Goal: Task Accomplishment & Management: Manage account settings

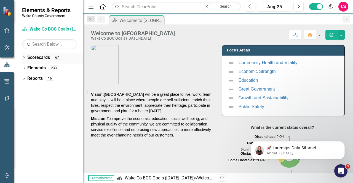
click at [41, 58] on link "Scorecards" at bounding box center [38, 58] width 23 height 6
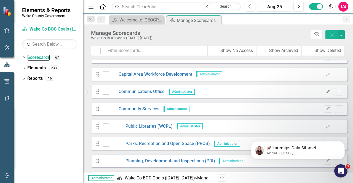
scroll to position [220, 0]
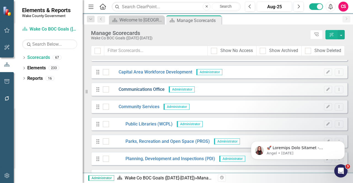
click at [141, 89] on link "Communications Office" at bounding box center [137, 90] width 56 height 6
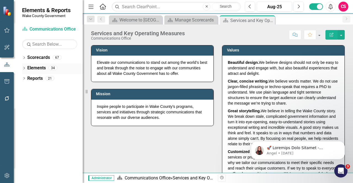
click at [34, 68] on link "Elements" at bounding box center [36, 68] width 18 height 6
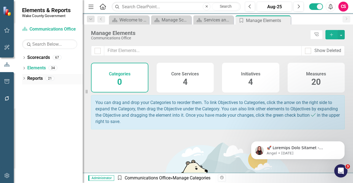
click at [39, 77] on link "Reports" at bounding box center [34, 79] width 15 height 6
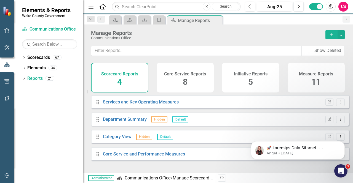
click at [308, 77] on div "Measure Reports 11" at bounding box center [315, 78] width 57 height 30
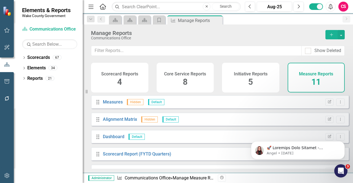
scroll to position [117, 0]
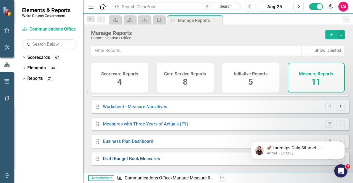
click at [146, 161] on link "Draft Budget Book Measures" at bounding box center [131, 158] width 57 height 5
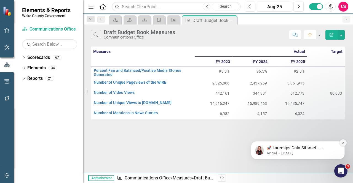
click at [343, 141] on button "Dismiss notification" at bounding box center [342, 142] width 7 height 7
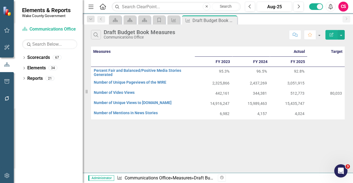
click at [331, 35] on icon "button" at bounding box center [331, 35] width 4 height 4
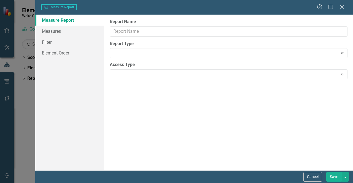
type input "Draft Budget Book Measures"
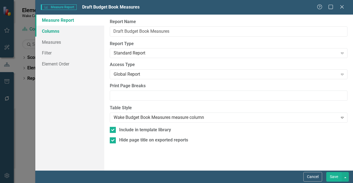
click at [63, 29] on link "Columns" at bounding box center [69, 31] width 69 height 11
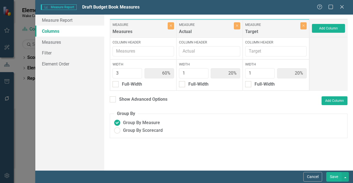
drag, startPoint x: 131, startPoint y: 101, endPoint x: 144, endPoint y: 72, distance: 31.6
click at [131, 101] on div "Show Advanced Options" at bounding box center [143, 99] width 48 height 6
click at [113, 100] on input "Show Advanced Options" at bounding box center [112, 98] width 4 height 4
checkbox input "true"
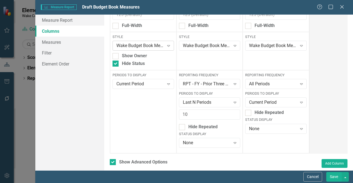
scroll to position [83, 0]
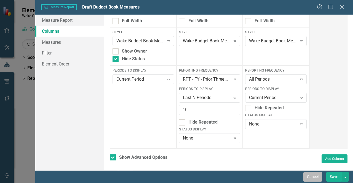
click at [315, 176] on button "Cancel" at bounding box center [312, 177] width 19 height 10
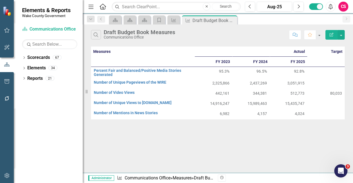
click at [6, 179] on button "button" at bounding box center [7, 176] width 12 height 12
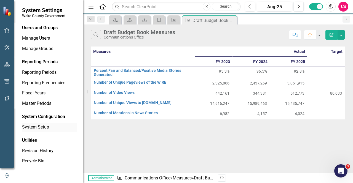
click at [48, 128] on link "System Setup" at bounding box center [49, 127] width 55 height 6
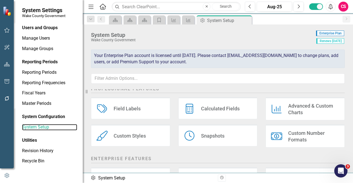
scroll to position [110, 0]
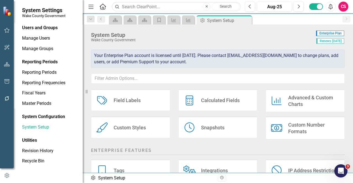
click at [142, 125] on div "Custom Styles" at bounding box center [130, 128] width 32 height 6
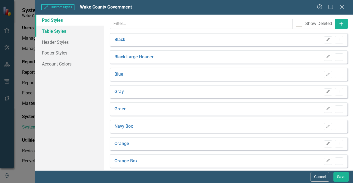
click at [61, 28] on link "Table Styles" at bounding box center [69, 31] width 69 height 11
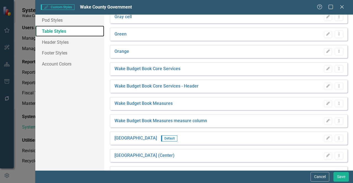
scroll to position [83, 0]
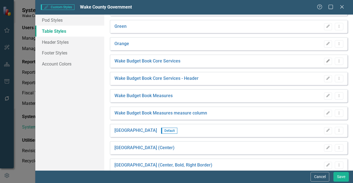
click at [324, 63] on button "Edit" at bounding box center [328, 61] width 8 height 7
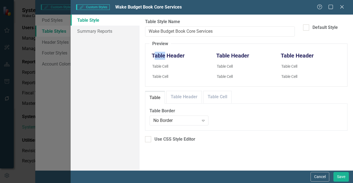
drag, startPoint x: 153, startPoint y: 55, endPoint x: 164, endPoint y: 56, distance: 11.4
click at [164, 56] on th "Table Header" at bounding box center [181, 56] width 64 height 12
click at [179, 101] on link "Table Header" at bounding box center [183, 97] width 35 height 12
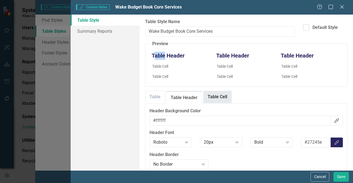
click at [214, 97] on link "Table Cell" at bounding box center [217, 97] width 28 height 12
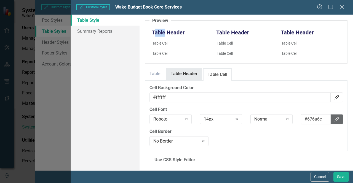
click at [181, 70] on link "Table Header" at bounding box center [183, 74] width 35 height 12
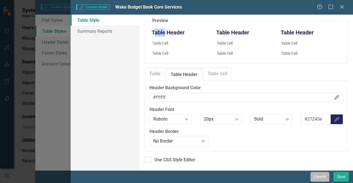
click at [319, 177] on button "Cancel" at bounding box center [319, 177] width 19 height 10
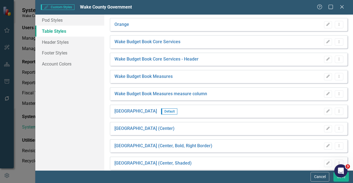
scroll to position [110, 0]
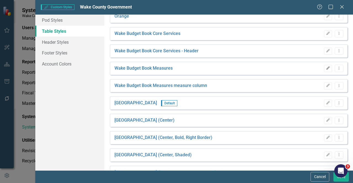
click at [326, 67] on icon "Edit" at bounding box center [328, 68] width 4 height 3
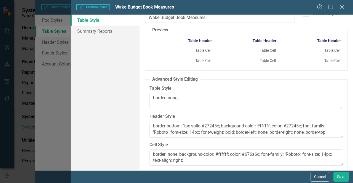
scroll to position [33, 0]
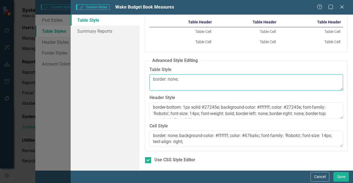
drag, startPoint x: 188, startPoint y: 78, endPoint x: 178, endPoint y: 76, distance: 10.6
click at [178, 76] on textarea "border: none;" at bounding box center [245, 82] width 193 height 17
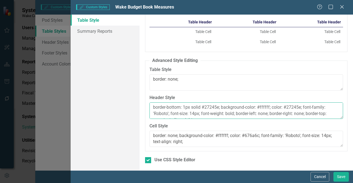
scroll to position [6, 0]
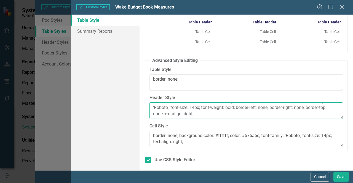
drag, startPoint x: 329, startPoint y: 114, endPoint x: 237, endPoint y: 108, distance: 92.5
click at [237, 108] on textarea "border-bottom: 1px solid #27245e; background-color: #ffffff; color: #27245e; fo…" at bounding box center [245, 111] width 193 height 17
drag, startPoint x: 196, startPoint y: 115, endPoint x: 164, endPoint y: 118, distance: 31.5
click at [164, 118] on textarea "border-bottom: 1px solid #27245e; background-color: #ffffff; color: #27245e; fo…" at bounding box center [245, 111] width 193 height 17
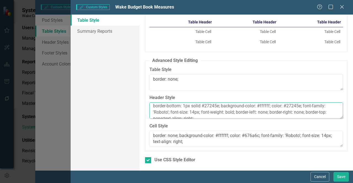
scroll to position [0, 0]
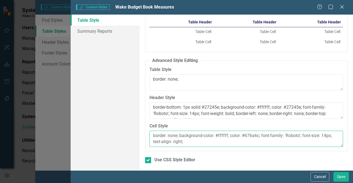
drag, startPoint x: 193, startPoint y: 142, endPoint x: 148, endPoint y: 142, distance: 45.5
click at [148, 142] on fieldset "Advanced Style Editing Table Style border: none; Header Style border-bottom: 1p…" at bounding box center [246, 105] width 202 height 94
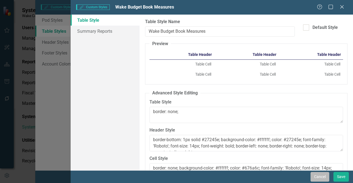
click at [319, 178] on button "Cancel" at bounding box center [319, 177] width 19 height 10
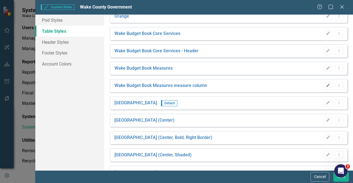
click at [326, 88] on button "Edit" at bounding box center [328, 85] width 8 height 7
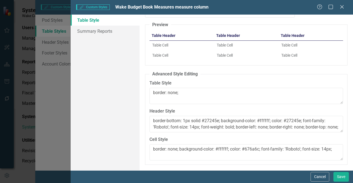
scroll to position [28, 0]
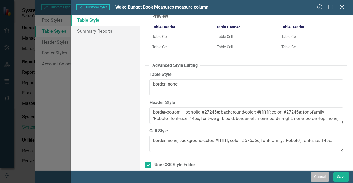
click at [320, 178] on button "Cancel" at bounding box center [319, 177] width 19 height 10
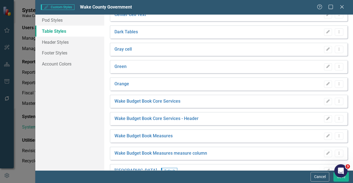
scroll to position [0, 0]
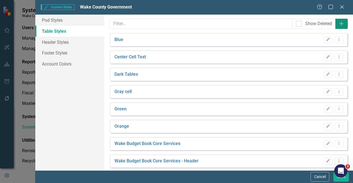
click at [335, 26] on button "Add" at bounding box center [341, 24] width 12 height 10
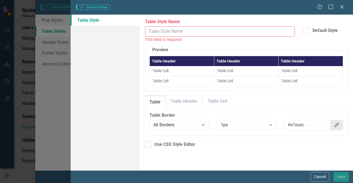
click at [198, 32] on input "Table Style Name" at bounding box center [220, 31] width 150 height 10
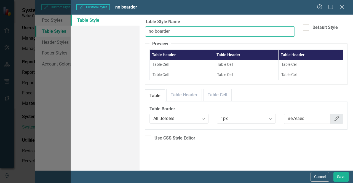
type input "no boarder"
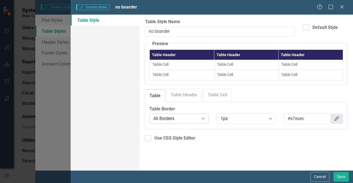
click at [196, 120] on div "All Borders" at bounding box center [175, 119] width 45 height 6
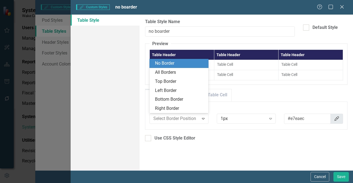
click at [169, 61] on div "No Border" at bounding box center [180, 63] width 50 height 6
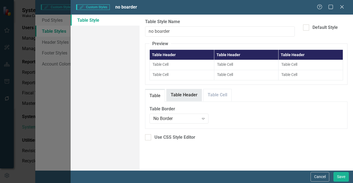
click at [182, 97] on link "Table Header" at bounding box center [183, 95] width 35 height 12
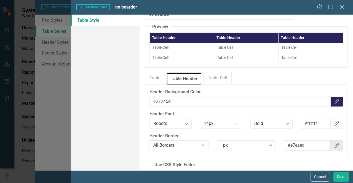
scroll to position [22, 0]
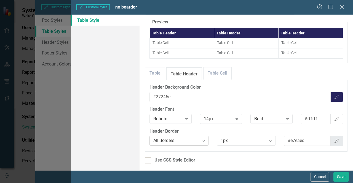
click at [189, 138] on div "All Borders" at bounding box center [175, 141] width 45 height 6
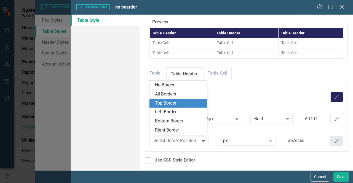
click at [182, 102] on div "Top Border" at bounding box center [179, 103] width 49 height 6
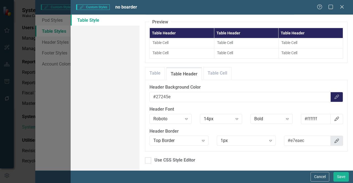
scroll to position [4, 0]
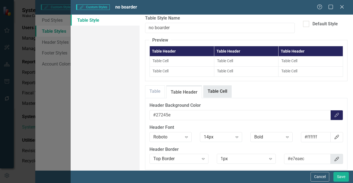
click at [220, 90] on link "Table Cell" at bounding box center [217, 92] width 28 height 12
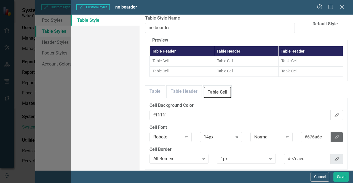
scroll to position [22, 0]
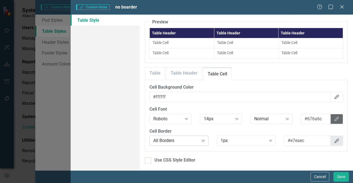
click at [179, 138] on div "All Borders" at bounding box center [175, 141] width 45 height 6
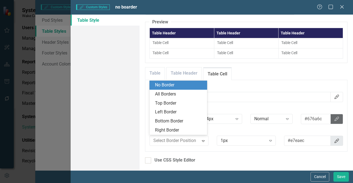
click at [168, 84] on div "No Border" at bounding box center [179, 85] width 49 height 6
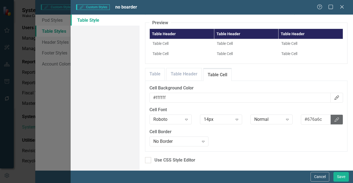
scroll to position [0, 0]
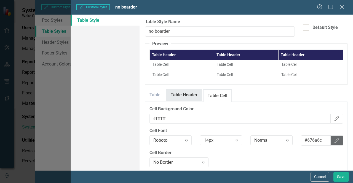
click at [187, 94] on link "Table Header" at bounding box center [183, 95] width 35 height 12
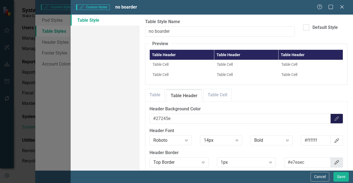
click at [337, 117] on button "Color Picker" at bounding box center [336, 119] width 13 height 10
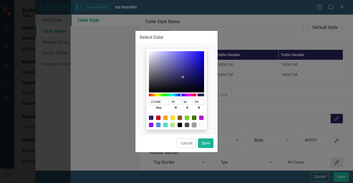
click at [193, 127] on div at bounding box center [194, 125] width 4 height 4
type input "9B9B9B"
type input "155"
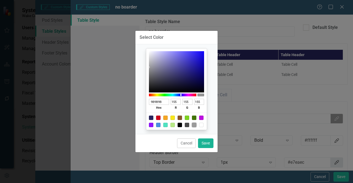
click at [203, 126] on div at bounding box center [201, 125] width 4 height 4
type input "FFFFFF"
type input "255"
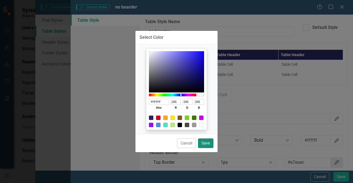
click at [202, 142] on button "Save" at bounding box center [205, 144] width 15 height 10
type input "#ffffff"
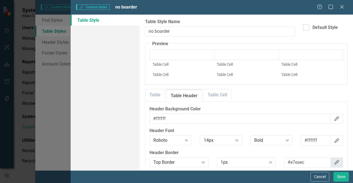
scroll to position [22, 0]
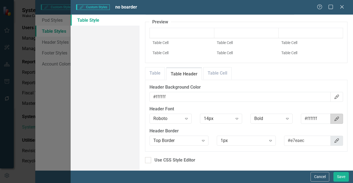
click at [334, 120] on button "Color Picker" at bounding box center [336, 119] width 13 height 10
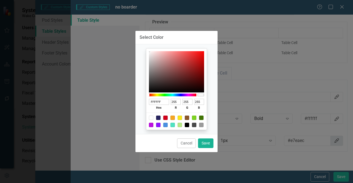
click at [159, 117] on div at bounding box center [158, 118] width 4 height 4
type input "27245E"
type input "39"
type input "36"
type input "94"
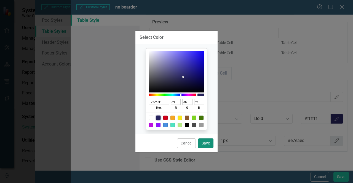
click at [207, 142] on button "Save" at bounding box center [205, 144] width 15 height 10
type input "#27245e"
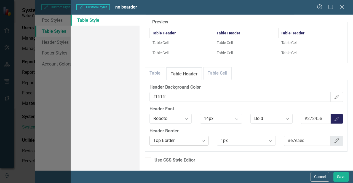
click at [181, 141] on div "Top Border" at bounding box center [175, 141] width 45 height 6
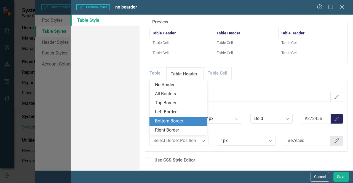
click at [177, 121] on div "Bottom Border" at bounding box center [179, 121] width 49 height 6
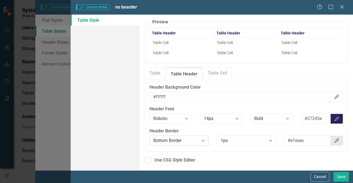
click at [182, 138] on div "Bottom Border" at bounding box center [175, 141] width 45 height 6
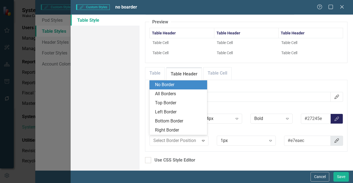
click at [174, 85] on div "No Border" at bounding box center [179, 85] width 49 height 6
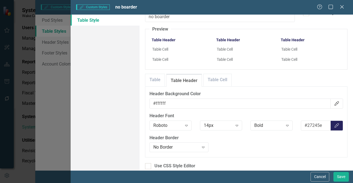
scroll to position [14, 0]
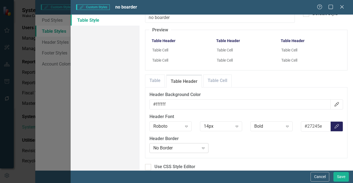
click at [192, 146] on div "No Border" at bounding box center [175, 148] width 45 height 6
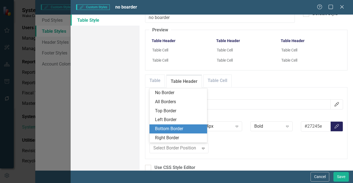
click at [181, 130] on div "Bottom Border" at bounding box center [179, 129] width 49 height 6
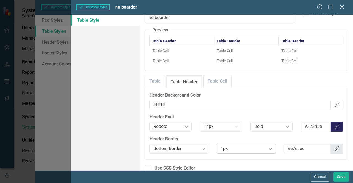
scroll to position [22, 0]
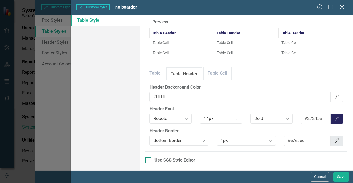
click at [174, 159] on div "Use CSS Style Editor" at bounding box center [174, 160] width 41 height 6
click at [149, 159] on input "Use CSS Style Editor" at bounding box center [147, 159] width 4 height 4
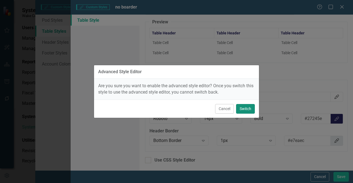
click at [242, 111] on button "Switch" at bounding box center [245, 109] width 19 height 10
checkbox input "true"
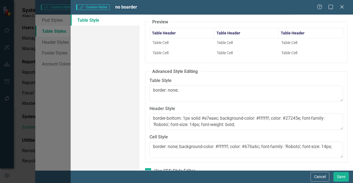
scroll to position [33, 0]
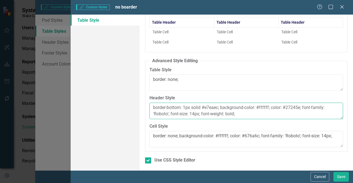
click at [249, 113] on textarea "border-bottom: 1px solid #e7eaec; background-color: #ffffff; color: #27245e; fo…" at bounding box center [245, 111] width 193 height 17
type textarea "border-bottom: 1px solid #e7eaec; background-color: #ffffff; color: #27245e; fo…"
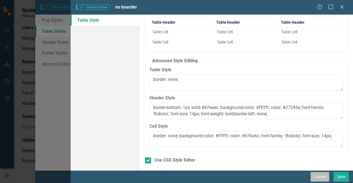
click at [315, 174] on button "Cancel" at bounding box center [319, 177] width 19 height 10
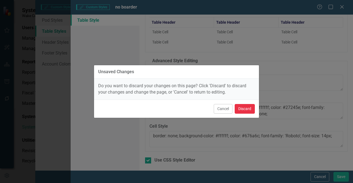
click at [250, 110] on button "Discard" at bounding box center [245, 109] width 20 height 10
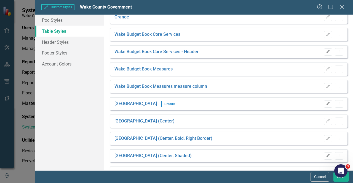
scroll to position [113, 0]
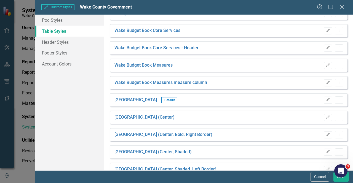
click at [326, 65] on icon "Edit" at bounding box center [328, 65] width 4 height 3
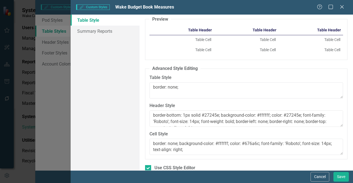
scroll to position [33, 0]
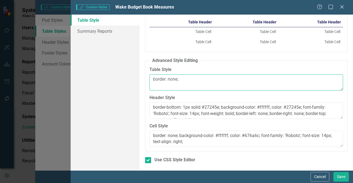
click at [188, 76] on textarea "border: none;" at bounding box center [245, 82] width 193 height 17
paste textarea "tr:nth-of-type(even) td { background-color: #f9f9f9; }"
click at [232, 76] on textarea "border: none;tr:nth-of-type(even) td { background-color: #f9f9f9;" at bounding box center [245, 82] width 193 height 17
type textarea "border: none;tr:nth-of-type(even) background-color: #f9f9f9;"
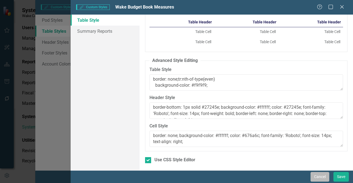
click at [315, 176] on button "Cancel" at bounding box center [319, 177] width 19 height 10
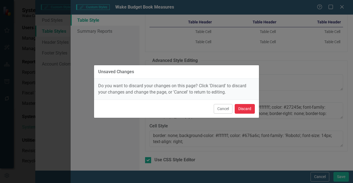
click at [247, 111] on button "Discard" at bounding box center [245, 109] width 20 height 10
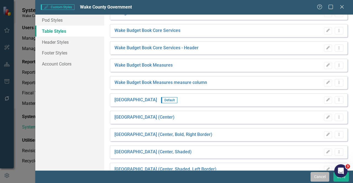
click at [321, 178] on button "Cancel" at bounding box center [319, 177] width 19 height 10
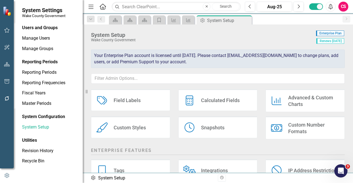
click at [12, 66] on button "button" at bounding box center [7, 65] width 12 height 12
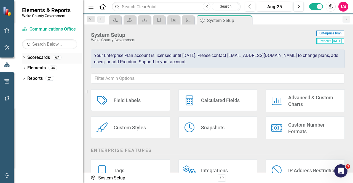
click at [37, 56] on link "Scorecards" at bounding box center [38, 58] width 23 height 6
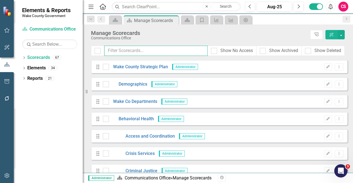
click at [148, 55] on input "text" at bounding box center [155, 51] width 103 height 10
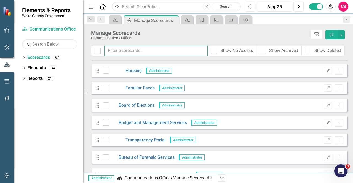
scroll to position [118, 0]
click at [142, 104] on link "Board of Elections" at bounding box center [132, 105] width 46 height 6
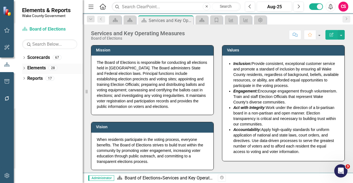
click at [38, 69] on link "Elements" at bounding box center [36, 68] width 18 height 6
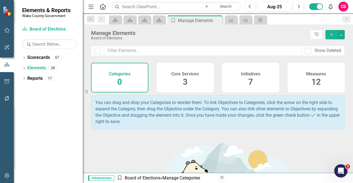
click at [335, 89] on div "Measures 12" at bounding box center [315, 78] width 57 height 30
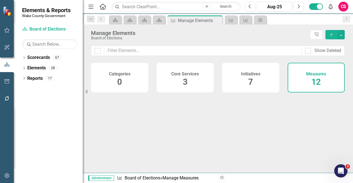
checkbox input "false"
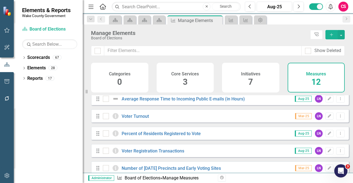
scroll to position [58, 0]
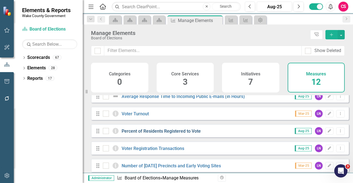
click at [161, 133] on link "Percent of Residents Registered to Vote" at bounding box center [161, 131] width 79 height 5
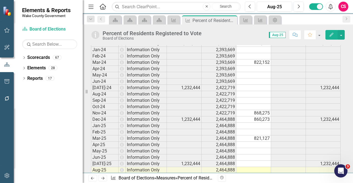
scroll to position [1101, 0]
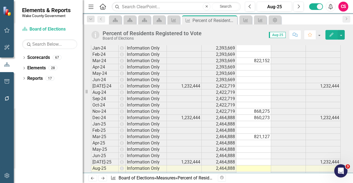
click at [107, 115] on td "Dec-24" at bounding box center [105, 118] width 28 height 6
click at [107, 159] on td "[DATE]-25" at bounding box center [105, 162] width 28 height 6
click at [249, 134] on td "821,127" at bounding box center [253, 137] width 35 height 6
click at [250, 109] on td "868,275" at bounding box center [253, 112] width 35 height 6
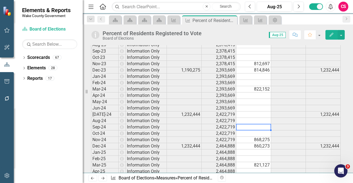
scroll to position [1073, 0]
click at [248, 87] on td "822,152" at bounding box center [253, 90] width 35 height 6
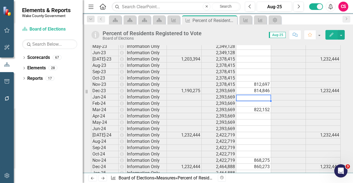
scroll to position [1052, 0]
click at [249, 82] on td "812,697" at bounding box center [253, 85] width 35 height 6
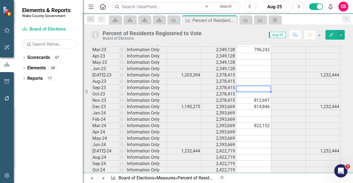
scroll to position [1037, 0]
click at [243, 103] on td "814,846" at bounding box center [253, 106] width 35 height 6
click at [5, 171] on button "button" at bounding box center [7, 176] width 12 height 12
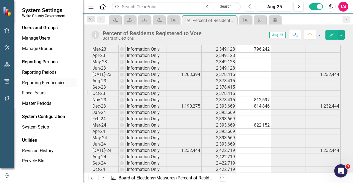
click at [40, 82] on link "Reporting Frequencies" at bounding box center [49, 83] width 55 height 6
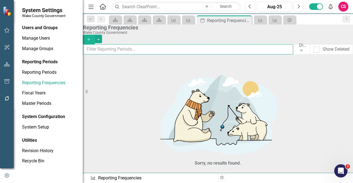
click at [121, 51] on input "text" at bounding box center [188, 49] width 210 height 10
type input "elec"
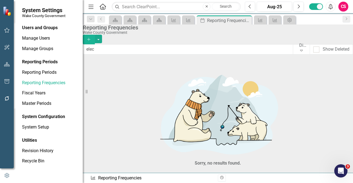
click at [115, 182] on icon "Edit" at bounding box center [113, 183] width 4 height 3
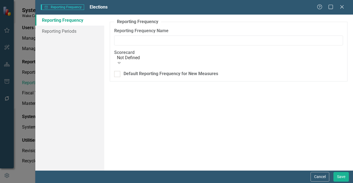
type input "Elections"
click at [76, 32] on link "Reporting Periods" at bounding box center [69, 31] width 69 height 11
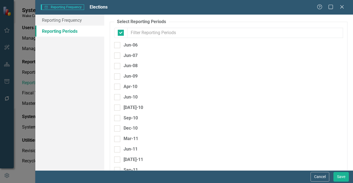
checkbox input "false"
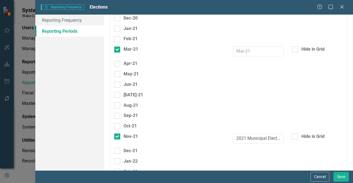
scroll to position [933, 0]
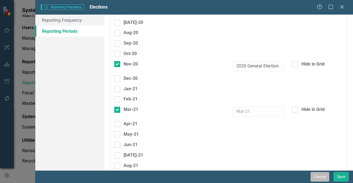
click at [316, 178] on button "Cancel" at bounding box center [319, 177] width 19 height 10
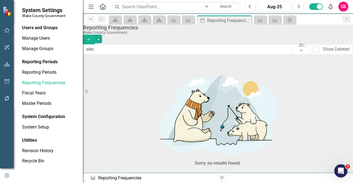
click at [91, 21] on div "Dropdown" at bounding box center [91, 19] width 8 height 7
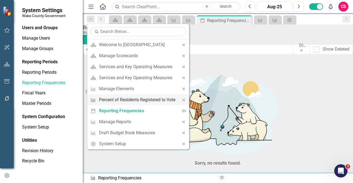
click at [125, 100] on div "Percent of Residents Registered to Vote" at bounding box center [137, 99] width 76 height 7
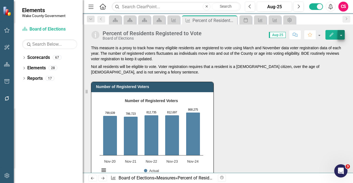
scroll to position [280, 0]
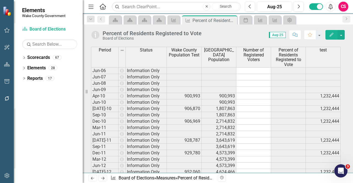
click at [334, 35] on button "Edit" at bounding box center [331, 35] width 12 height 10
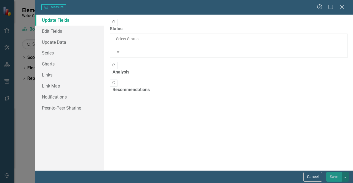
click at [61, 31] on div "Measure Measure Help Maximize Close Update Fields Edit Fields Update Data Serie…" at bounding box center [176, 91] width 353 height 183
click at [55, 31] on link "Edit Fields" at bounding box center [69, 31] width 69 height 11
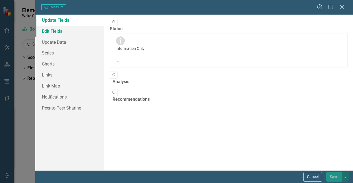
click at [44, 30] on link "Edit Fields" at bounding box center [69, 31] width 69 height 11
click at [58, 30] on link "Edit Fields" at bounding box center [69, 31] width 69 height 11
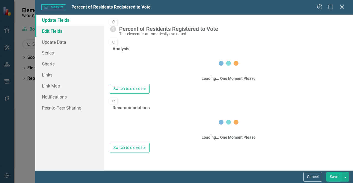
click at [72, 33] on link "Edit Fields" at bounding box center [69, 31] width 69 height 11
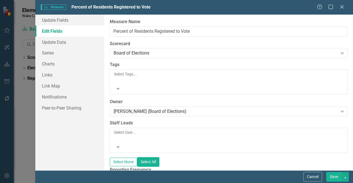
click at [134, 176] on div "All Periods" at bounding box center [226, 179] width 224 height 6
type input "elec"
click at [332, 176] on button "Save" at bounding box center [333, 177] width 15 height 10
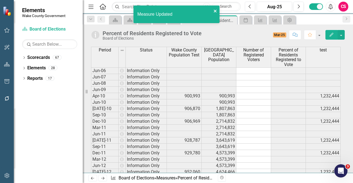
click at [214, 11] on icon "close" at bounding box center [215, 11] width 4 height 4
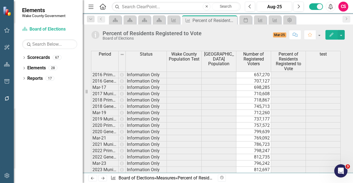
scroll to position [273, 0]
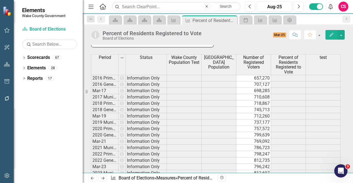
click at [324, 62] on th "test" at bounding box center [323, 64] width 35 height 21
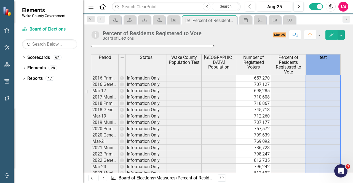
click at [324, 62] on th "test" at bounding box center [323, 64] width 35 height 21
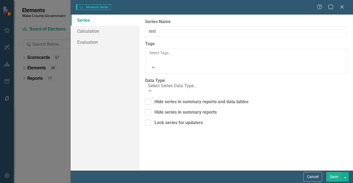
type input "test"
click at [94, 31] on link "Calculation" at bounding box center [105, 31] width 69 height 11
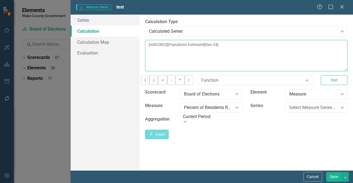
click at [247, 47] on textarea "[m902862][Population Estimate][Dec-24]" at bounding box center [246, 55] width 202 height 31
drag, startPoint x: 239, startPoint y: 47, endPoint x: 222, endPoint y: 45, distance: 17.4
click at [222, 45] on textarea "[m902862][Population Estimate][Dec-24]" at bounding box center [246, 55] width 202 height 31
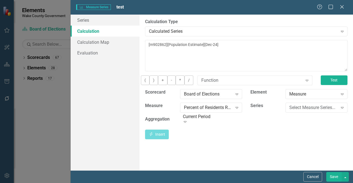
click at [325, 85] on button "Test" at bounding box center [334, 81] width 27 height 10
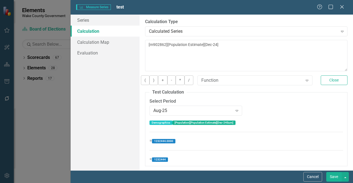
scroll to position [4, 0]
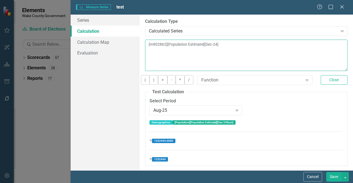
click at [231, 43] on textarea "[m902862][Population Estimate][Dec-24]" at bounding box center [246, 55] width 202 height 31
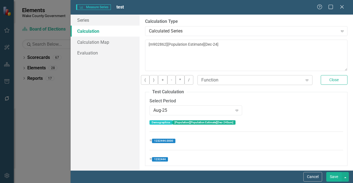
click at [218, 80] on div "Function" at bounding box center [251, 80] width 101 height 6
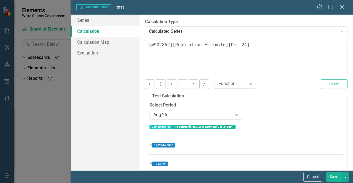
scroll to position [4, 0]
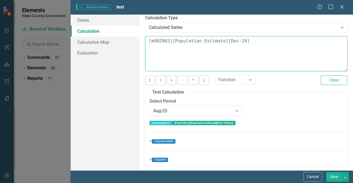
drag, startPoint x: 238, startPoint y: 42, endPoint x: 229, endPoint y: 42, distance: 9.1
click at [229, 42] on textarea "[m902862][Population Estimate][Dec-24]" at bounding box center [246, 53] width 202 height 35
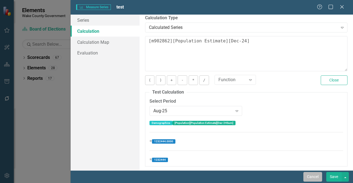
click at [315, 177] on button "Cancel" at bounding box center [312, 177] width 19 height 10
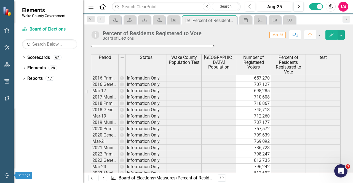
click at [8, 174] on icon "button" at bounding box center [7, 176] width 6 height 4
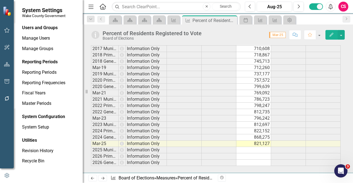
scroll to position [321, 0]
click at [8, 66] on icon "button" at bounding box center [7, 64] width 6 height 4
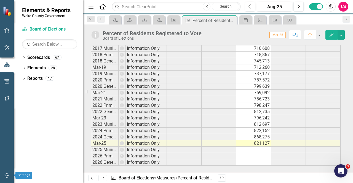
click at [8, 174] on icon "button" at bounding box center [6, 175] width 5 height 5
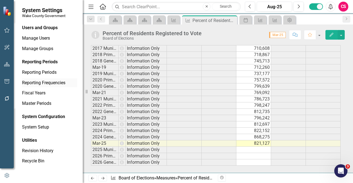
click at [54, 82] on link "Reporting Frequencies" at bounding box center [49, 83] width 55 height 6
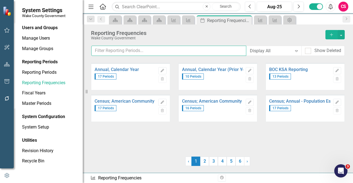
click at [109, 49] on input "text" at bounding box center [168, 51] width 155 height 10
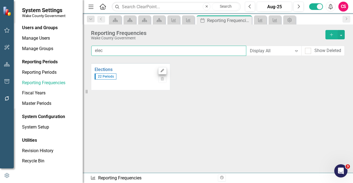
type input "elec"
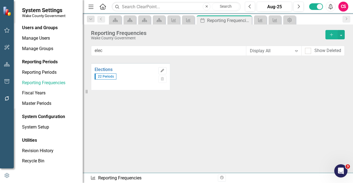
click at [159, 69] on button "Edit" at bounding box center [162, 70] width 8 height 7
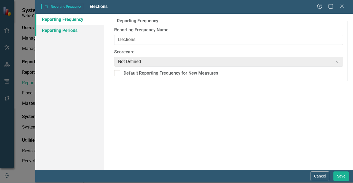
click at [75, 28] on link "Reporting Periods" at bounding box center [69, 30] width 69 height 11
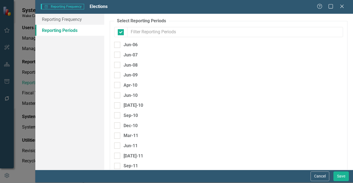
checkbox input "false"
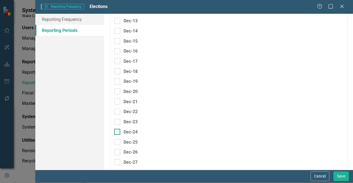
type input "dec"
click at [125, 129] on div "Dec-24" at bounding box center [130, 132] width 14 height 7
click at [118, 129] on input "Dec-24" at bounding box center [116, 131] width 4 height 4
checkbox input "true"
click at [340, 179] on button "Save" at bounding box center [340, 177] width 15 height 10
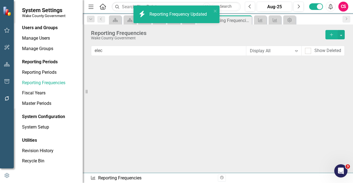
click at [186, 13] on div "Reporting Frequency Updated" at bounding box center [178, 14] width 59 height 6
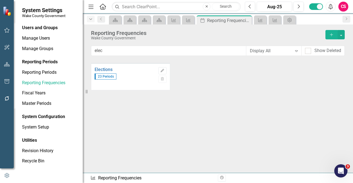
click at [89, 19] on icon "Dropdown" at bounding box center [90, 19] width 5 height 4
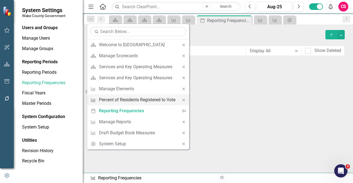
click at [145, 100] on div "Percent of Residents Registered to Vote" at bounding box center [137, 99] width 76 height 7
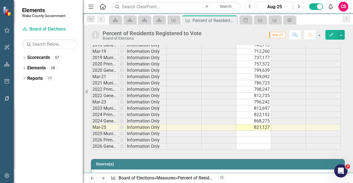
scroll to position [337, 0]
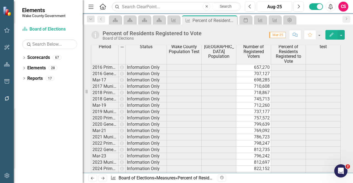
scroll to position [338, 0]
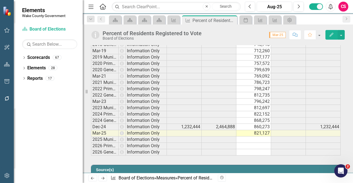
click at [332, 36] on icon "Edit" at bounding box center [331, 35] width 5 height 4
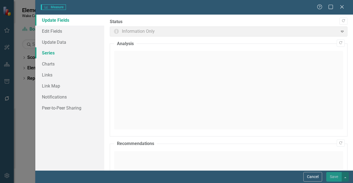
click at [63, 54] on link "Series" at bounding box center [69, 52] width 69 height 11
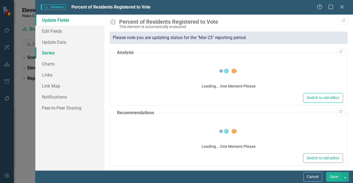
click at [63, 54] on link "Series" at bounding box center [69, 52] width 69 height 11
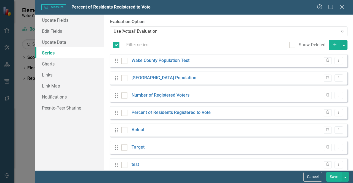
checkbox input "false"
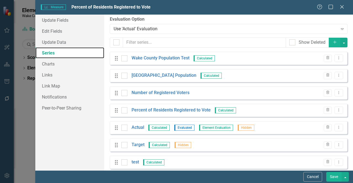
scroll to position [0, 0]
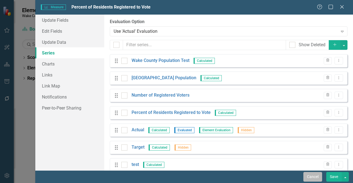
click at [315, 180] on button "Cancel" at bounding box center [312, 177] width 19 height 10
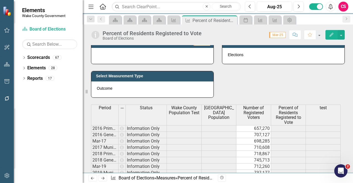
scroll to position [222, 0]
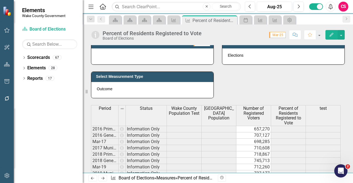
click at [321, 112] on th "test" at bounding box center [323, 115] width 35 height 21
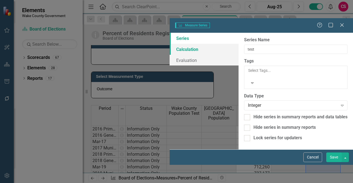
type input "test"
click at [169, 44] on link "Calculation" at bounding box center [203, 49] width 69 height 11
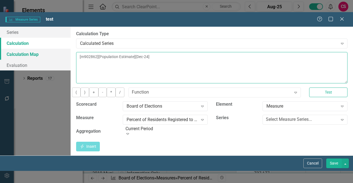
drag, startPoint x: 257, startPoint y: 46, endPoint x: 121, endPoint y: 42, distance: 136.5
click at [121, 42] on div "Series Calculation Calculation Map Evaluation From this page, you can edit the …" at bounding box center [176, 91] width 353 height 129
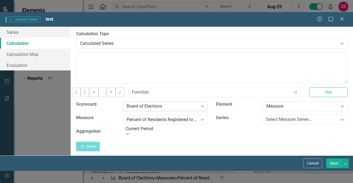
click at [198, 103] on div "Board of Elections" at bounding box center [161, 106] width 71 height 6
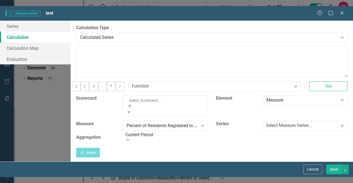
scroll to position [33, 0]
type input "de"
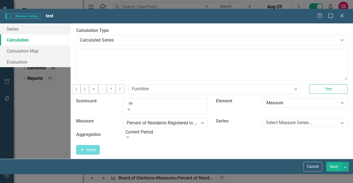
scroll to position [0, 0]
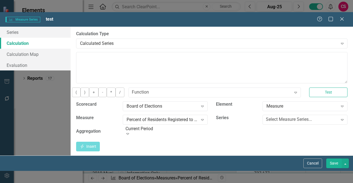
click at [198, 16] on div "Measure Series Measure Series test" at bounding box center [161, 19] width 311 height 6
click at [198, 103] on div "Board of Elections" at bounding box center [161, 106] width 71 height 6
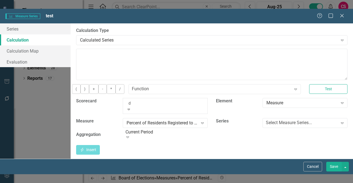
type input "de"
click at [199, 183] on div "De mographics" at bounding box center [176, 186] width 353 height 6
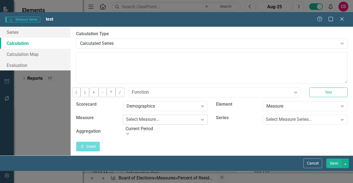
click at [159, 117] on div "Select Measure..." at bounding box center [142, 120] width 33 height 6
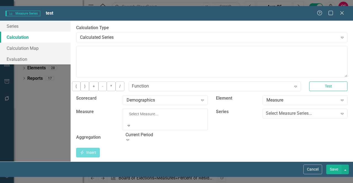
click at [207, 183] on div "Population" at bounding box center [176, 186] width 353 height 6
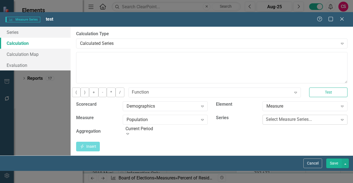
click at [301, 117] on div "Select Measure Series..." at bounding box center [289, 120] width 46 height 6
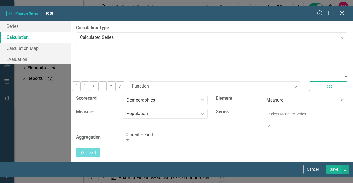
click at [303, 183] on div "Population Estimate" at bounding box center [176, 186] width 353 height 6
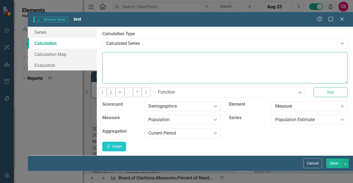
click at [217, 52] on textarea at bounding box center [224, 67] width 245 height 31
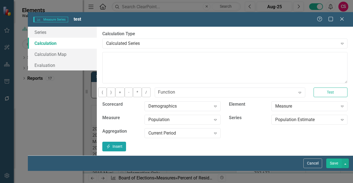
click at [111, 145] on icon "Insert" at bounding box center [108, 147] width 5 height 4
click at [332, 168] on button "Save" at bounding box center [333, 164] width 15 height 10
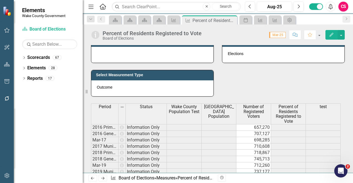
scroll to position [220, 0]
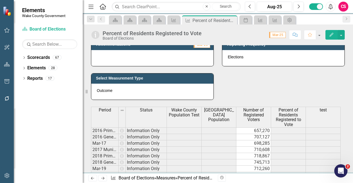
click at [332, 35] on icon "button" at bounding box center [331, 35] width 4 height 4
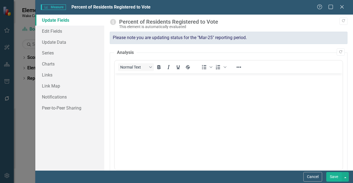
scroll to position [0, 0]
click at [62, 56] on link "Series" at bounding box center [69, 52] width 69 height 11
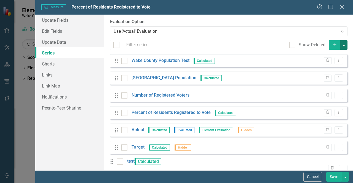
click at [340, 45] on button "button" at bounding box center [343, 45] width 7 height 10
click at [305, 68] on link "Add Multiple Add Multiple" at bounding box center [322, 65] width 44 height 10
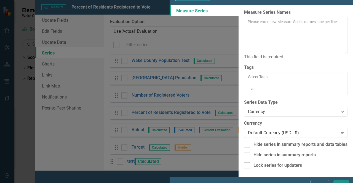
click at [175, 38] on div "Measure Series Measure Series Add Measure Series Help Maximize Close Measure Se…" at bounding box center [176, 91] width 353 height 183
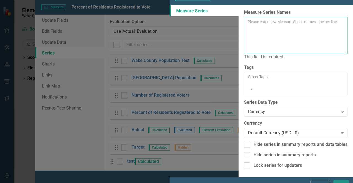
click at [244, 33] on textarea "Measure Series Names" at bounding box center [295, 35] width 103 height 37
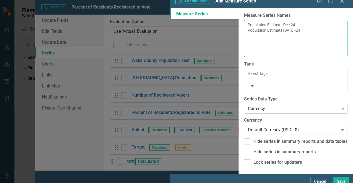
type textarea "Population Estimate Dec-24 Population Estimate Jul-24"
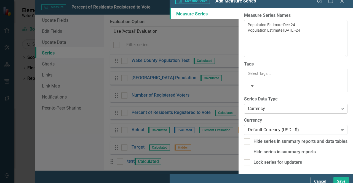
click at [244, 104] on div "Currency Expand" at bounding box center [295, 109] width 103 height 10
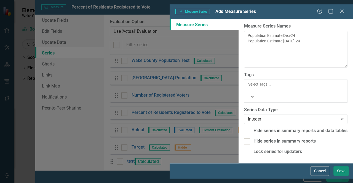
click at [339, 174] on button "Save" at bounding box center [340, 171] width 15 height 10
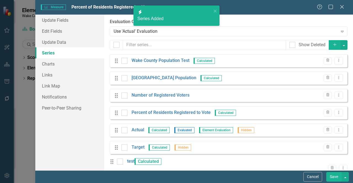
scroll to position [44, 0]
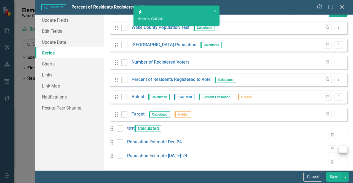
click at [341, 147] on icon "Dropdown Menu" at bounding box center [343, 149] width 5 height 4
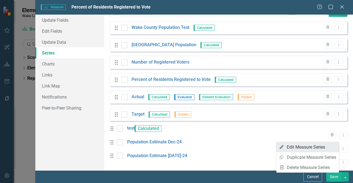
click at [305, 145] on link "Edit Edit Measure Series" at bounding box center [307, 147] width 63 height 10
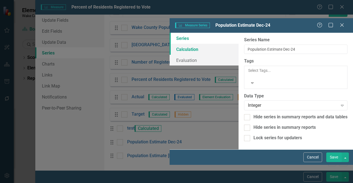
click at [169, 44] on link "Calculation" at bounding box center [203, 49] width 69 height 11
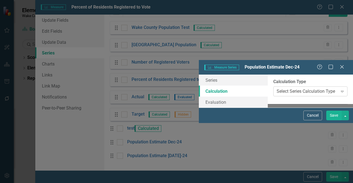
click at [276, 88] on div "Select Series Calculation Type" at bounding box center [305, 91] width 58 height 6
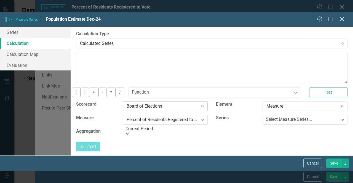
click at [198, 103] on div "Board of Elections" at bounding box center [161, 106] width 71 height 6
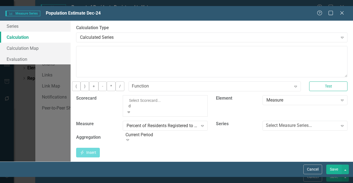
scroll to position [33, 0]
type input "de"
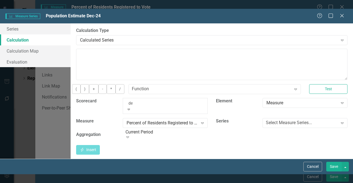
scroll to position [0, 0]
click at [28, 183] on span "De mographics" at bounding box center [14, 186] width 28 height 5
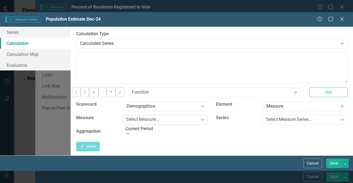
click at [159, 117] on div "Select Measure..." at bounding box center [142, 120] width 33 height 6
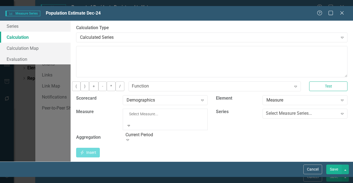
click at [200, 183] on div "Population" at bounding box center [176, 186] width 353 height 6
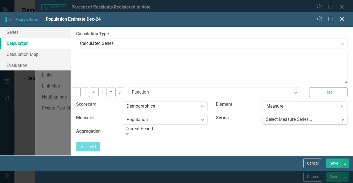
click at [298, 117] on div "Select Measure Series..." at bounding box center [289, 120] width 46 height 6
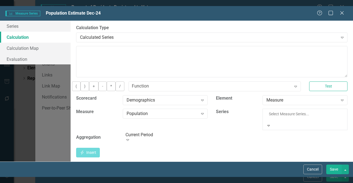
click at [297, 183] on div "Population Estimate" at bounding box center [176, 186] width 353 height 6
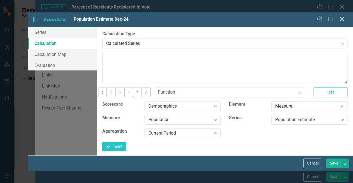
click at [212, 119] on div "Population Expand" at bounding box center [182, 122] width 84 height 14
click at [211, 130] on div "Current Period" at bounding box center [179, 133] width 63 height 6
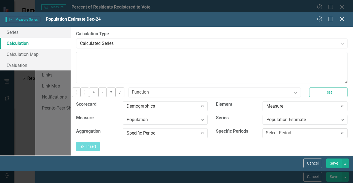
click at [294, 130] on div "Select Period..." at bounding box center [280, 133] width 29 height 6
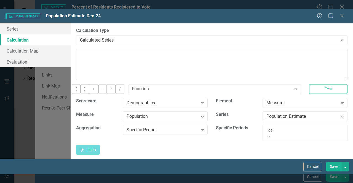
type input "dec"
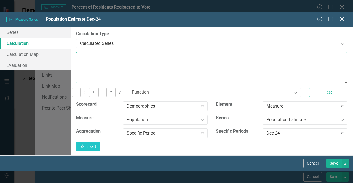
click at [221, 58] on textarea at bounding box center [211, 67] width 271 height 31
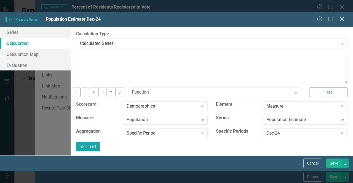
click at [85, 145] on icon "Insert" at bounding box center [82, 147] width 5 height 4
click at [333, 168] on button "Save" at bounding box center [333, 164] width 15 height 10
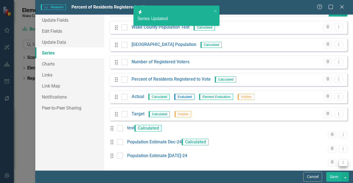
click at [341, 161] on icon "Dropdown Menu" at bounding box center [343, 163] width 5 height 4
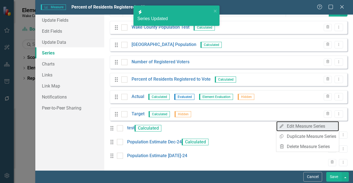
click at [299, 126] on link "Edit Edit Measure Series" at bounding box center [307, 126] width 63 height 10
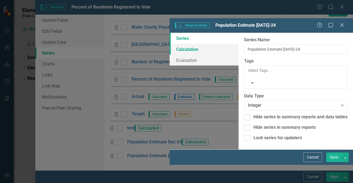
click at [169, 44] on link "Calculation" at bounding box center [203, 49] width 69 height 11
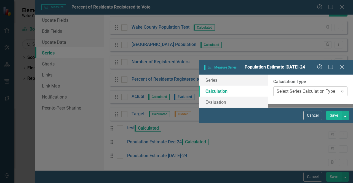
click at [276, 88] on div "Select Series Calculation Type" at bounding box center [305, 91] width 58 height 6
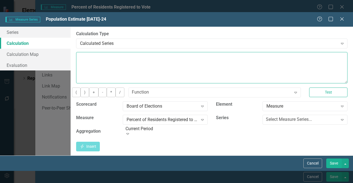
click at [182, 54] on textarea at bounding box center [211, 67] width 271 height 31
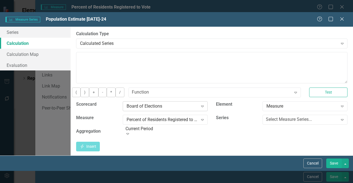
click at [198, 103] on div "Board of Elections" at bounding box center [161, 106] width 71 height 6
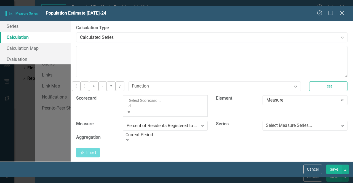
type input "de"
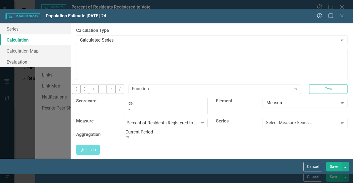
scroll to position [0, 0]
click at [200, 183] on div "De mographics" at bounding box center [176, 186] width 353 height 6
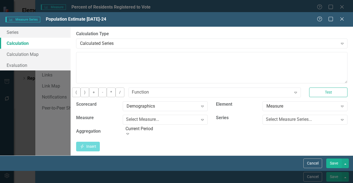
click at [159, 117] on div "Select Measure..." at bounding box center [142, 120] width 33 height 6
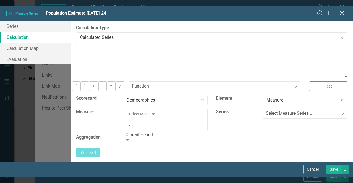
click at [199, 183] on div "Population" at bounding box center [176, 186] width 353 height 6
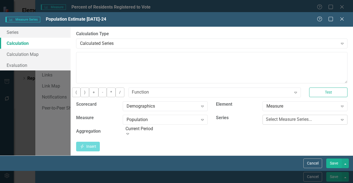
click at [295, 117] on div "Select Measure Series..." at bounding box center [289, 120] width 46 height 6
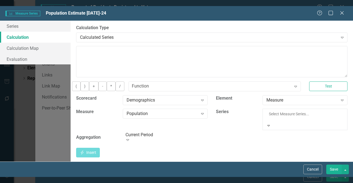
click at [301, 183] on div "Population Estimate" at bounding box center [176, 186] width 353 height 6
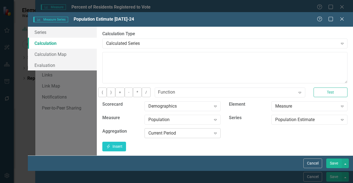
click at [211, 130] on div "Current Period" at bounding box center [179, 133] width 63 height 6
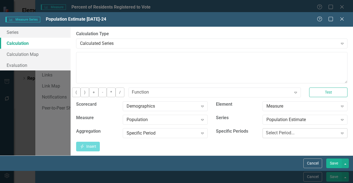
click at [294, 130] on div "Select Period..." at bounding box center [280, 133] width 29 height 6
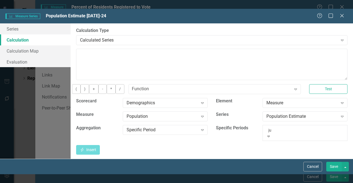
type input "jul"
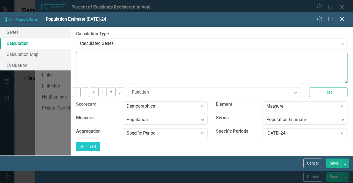
click at [196, 56] on textarea at bounding box center [211, 67] width 271 height 31
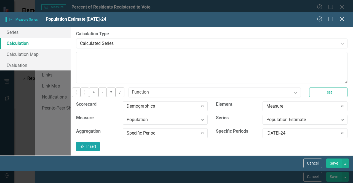
click at [100, 142] on button "Insert Insert" at bounding box center [88, 147] width 24 height 10
click at [334, 168] on button "Save" at bounding box center [333, 164] width 15 height 10
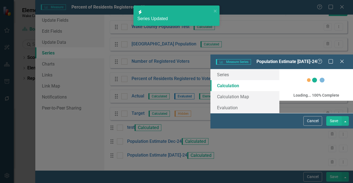
click at [334, 177] on button "Save" at bounding box center [333, 177] width 15 height 10
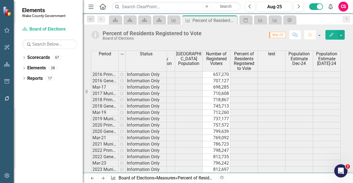
scroll to position [0, 0]
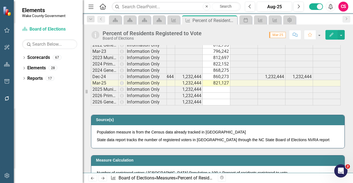
click at [333, 35] on icon "Edit" at bounding box center [331, 35] width 5 height 4
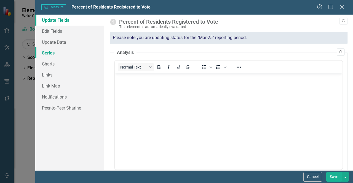
click at [55, 53] on link "Series" at bounding box center [69, 52] width 69 height 11
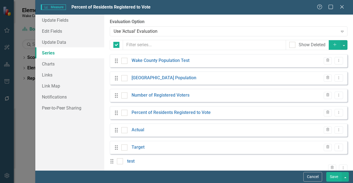
checkbox input "false"
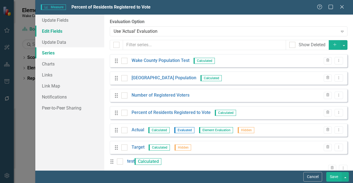
click at [62, 30] on link "Edit Fields" at bounding box center [69, 31] width 69 height 11
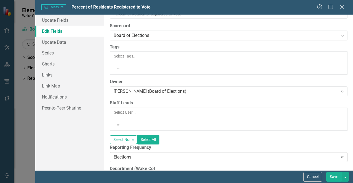
click at [134, 154] on div "Elections" at bounding box center [226, 157] width 224 height 6
click at [132, 183] on div "All Periods" at bounding box center [176, 186] width 353 height 6
click at [333, 177] on button "Save" at bounding box center [333, 177] width 15 height 10
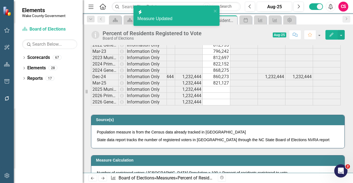
click at [170, 10] on div "icon.bolt Measure Updated" at bounding box center [174, 15] width 74 height 13
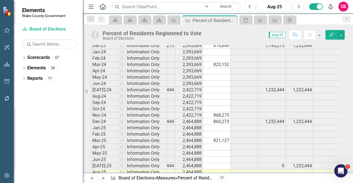
scroll to position [0, 19]
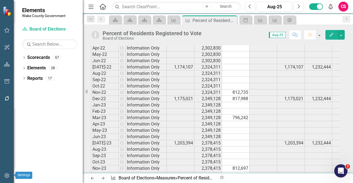
click at [9, 175] on icon "button" at bounding box center [6, 175] width 5 height 5
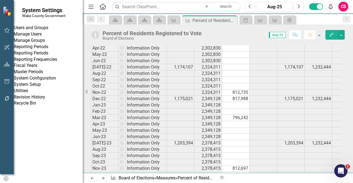
click at [50, 63] on link "Reporting Frequencies" at bounding box center [48, 59] width 69 height 6
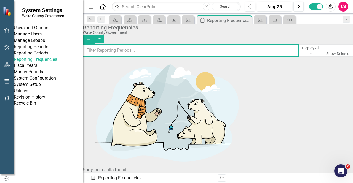
click at [113, 52] on input "text" at bounding box center [191, 50] width 216 height 12
type input "census"
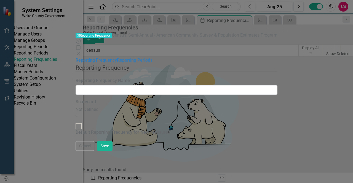
type input "Census; Semi-Annual - American Community Survey & Population Estimates Program"
click at [117, 58] on link "Reporting Periods" at bounding box center [135, 60] width 36 height 5
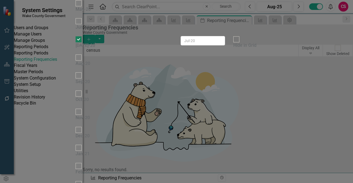
checkbox input "false"
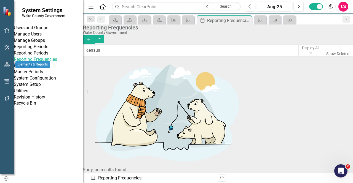
click at [6, 64] on icon "button" at bounding box center [7, 64] width 6 height 4
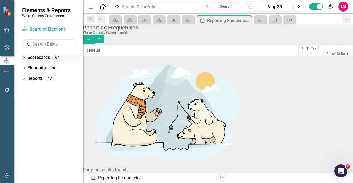
click at [40, 57] on link "Scorecards" at bounding box center [38, 58] width 23 height 6
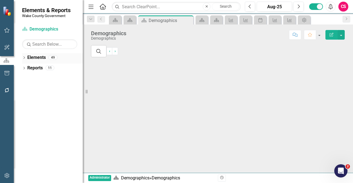
click at [39, 58] on link "Elements" at bounding box center [36, 58] width 18 height 6
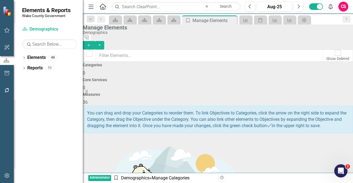
click at [290, 93] on div "Measures 36" at bounding box center [218, 99] width 270 height 13
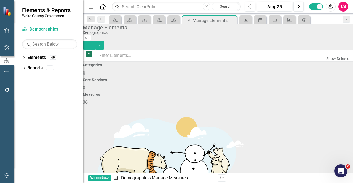
checkbox input "false"
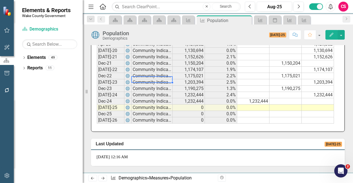
click at [139, 86] on td "Community Indicator" at bounding box center [151, 82] width 41 height 6
click at [183, 86] on td "1,203,394" at bounding box center [189, 82] width 32 height 6
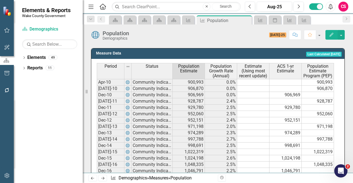
scroll to position [280, 0]
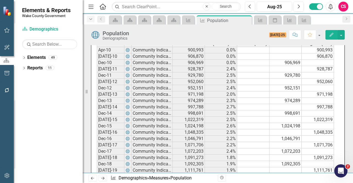
click at [89, 16] on div "Dropdown" at bounding box center [91, 19] width 8 height 7
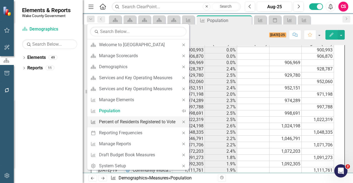
click at [126, 122] on div "Percent of Residents Registered to Vote" at bounding box center [137, 122] width 76 height 7
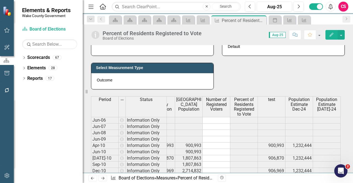
scroll to position [241, 0]
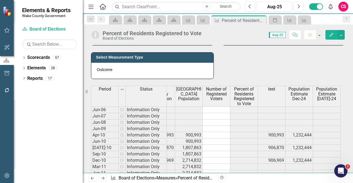
click at [323, 95] on span "Population Estimate [DATE]-24" at bounding box center [326, 94] width 25 height 15
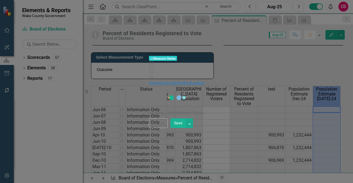
click at [99, 32] on div "Measure Series Measure Series Help Maximize Close Series Calculation Evaluation…" at bounding box center [176, 91] width 353 height 183
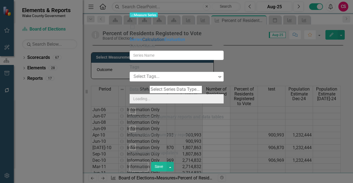
click at [142, 37] on link "Calculation" at bounding box center [153, 39] width 22 height 5
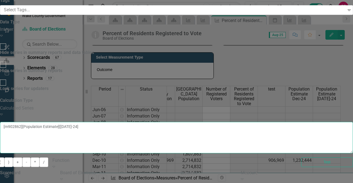
drag, startPoint x: 254, startPoint y: 48, endPoint x: 126, endPoint y: 40, distance: 128.4
click at [126, 40] on div "Series Calculation Calculation Map Evaluation From this page, you can edit the …" at bounding box center [176, 99] width 353 height 259
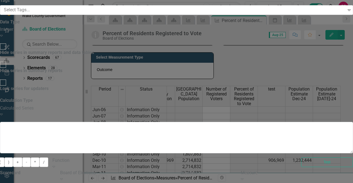
click at [172, 170] on div "Board of Elections" at bounding box center [116, 173] width 112 height 6
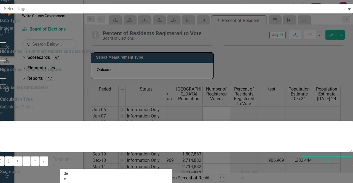
scroll to position [0, 0]
type input "demo"
click at [214, 183] on div "Demo graphics" at bounding box center [176, 186] width 353 height 6
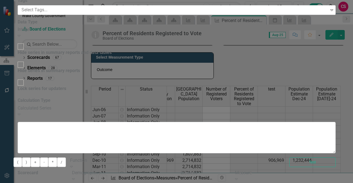
click at [316, 170] on div "Measure" at bounding box center [285, 173] width 100 height 6
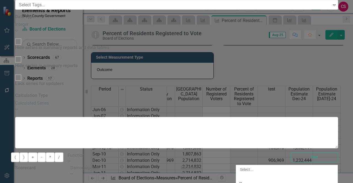
click at [294, 183] on div "Measure" at bounding box center [176, 186] width 353 height 6
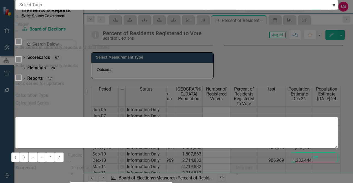
click at [200, 183] on div "Population" at bounding box center [176, 186] width 353 height 6
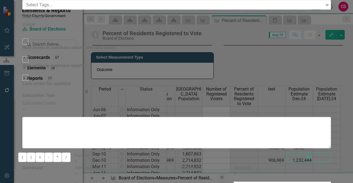
click at [298, 183] on div "Population Estimate" at bounding box center [176, 186] width 353 height 6
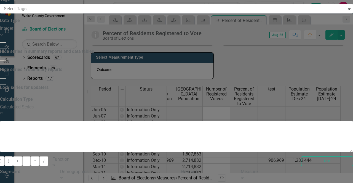
type input "jul"
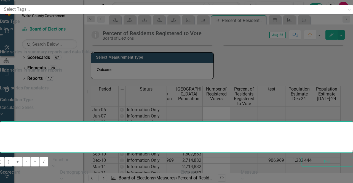
click at [271, 122] on textarea at bounding box center [176, 137] width 353 height 31
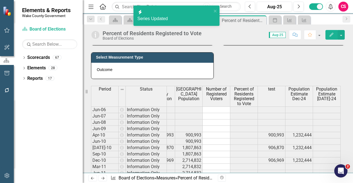
click at [214, 16] on Updated "icon.bolt Series Updated" at bounding box center [176, 16] width 86 height 20
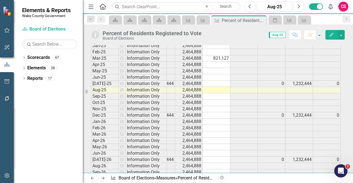
scroll to position [1186, 0]
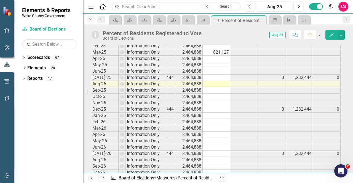
click at [90, 20] on icon "Dropdown" at bounding box center [90, 19] width 5 height 4
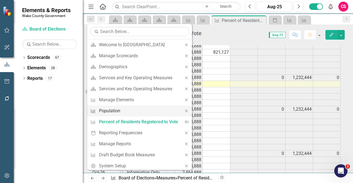
click at [124, 111] on div "Population" at bounding box center [138, 110] width 79 height 7
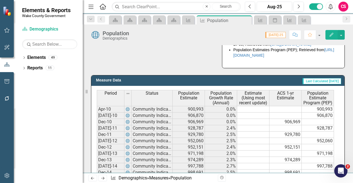
scroll to position [233, 0]
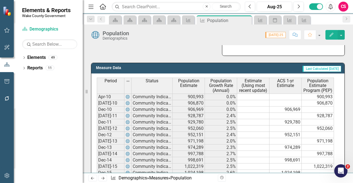
click at [330, 35] on icon "button" at bounding box center [331, 35] width 4 height 4
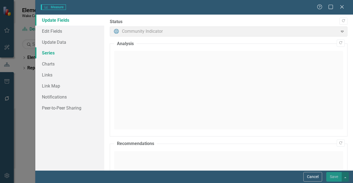
click at [53, 53] on link "Series" at bounding box center [69, 52] width 69 height 11
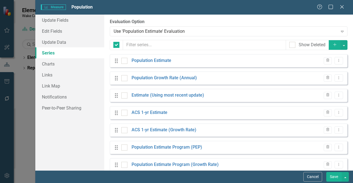
checkbox input "false"
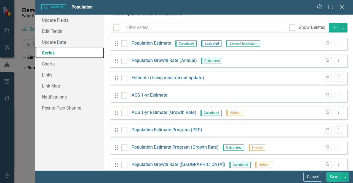
scroll to position [0, 0]
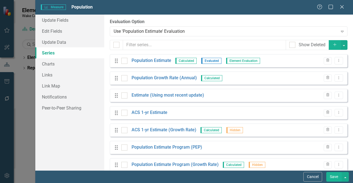
click at [332, 46] on icon "Add" at bounding box center [334, 45] width 5 height 4
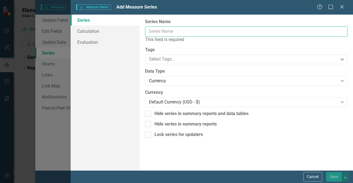
click at [158, 29] on input "Series Name" at bounding box center [246, 31] width 202 height 10
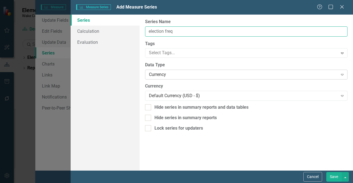
type input "election freq"
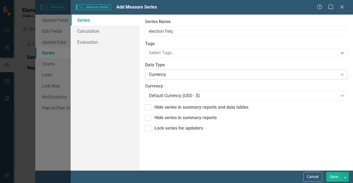
click at [173, 71] on div "Currency Expand" at bounding box center [246, 75] width 202 height 10
type input "inte"
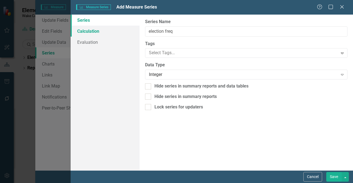
click at [99, 27] on link "Calculation" at bounding box center [105, 31] width 69 height 11
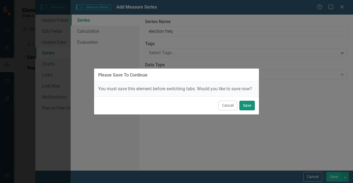
click at [246, 106] on button "Save" at bounding box center [246, 106] width 15 height 10
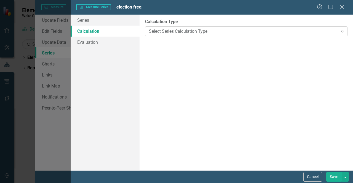
click at [155, 31] on div "Select Series Calculation Type" at bounding box center [243, 31] width 189 height 6
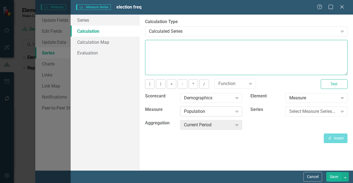
click at [181, 55] on textarea at bounding box center [246, 57] width 202 height 35
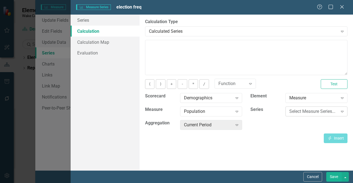
click at [304, 114] on div "Select Measure Series..." at bounding box center [313, 112] width 48 height 6
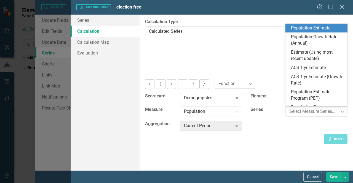
click at [293, 28] on div "Population Estimate" at bounding box center [317, 28] width 53 height 6
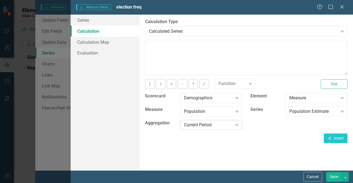
click at [218, 126] on div "Current Period" at bounding box center [208, 125] width 48 height 6
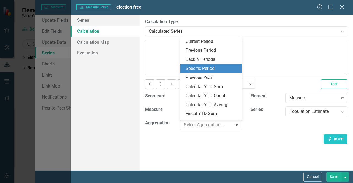
click at [216, 67] on div "Specific Period" at bounding box center [211, 69] width 53 height 6
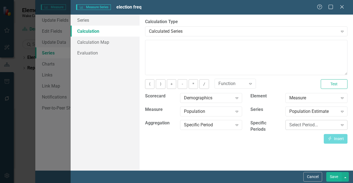
click at [299, 125] on div "Select Period..." at bounding box center [313, 125] width 48 height 6
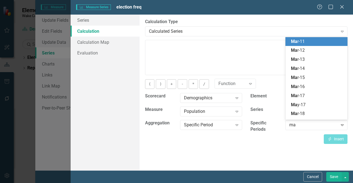
type input "mar"
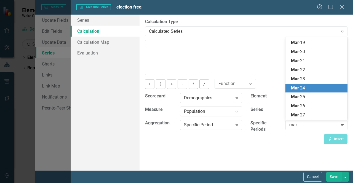
click at [296, 90] on span "Mar" at bounding box center [295, 87] width 8 height 5
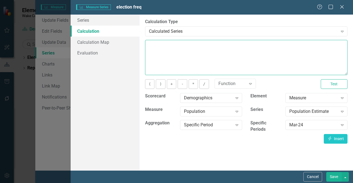
click at [248, 63] on textarea at bounding box center [246, 57] width 202 height 35
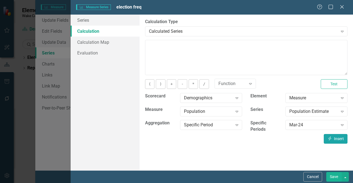
click at [334, 136] on button "Insert Insert" at bounding box center [336, 139] width 24 height 10
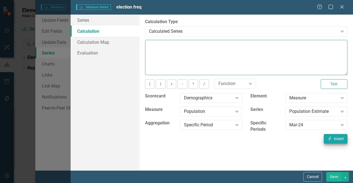
type textarea "[m902862][Population Estimate][Mar-24]"
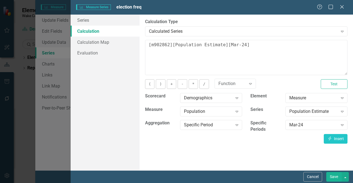
click at [332, 178] on button "Save" at bounding box center [333, 177] width 15 height 10
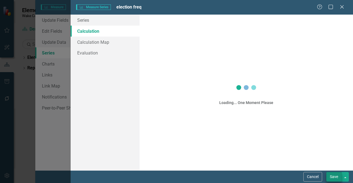
click at [332, 178] on button "Save" at bounding box center [333, 177] width 15 height 10
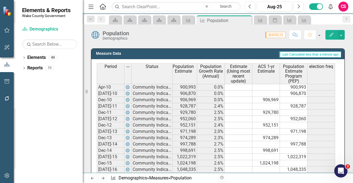
scroll to position [235, 0]
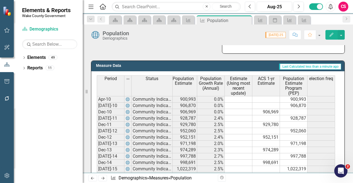
click at [322, 81] on span "election freq" at bounding box center [321, 78] width 24 height 5
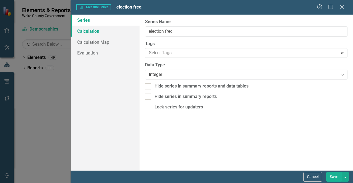
click at [96, 30] on link "Calculation" at bounding box center [105, 31] width 69 height 11
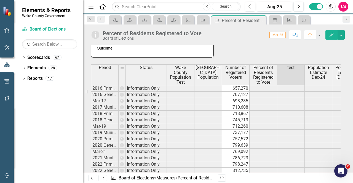
scroll to position [331, 0]
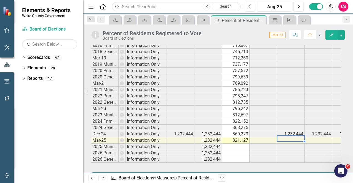
click at [9, 174] on icon "button" at bounding box center [6, 175] width 5 height 5
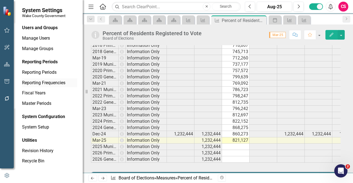
click at [50, 83] on link "Reporting Frequencies" at bounding box center [49, 83] width 55 height 6
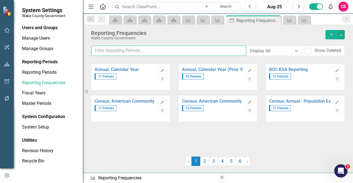
click at [144, 52] on input "text" at bounding box center [168, 51] width 155 height 10
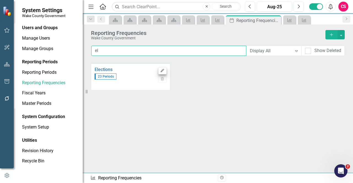
type input "el"
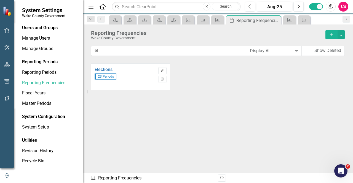
click at [162, 69] on icon "Edit" at bounding box center [162, 70] width 4 height 3
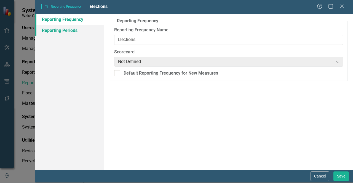
click at [81, 33] on link "Reporting Periods" at bounding box center [69, 30] width 69 height 11
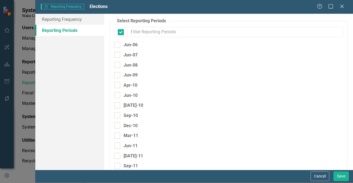
checkbox input "false"
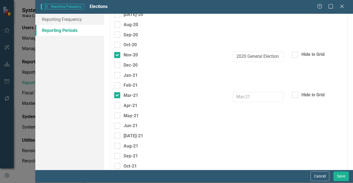
scroll to position [909, 0]
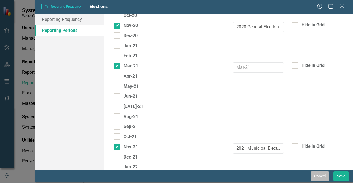
click at [322, 176] on button "Cancel" at bounding box center [319, 177] width 19 height 10
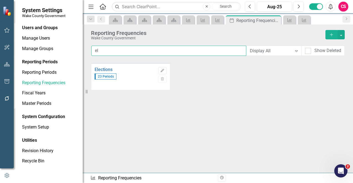
click at [126, 54] on input "el" at bounding box center [168, 51] width 155 height 10
type input "e"
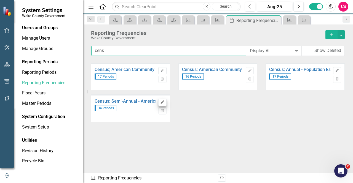
type input "cens"
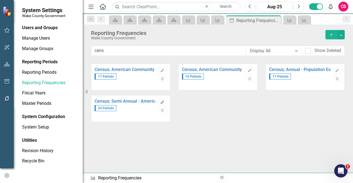
click at [162, 102] on icon "button" at bounding box center [162, 102] width 3 height 3
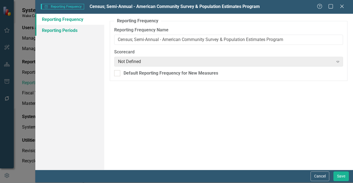
click at [66, 31] on link "Reporting Periods" at bounding box center [69, 30] width 69 height 11
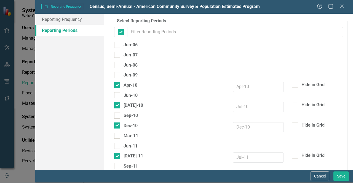
checkbox input "false"
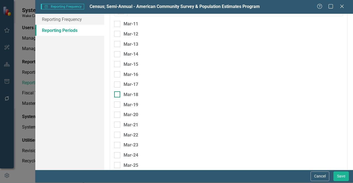
scroll to position [44, 0]
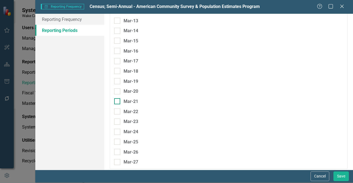
type input "mar"
click at [127, 100] on div "Mar-21" at bounding box center [130, 101] width 15 height 7
click at [118, 100] on input "Mar-21" at bounding box center [116, 100] width 4 height 4
checkbox input "true"
click at [129, 112] on div "Mar-22" at bounding box center [130, 111] width 15 height 7
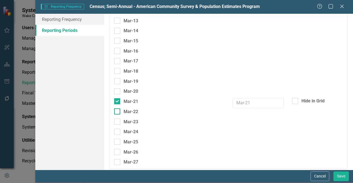
click at [118, 112] on input "Mar-22" at bounding box center [116, 111] width 4 height 4
checkbox input "true"
click at [133, 120] on div "Mar-23" at bounding box center [130, 122] width 15 height 7
click at [118, 120] on input "Mar-23" at bounding box center [116, 121] width 4 height 4
checkbox input "true"
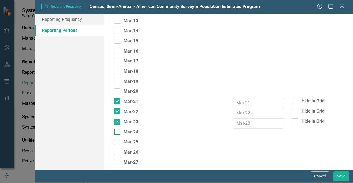
drag, startPoint x: 132, startPoint y: 128, endPoint x: 134, endPoint y: 131, distance: 4.1
click at [133, 129] on div "Mar-24" at bounding box center [130, 132] width 15 height 7
click at [118, 129] on input "Mar-24" at bounding box center [116, 131] width 4 height 4
checkbox input "true"
click at [136, 139] on div "Mar-25" at bounding box center [130, 142] width 15 height 7
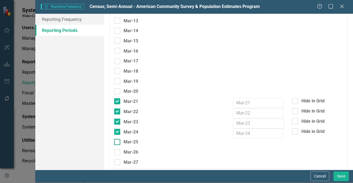
click at [118, 139] on input "Mar-25" at bounding box center [116, 141] width 4 height 4
checkbox input "true"
click at [311, 140] on div "Hide in Grid" at bounding box center [312, 142] width 23 height 6
click at [295, 140] on input "Hide in Grid" at bounding box center [294, 141] width 4 height 4
checkbox input "true"
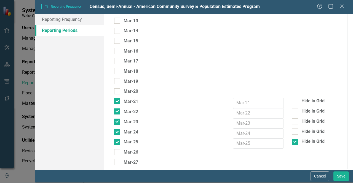
drag, startPoint x: 308, startPoint y: 129, endPoint x: 305, endPoint y: 124, distance: 5.8
click at [308, 129] on div "Hide in Grid" at bounding box center [312, 132] width 23 height 6
click at [295, 129] on input "Hide in Grid" at bounding box center [294, 131] width 4 height 4
checkbox input "true"
drag, startPoint x: 303, startPoint y: 117, endPoint x: 302, endPoint y: 114, distance: 3.4
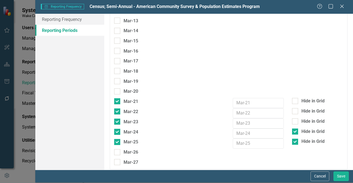
click at [303, 119] on div "Hide in Grid" at bounding box center [312, 122] width 23 height 6
click at [295, 119] on input "Hide in Grid" at bounding box center [294, 121] width 4 height 4
checkbox input "true"
drag, startPoint x: 301, startPoint y: 108, endPoint x: 300, endPoint y: 98, distance: 10.0
click at [301, 108] on div "Hide in Grid" at bounding box center [312, 111] width 23 height 6
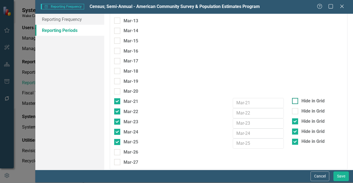
click at [295, 108] on input "Hide in Grid" at bounding box center [294, 110] width 4 height 4
checkbox input "true"
click at [300, 96] on div "Mar-20" at bounding box center [228, 93] width 237 height 10
drag, startPoint x: 299, startPoint y: 98, endPoint x: 296, endPoint y: 97, distance: 3.7
click at [301, 98] on div "Hide in Grid" at bounding box center [312, 101] width 23 height 6
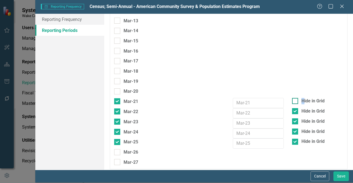
click at [292, 99] on div at bounding box center [295, 101] width 6 height 6
click at [293, 99] on div at bounding box center [295, 101] width 6 height 6
click at [293, 99] on input "Hide in Grid" at bounding box center [294, 100] width 4 height 4
checkbox input "true"
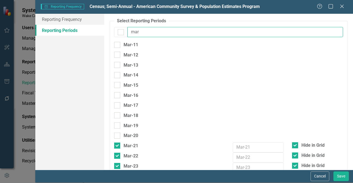
drag, startPoint x: 153, startPoint y: 33, endPoint x: 105, endPoint y: 34, distance: 48.0
click at [105, 34] on div "Select Reporting Periods Since you may not be reporting on every element every …" at bounding box center [228, 92] width 249 height 156
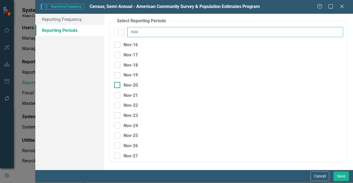
type input "nov"
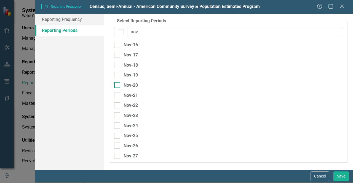
click at [125, 83] on div "Nov-20" at bounding box center [130, 85] width 14 height 7
click at [118, 83] on input "Nov-20" at bounding box center [116, 84] width 4 height 4
checkbox input "true"
click at [127, 95] on div "Nov-21" at bounding box center [130, 95] width 14 height 7
click at [118, 95] on input "Nov-21" at bounding box center [116, 94] width 4 height 4
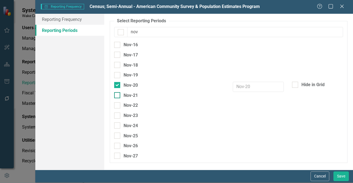
checkbox input "true"
drag, startPoint x: 130, startPoint y: 105, endPoint x: 131, endPoint y: 112, distance: 6.4
click at [131, 106] on div "Nov-22" at bounding box center [130, 105] width 14 height 7
click at [132, 118] on div "Nov-23" at bounding box center [130, 115] width 14 height 7
click at [118, 116] on input "Nov-23" at bounding box center [116, 115] width 4 height 4
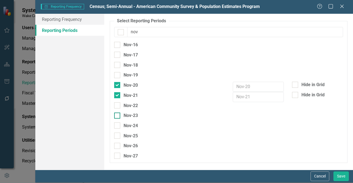
checkbox input "true"
click at [129, 105] on div "Nov-22" at bounding box center [130, 105] width 14 height 7
click at [118, 105] on input "Nov-22" at bounding box center [116, 105] width 4 height 4
checkbox input "true"
click at [131, 123] on div "Nov-24" at bounding box center [130, 125] width 14 height 7
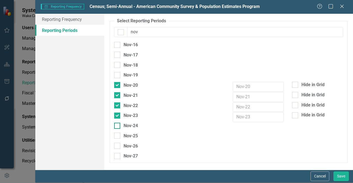
click at [118, 123] on input "Nov-24" at bounding box center [116, 125] width 4 height 4
checkbox input "true"
click at [134, 135] on div "Nov-25" at bounding box center [130, 136] width 14 height 7
click at [118, 135] on input "Nov-25" at bounding box center [116, 135] width 4 height 4
checkbox input "true"
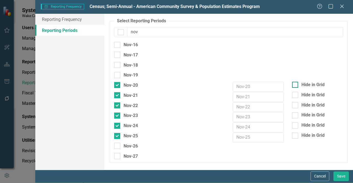
click at [306, 86] on div "Hide in Grid" at bounding box center [312, 85] width 23 height 6
click at [295, 85] on input "Hide in Grid" at bounding box center [294, 84] width 4 height 4
checkbox input "true"
click at [301, 94] on div "Hide in Grid" at bounding box center [317, 95] width 51 height 6
click at [295, 94] on input "Hide in Grid" at bounding box center [294, 94] width 4 height 4
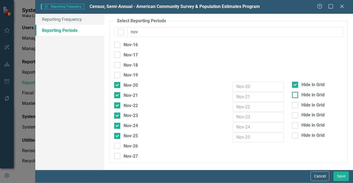
checkbox input "true"
drag, startPoint x: 301, startPoint y: 101, endPoint x: 303, endPoint y: 107, distance: 5.6
click at [302, 102] on div "Hide in Grid" at bounding box center [312, 105] width 23 height 6
click at [295, 102] on input "Hide in Grid" at bounding box center [294, 104] width 4 height 4
checkbox input "true"
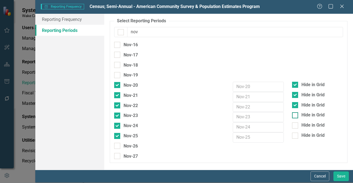
click at [304, 111] on fieldset "Select Reporting Periods Since you may not be reporting on every element every …" at bounding box center [229, 90] width 238 height 145
click at [307, 114] on div "Hide in Grid" at bounding box center [312, 115] width 23 height 6
click at [295, 114] on input "Hide in Grid" at bounding box center [294, 114] width 4 height 4
checkbox input "true"
click at [306, 125] on div "Hide in Grid" at bounding box center [312, 125] width 23 height 6
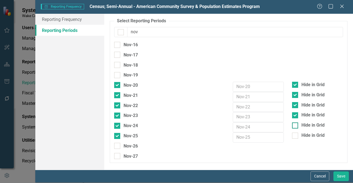
click at [295, 125] on input "Hide in Grid" at bounding box center [294, 125] width 4 height 4
checkbox input "true"
click at [310, 134] on div "Hide in Grid" at bounding box center [312, 136] width 23 height 6
click at [295, 134] on input "Hide in Grid" at bounding box center [294, 135] width 4 height 4
checkbox input "true"
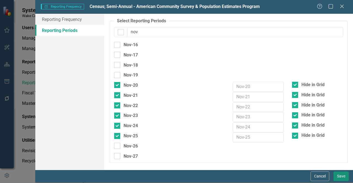
click at [346, 179] on button "Save" at bounding box center [340, 177] width 15 height 10
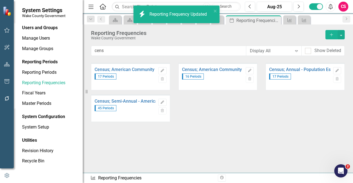
click at [170, 14] on div "Reporting Frequency Updated" at bounding box center [178, 14] width 59 height 6
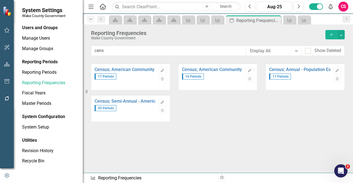
click at [89, 17] on icon "Dropdown" at bounding box center [90, 19] width 5 height 4
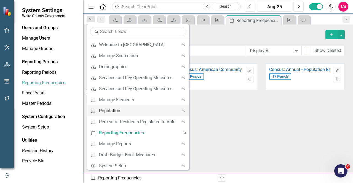
click at [136, 111] on div "Population" at bounding box center [137, 110] width 76 height 7
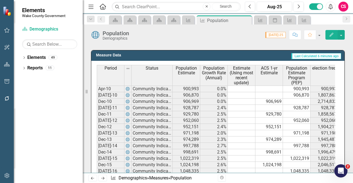
scroll to position [220, 0]
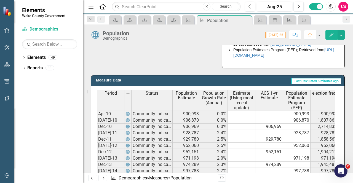
click at [329, 36] on icon "Edit" at bounding box center [331, 35] width 5 height 4
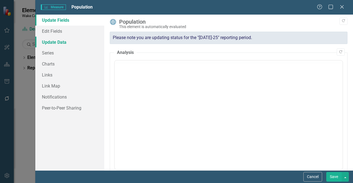
click at [64, 43] on link "Update Data" at bounding box center [69, 42] width 69 height 11
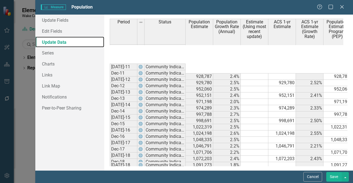
scroll to position [98, 0]
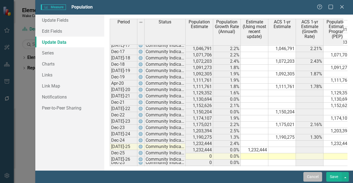
click at [319, 176] on button "Cancel" at bounding box center [312, 177] width 19 height 10
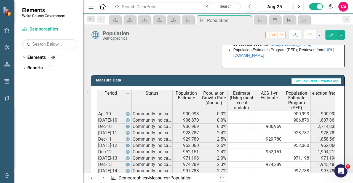
scroll to position [0, 0]
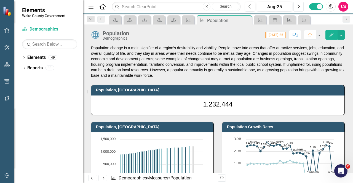
click at [298, 5] on icon "Next" at bounding box center [298, 6] width 3 height 5
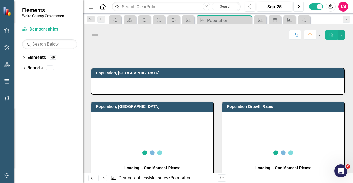
click at [298, 6] on icon "Next" at bounding box center [298, 6] width 3 height 5
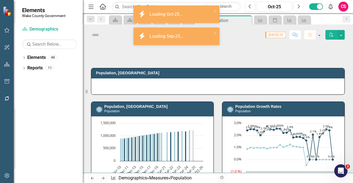
click at [298, 6] on icon "Next" at bounding box center [298, 6] width 3 height 5
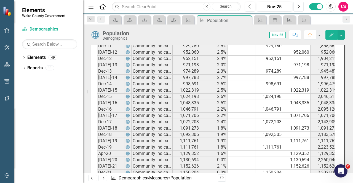
scroll to position [276, 0]
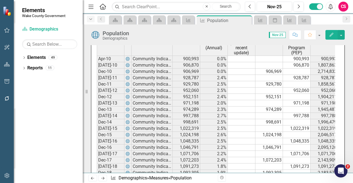
click at [92, 19] on icon "Dropdown" at bounding box center [90, 19] width 5 height 4
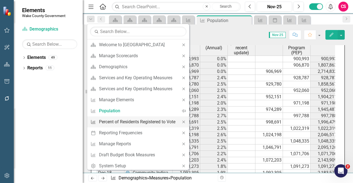
click at [144, 122] on div "Percent of Residents Registered to Vote" at bounding box center [137, 122] width 76 height 7
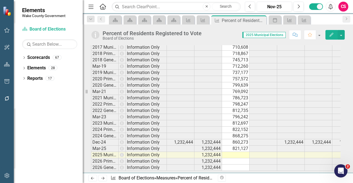
scroll to position [303, 0]
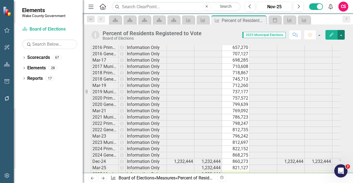
click at [344, 36] on button "button" at bounding box center [340, 35] width 7 height 10
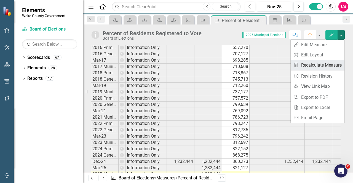
click at [328, 61] on link "Recalculate Measure Recalculate Measure" at bounding box center [317, 65] width 54 height 10
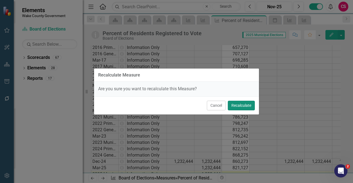
click at [245, 106] on button "Recalculate" at bounding box center [241, 106] width 27 height 10
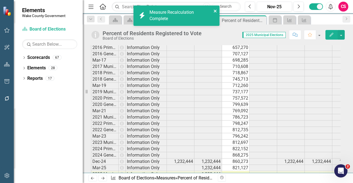
click at [217, 10] on icon "close" at bounding box center [215, 11] width 4 height 4
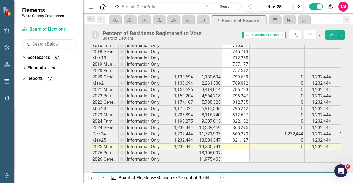
scroll to position [0, 0]
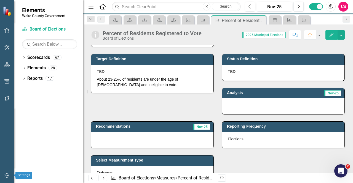
click at [10, 173] on button "button" at bounding box center [7, 176] width 12 height 12
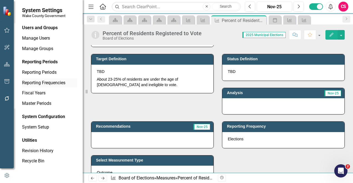
click at [56, 86] on link "Reporting Frequencies" at bounding box center [49, 83] width 55 height 6
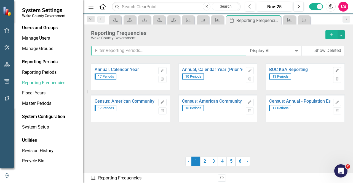
click at [129, 49] on input "text" at bounding box center [168, 51] width 155 height 10
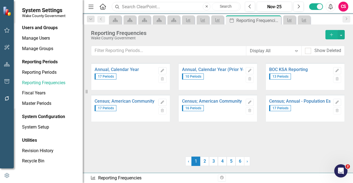
click at [129, 7] on input "text" at bounding box center [176, 7] width 129 height 10
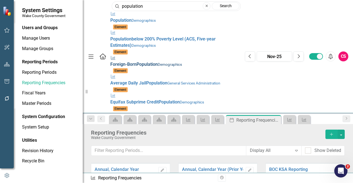
type input "population"
click at [123, 55] on div "Measure Foreign-Born Population Demographics" at bounding box center [174, 61] width 129 height 13
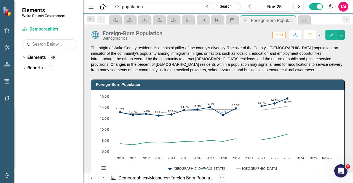
click at [331, 37] on button "Edit" at bounding box center [331, 35] width 12 height 10
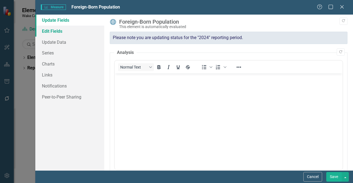
click at [68, 31] on link "Edit Fields" at bounding box center [69, 31] width 69 height 11
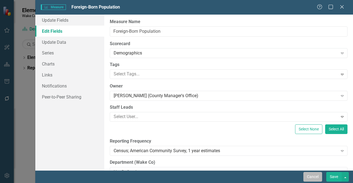
click at [309, 177] on button "Cancel" at bounding box center [312, 177] width 19 height 10
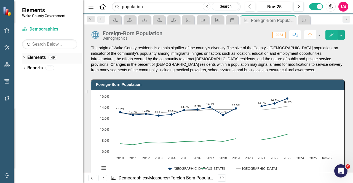
click at [37, 57] on link "Elements" at bounding box center [36, 58] width 18 height 6
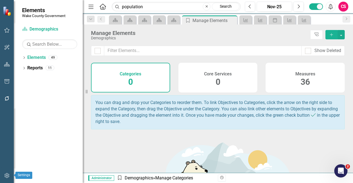
click at [4, 174] on icon "button" at bounding box center [7, 176] width 6 height 4
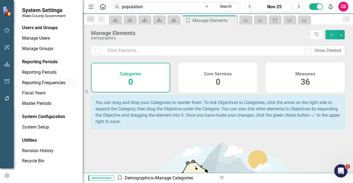
click at [58, 84] on link "Reporting Frequencies" at bounding box center [49, 83] width 55 height 6
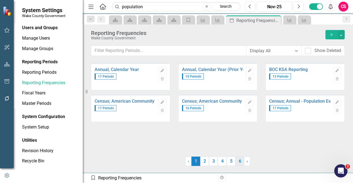
click at [236, 164] on link "6" at bounding box center [239, 161] width 9 height 9
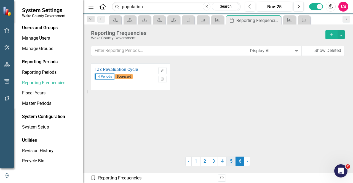
click at [233, 162] on link "5" at bounding box center [231, 161] width 9 height 9
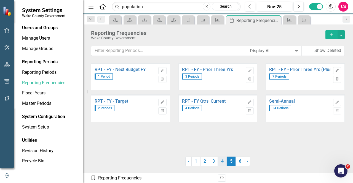
click at [223, 163] on link "4" at bounding box center [222, 161] width 9 height 9
click at [90, 21] on div "Dropdown" at bounding box center [91, 19] width 8 height 7
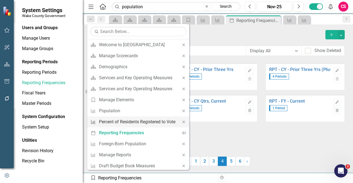
click at [139, 124] on div "Percent of Residents Registered to Vote" at bounding box center [137, 122] width 76 height 7
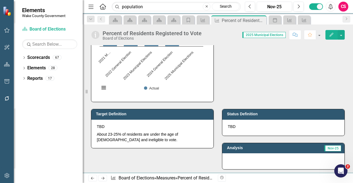
scroll to position [28, 0]
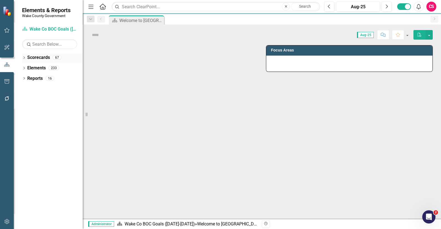
click at [42, 58] on link "Scorecards" at bounding box center [38, 58] width 23 height 6
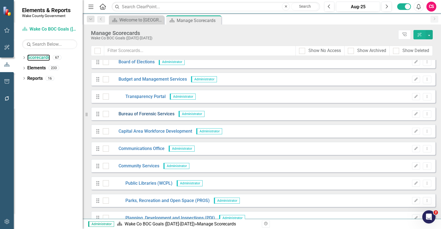
scroll to position [172, 0]
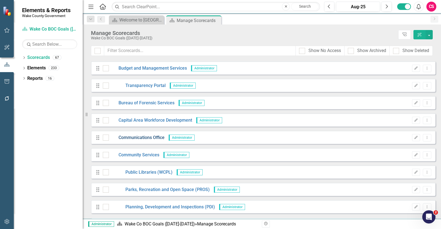
click at [146, 136] on link "Communications Office" at bounding box center [137, 138] width 56 height 6
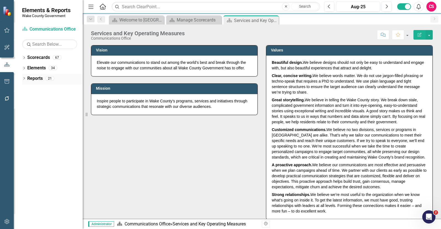
click at [40, 78] on link "Reports" at bounding box center [34, 79] width 15 height 6
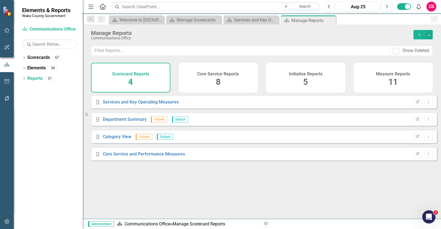
click at [322, 75] on h4 "Initiative Reports" at bounding box center [306, 74] width 34 height 5
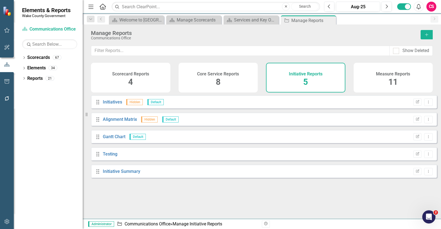
click at [225, 71] on div "Core Service Reports" at bounding box center [218, 73] width 42 height 6
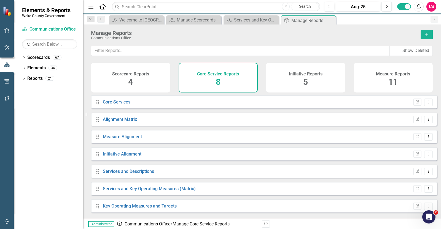
click at [378, 76] on h4 "Measure Reports" at bounding box center [393, 74] width 34 height 5
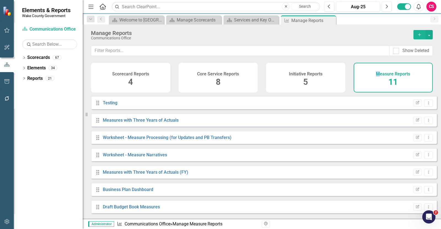
scroll to position [71, 0]
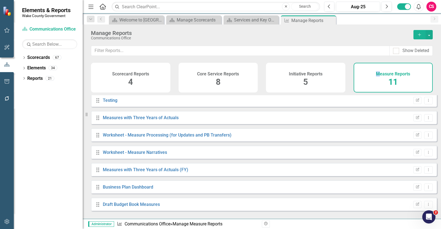
click at [147, 211] on div "Drag Draft Budget Book Measures Edit Report Dropdown Menu" at bounding box center [264, 204] width 346 height 13
click at [149, 207] on link "Draft Budget Book Measures" at bounding box center [131, 204] width 57 height 5
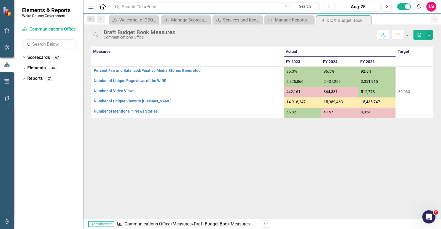
click at [420, 35] on icon "Edit Report" at bounding box center [419, 35] width 5 height 4
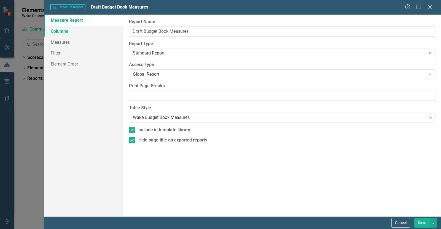
click at [103, 31] on link "Columns" at bounding box center [83, 31] width 79 height 11
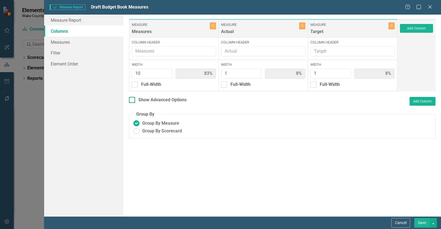
click at [179, 99] on div "Show Advanced Options" at bounding box center [162, 100] width 48 height 6
click at [133, 99] on input "Show Advanced Options" at bounding box center [131, 99] width 4 height 4
checkbox input "true"
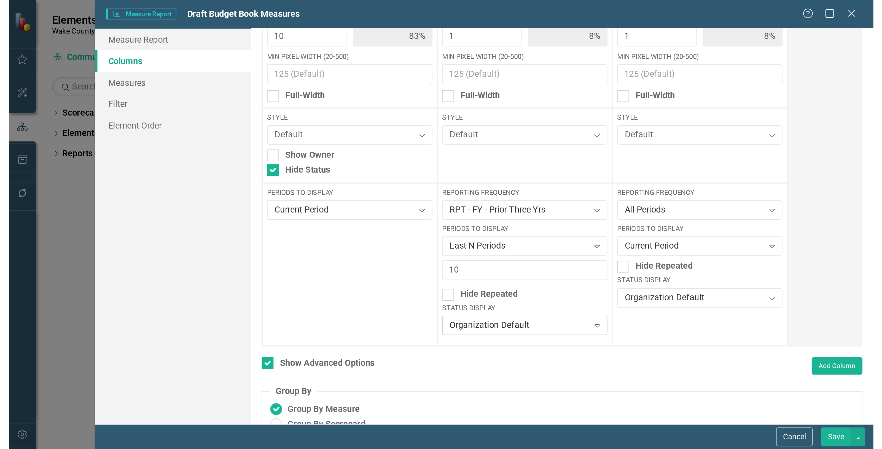
scroll to position [66, 0]
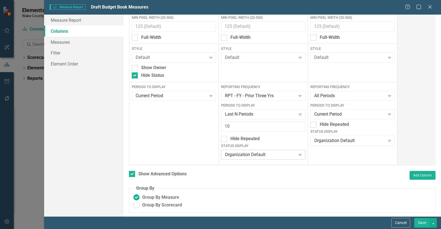
click at [265, 153] on div "Organization Default" at bounding box center [260, 155] width 71 height 6
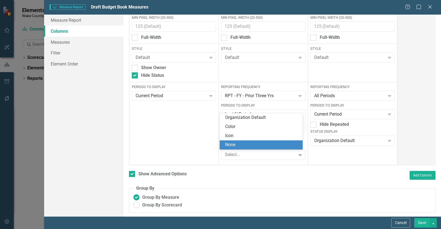
click at [256, 142] on div "None" at bounding box center [262, 145] width 74 height 6
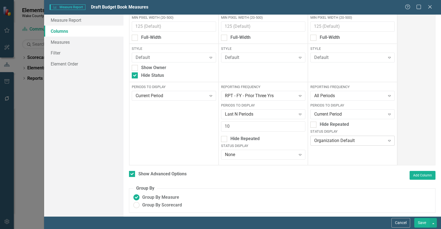
click at [347, 141] on div "Organization Default" at bounding box center [349, 141] width 71 height 6
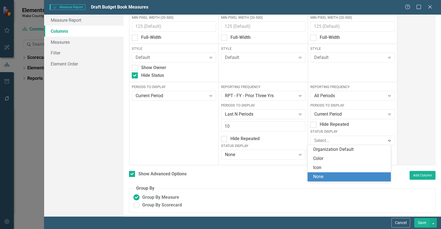
click at [332, 180] on div "None" at bounding box center [349, 177] width 83 height 9
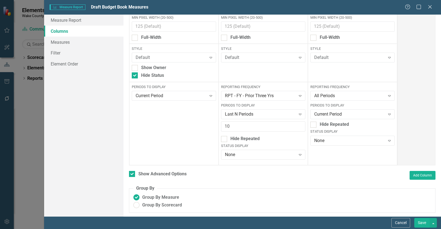
click at [421, 224] on button "Save" at bounding box center [421, 223] width 15 height 10
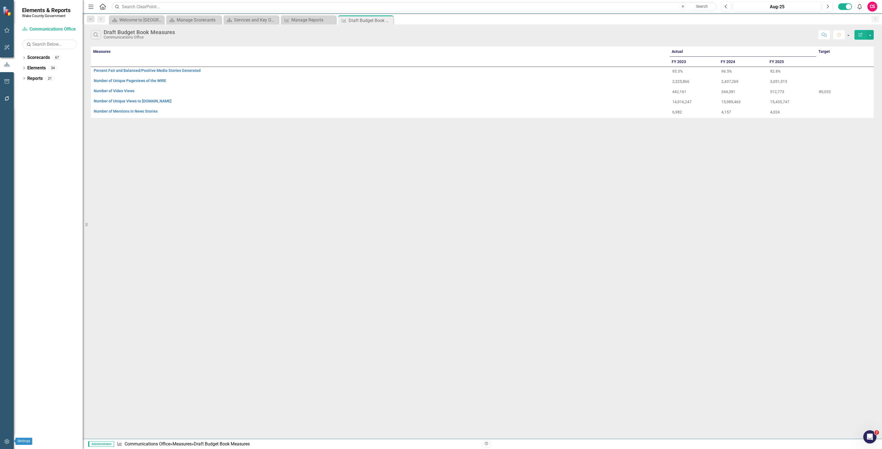
click at [7, 229] on icon "button" at bounding box center [6, 442] width 5 height 5
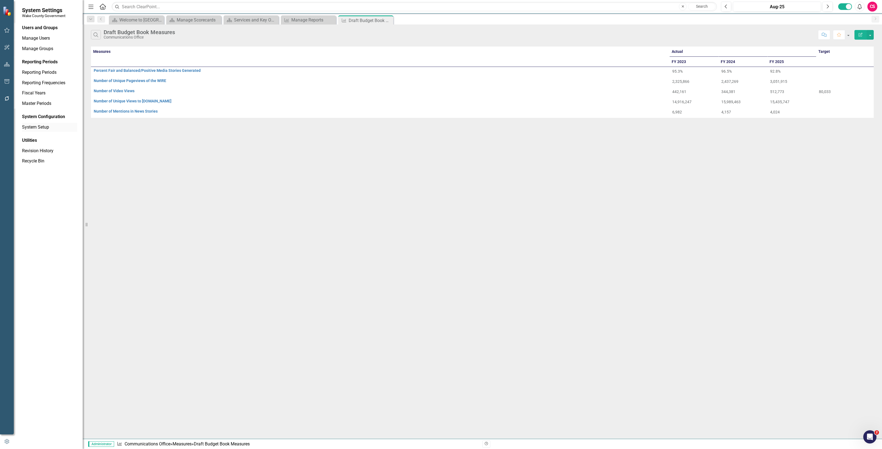
click at [48, 127] on link "System Setup" at bounding box center [49, 127] width 55 height 6
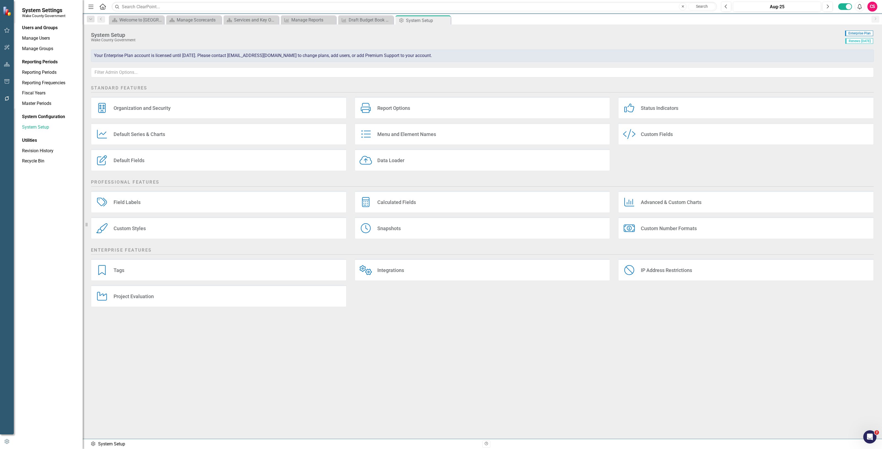
drag, startPoint x: 164, startPoint y: 232, endPoint x: 163, endPoint y: 228, distance: 4.5
click at [163, 228] on div "Custom Styles Custom Styles" at bounding box center [218, 228] width 255 height 22
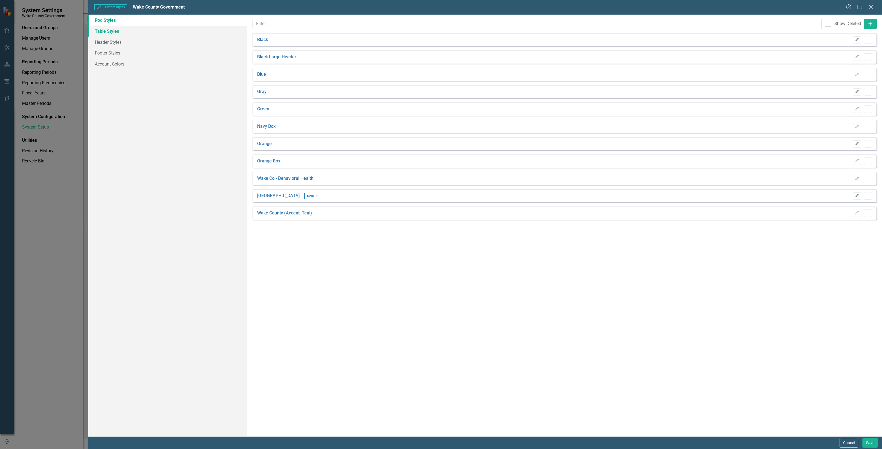
click at [139, 28] on link "Table Styles" at bounding box center [167, 31] width 159 height 11
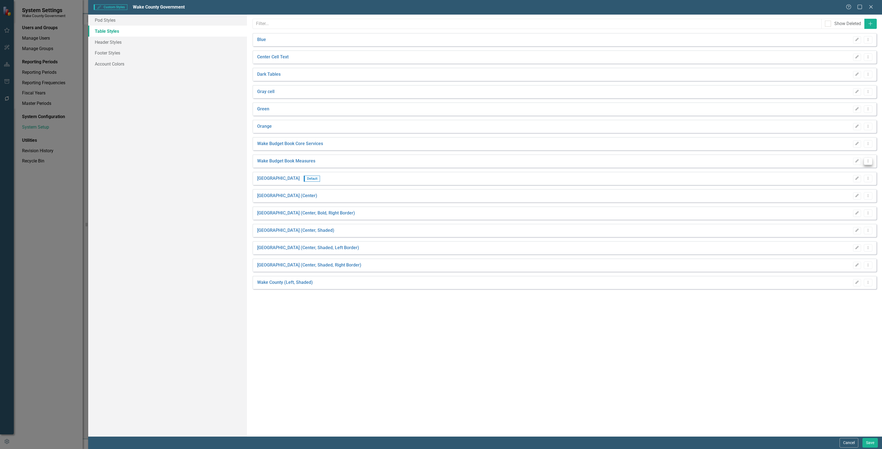
click at [441, 163] on icon "Dropdown Menu" at bounding box center [868, 161] width 5 height 4
click at [441, 180] on link "Copy Duplicate Table Style" at bounding box center [845, 181] width 54 height 10
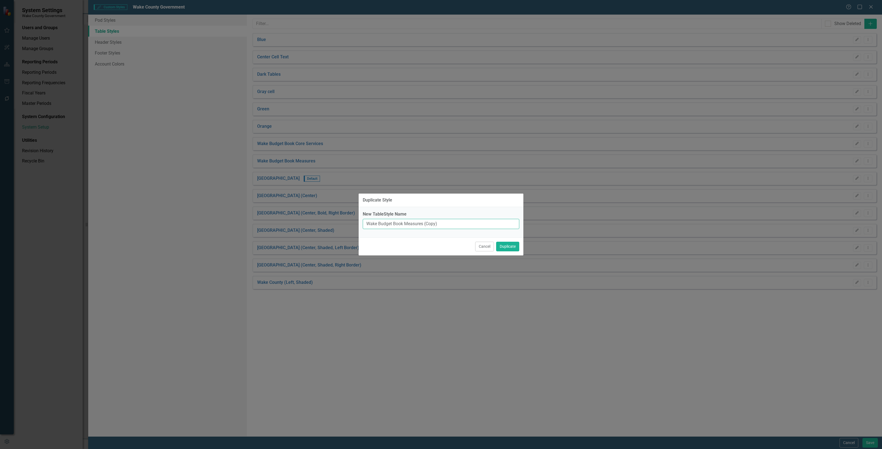
drag, startPoint x: 448, startPoint y: 225, endPoint x: 425, endPoint y: 227, distance: 23.5
click at [425, 227] on input "Wake Budget Book Measures (Copy)" at bounding box center [441, 224] width 157 height 10
click at [441, 229] on button "Duplicate" at bounding box center [507, 247] width 23 height 10
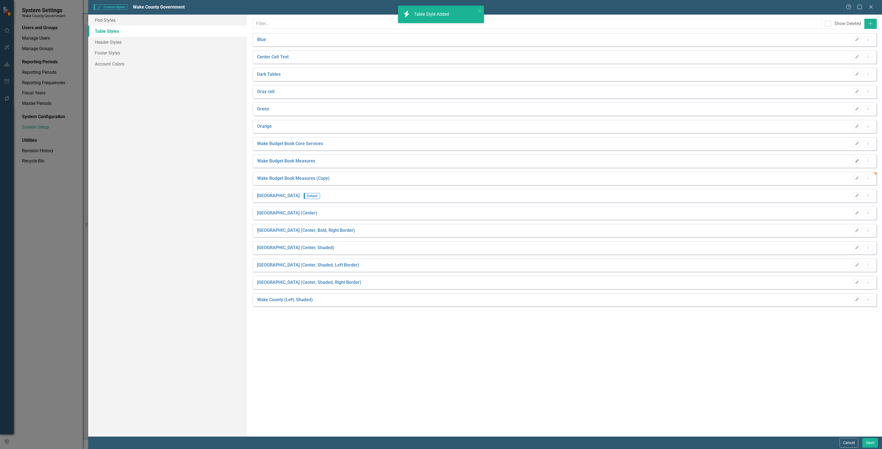
click at [441, 159] on button "Edit" at bounding box center [857, 161] width 8 height 7
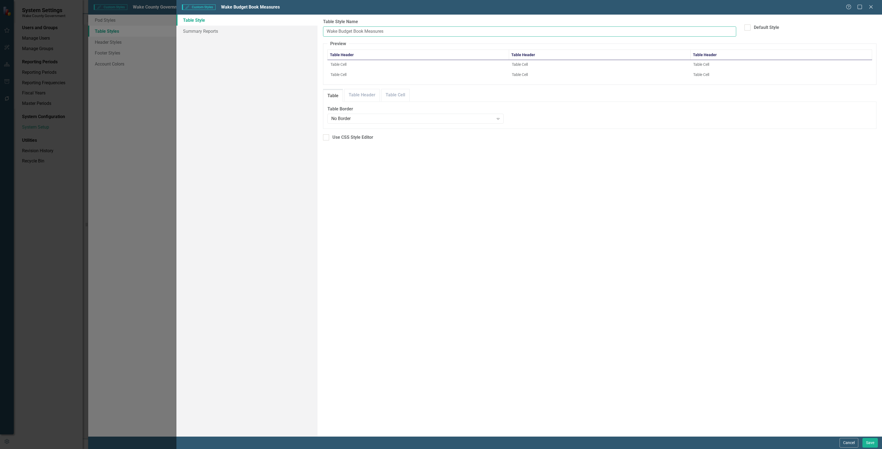
click at [418, 33] on input "Wake Budget Book Measures" at bounding box center [529, 31] width 413 height 10
type input "Wake Budget Book Measures - measure column"
click at [441, 229] on button "Save" at bounding box center [869, 443] width 15 height 10
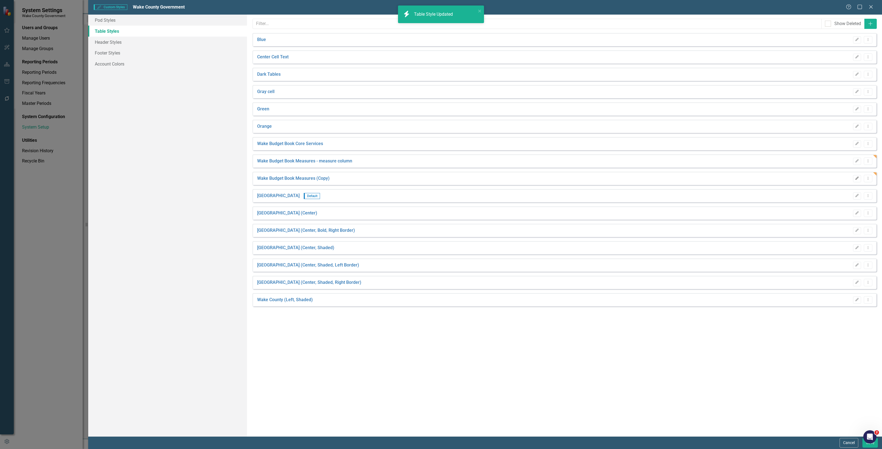
click at [441, 179] on icon "Edit" at bounding box center [857, 178] width 4 height 3
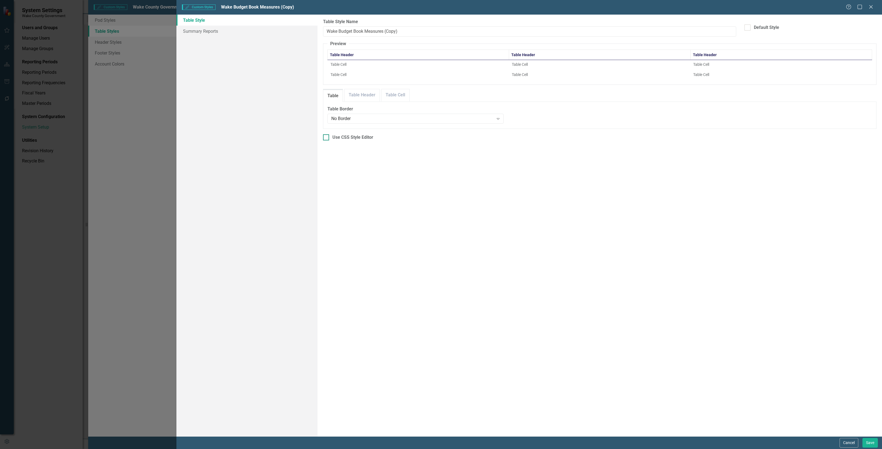
click at [357, 136] on div "Use CSS Style Editor" at bounding box center [352, 137] width 41 height 6
click at [327, 136] on input "Use CSS Style Editor" at bounding box center [325, 136] width 4 height 4
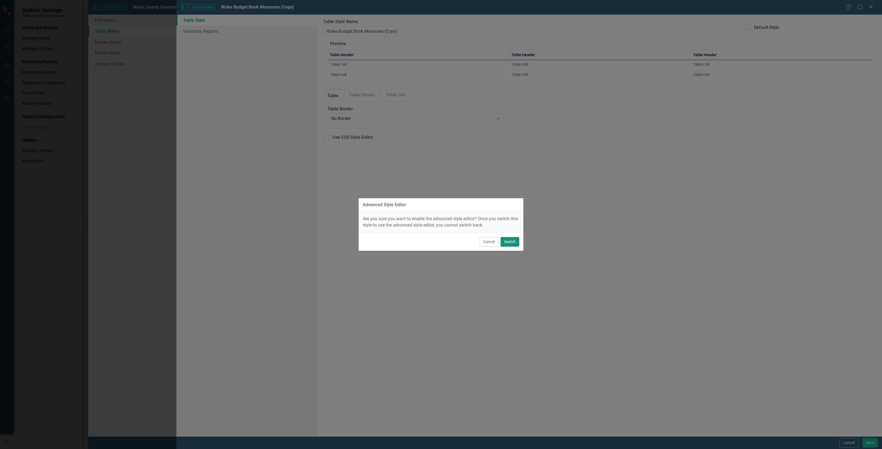
click at [441, 229] on button "Switch" at bounding box center [509, 242] width 19 height 10
checkbox input "true"
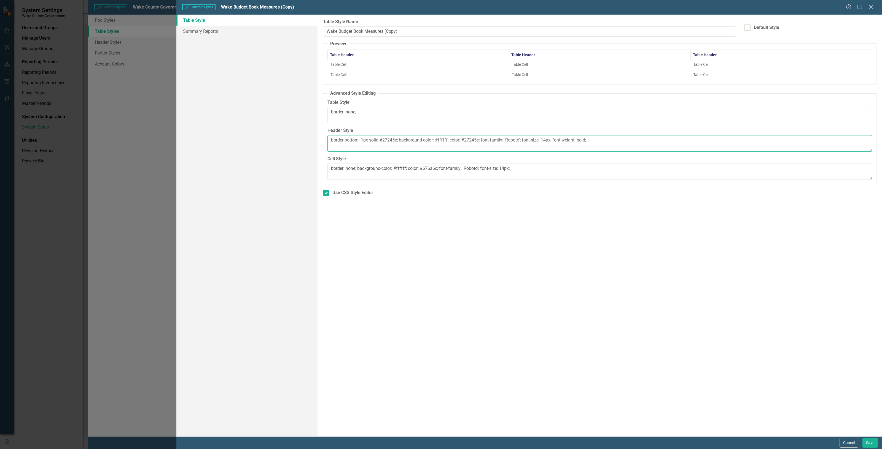
click at [441, 145] on textarea "border-bottom: 1px solid #27245e; background-color: #ffffff; color: #27245e; fo…" at bounding box center [599, 143] width 545 height 17
click at [441, 140] on textarea "border-bottom: 1px solid #27245e; background-color: #ffffff; color: #27245e; fo…" at bounding box center [599, 143] width 545 height 17
click at [441, 141] on textarea "border-bottom: 1px solid #27245e; background-color: #ffffff; color: #27245e; fo…" at bounding box center [599, 143] width 545 height 17
click at [441, 142] on textarea "border-bottom: 1px solid #27245e; background-color: #ffffff; color: #27245e; fo…" at bounding box center [599, 143] width 545 height 17
click at [441, 140] on textarea "border-bottom: 1px solid #27245e; background-color: #ffffff; color: #27245e; fo…" at bounding box center [599, 143] width 545 height 17
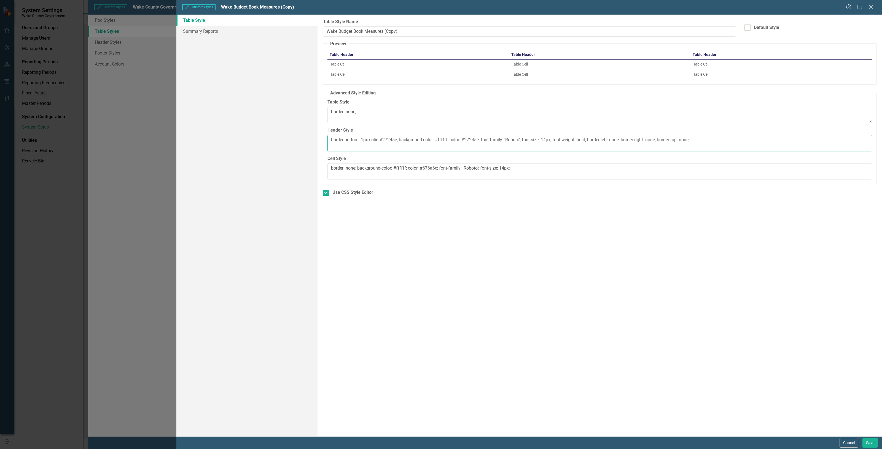
type textarea "border-bottom: 1px solid #27245e; background-color: #ffffff; color: #27245e; fo…"
click at [391, 112] on textarea "border: none;" at bounding box center [599, 115] width 545 height 17
type textarea "border: none; text-align: right;"
click at [441, 229] on button "Save" at bounding box center [869, 443] width 15 height 10
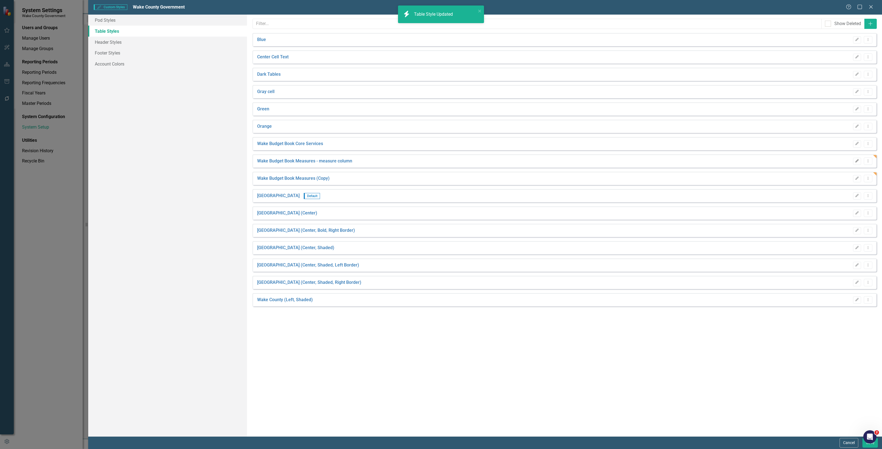
click at [441, 161] on icon "Edit" at bounding box center [857, 161] width 4 height 3
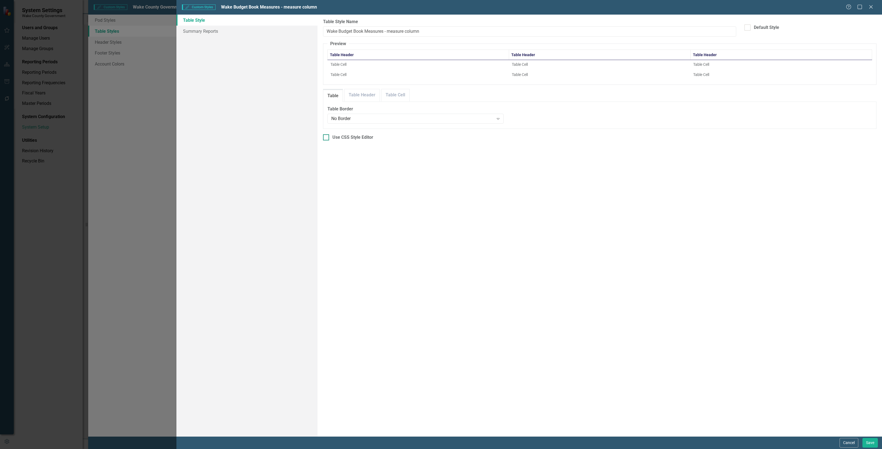
click at [350, 137] on div "Use CSS Style Editor" at bounding box center [352, 137] width 41 height 6
click at [327, 137] on input "Use CSS Style Editor" at bounding box center [325, 136] width 4 height 4
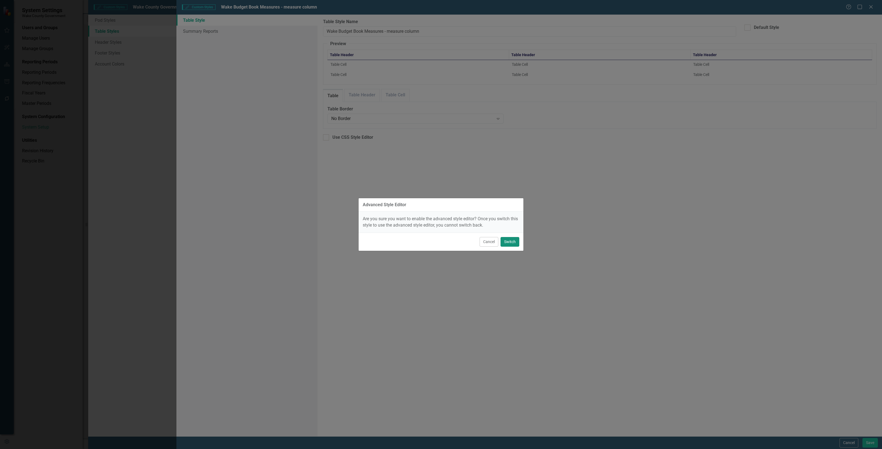
click at [441, 229] on button "Switch" at bounding box center [509, 242] width 19 height 10
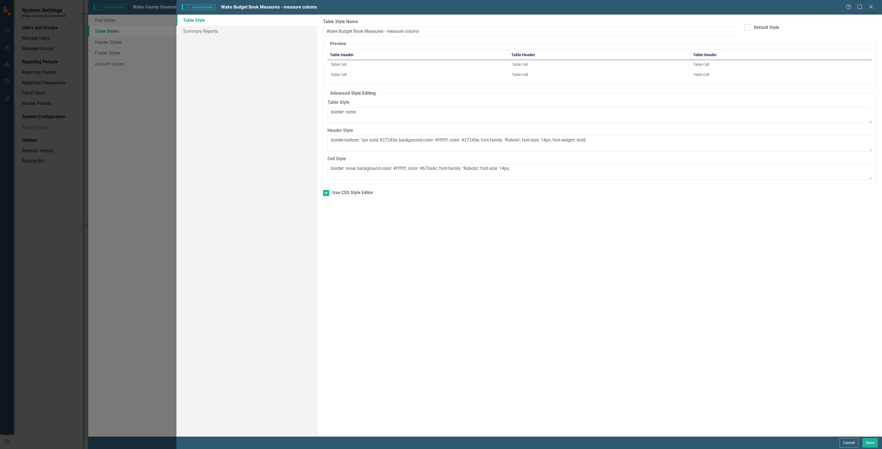
checkbox input "true"
click at [441, 139] on textarea "border-bottom: 1px solid #27245e; background-color: #ffffff; color: #27245e; fo…" at bounding box center [599, 143] width 545 height 17
type textarea "border-bottom: 1px solid #27245e; background-color: #ffffff; color: #27245e; fo…"
click at [441, 229] on button "Save" at bounding box center [869, 443] width 15 height 10
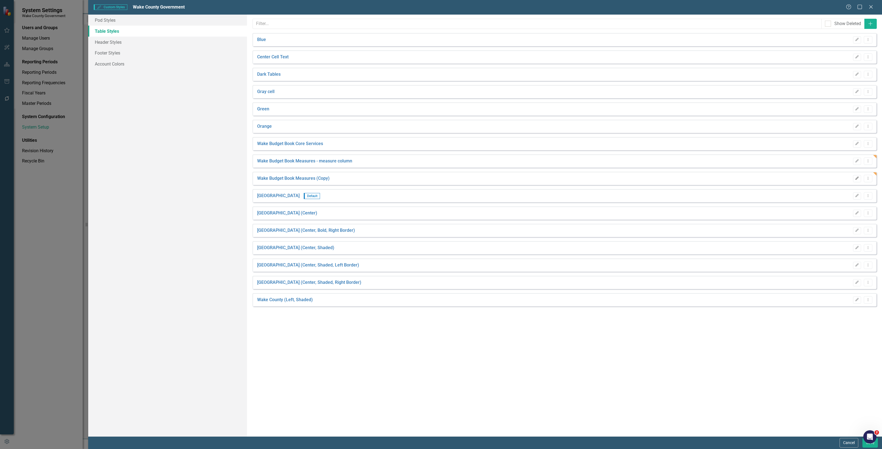
click at [441, 181] on button "Edit" at bounding box center [857, 178] width 8 height 7
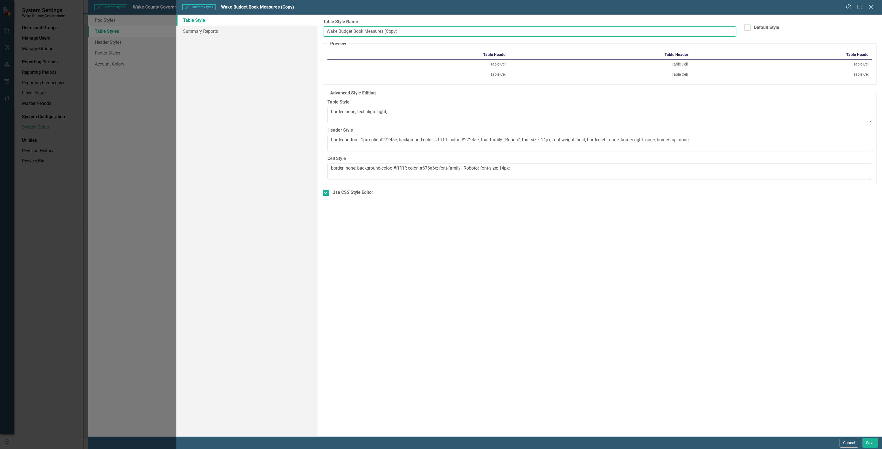
click at [425, 34] on input "Wake Budget Book Measures (Copy)" at bounding box center [529, 31] width 413 height 10
type input "Wake Budget Book Measures"
drag, startPoint x: 873, startPoint y: 441, endPoint x: 877, endPoint y: 441, distance: 3.9
click at [441, 229] on button "Save" at bounding box center [869, 443] width 15 height 10
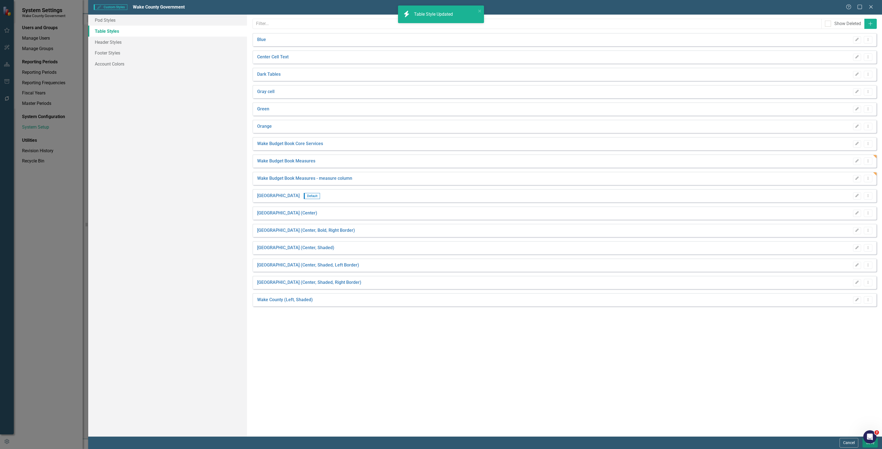
click at [441, 229] on button "Save" at bounding box center [869, 443] width 15 height 10
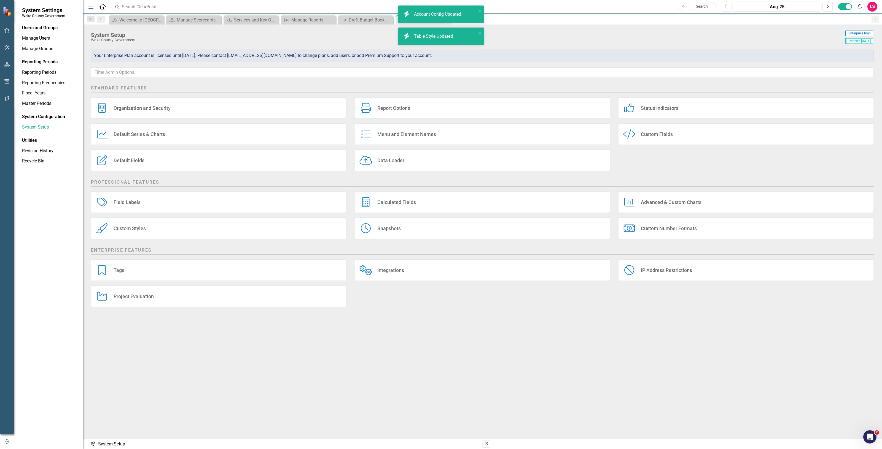
click at [417, 3] on input "text" at bounding box center [414, 7] width 605 height 10
drag, startPoint x: 416, startPoint y: 40, endPoint x: 413, endPoint y: 36, distance: 5.9
click at [415, 39] on div "icon.bolt Table Style Updated" at bounding box center [439, 36] width 74 height 9
click at [349, 17] on div "Draft Budget Book Measures" at bounding box center [367, 20] width 36 height 7
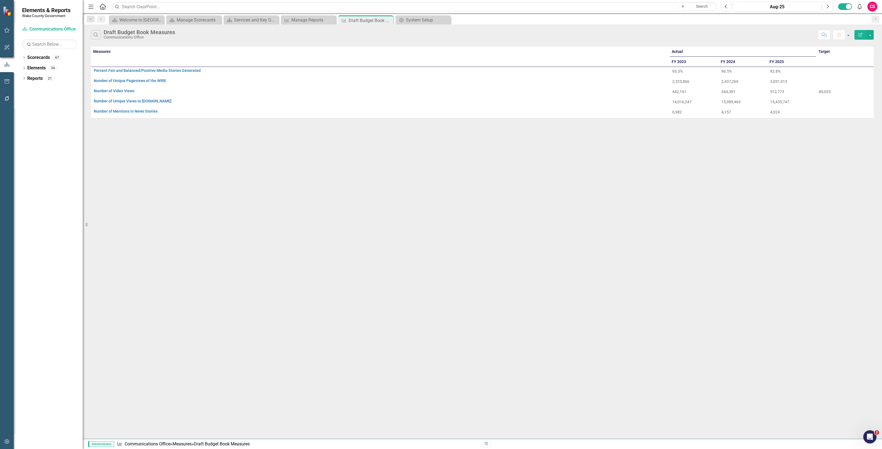
click at [441, 37] on button "Edit Report" at bounding box center [860, 35] width 12 height 10
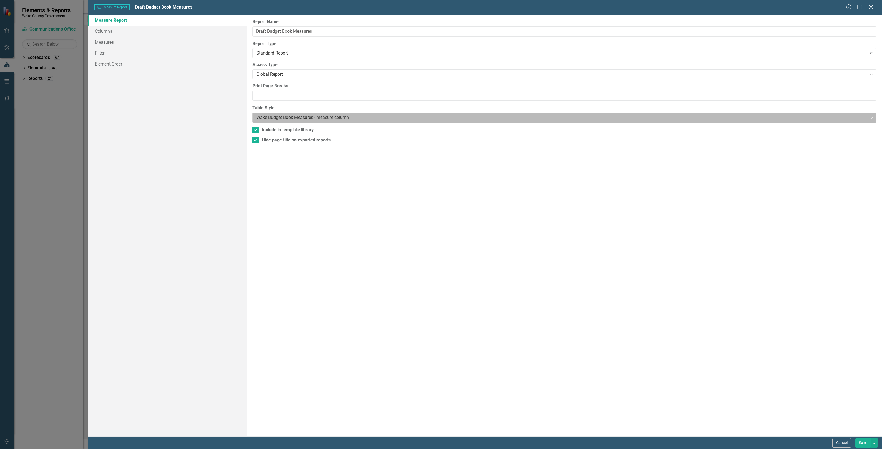
click at [307, 118] on div at bounding box center [559, 117] width 607 height 7
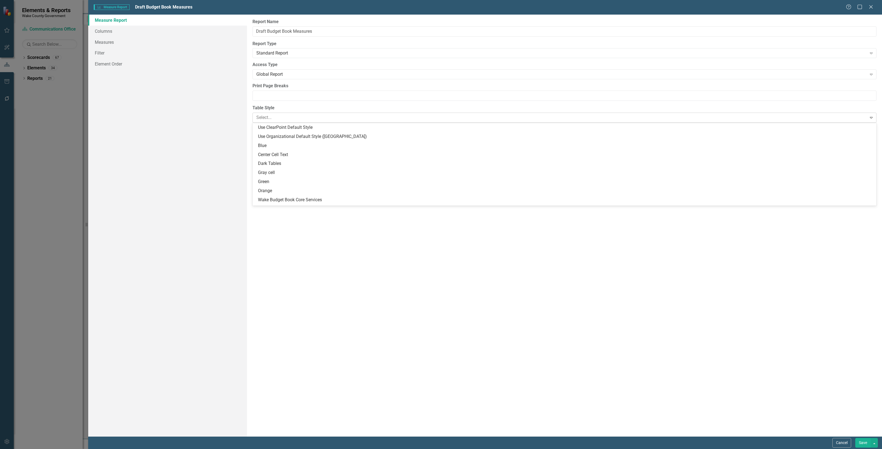
scroll to position [20, 0]
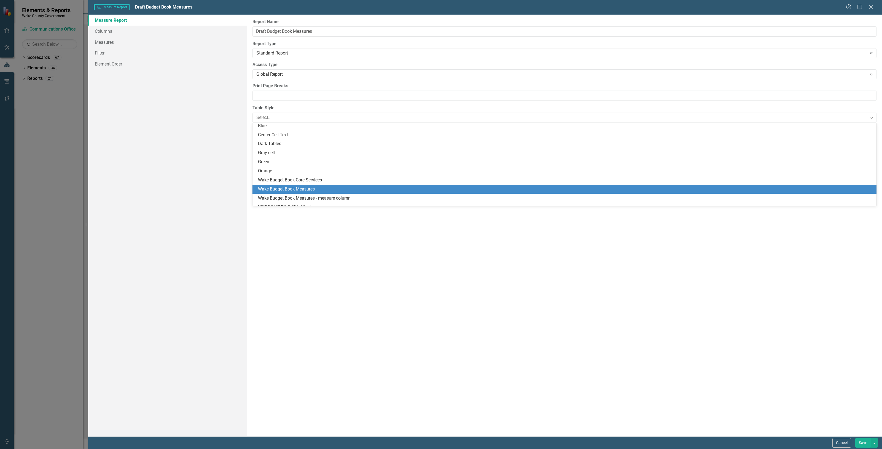
click at [312, 192] on div "Wake Budget Book Measures" at bounding box center [565, 189] width 615 height 6
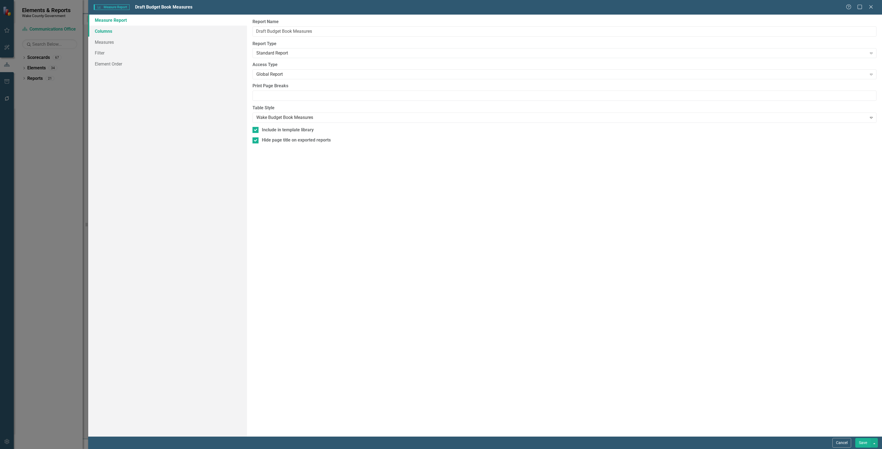
click at [147, 29] on link "Columns" at bounding box center [167, 31] width 159 height 11
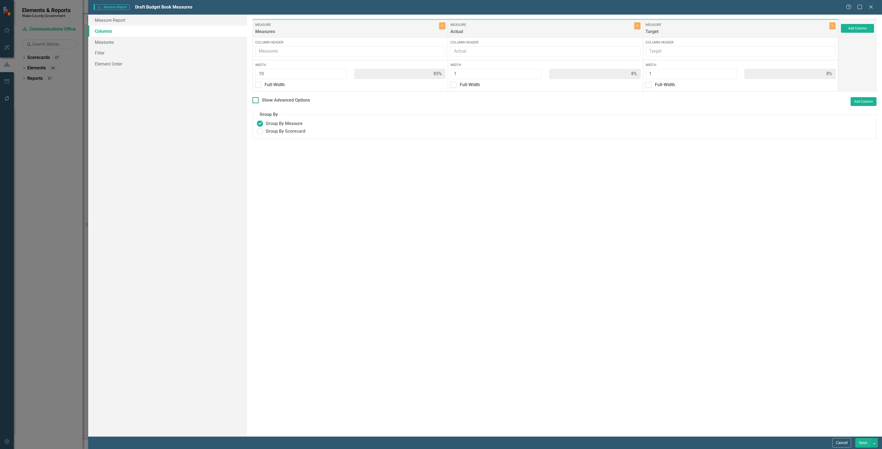
click at [281, 98] on div "Show Advanced Options" at bounding box center [286, 100] width 48 height 6
click at [256, 98] on input "Show Advanced Options" at bounding box center [254, 99] width 4 height 4
checkbox input "true"
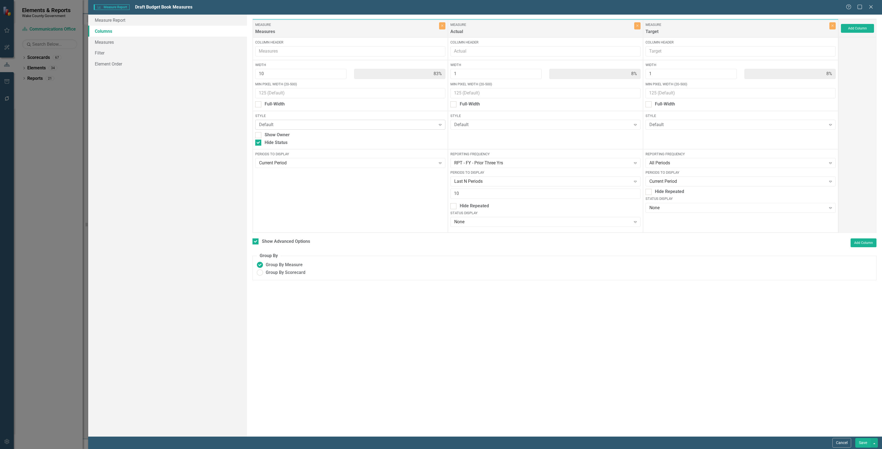
click at [285, 126] on div "Default" at bounding box center [347, 125] width 177 height 6
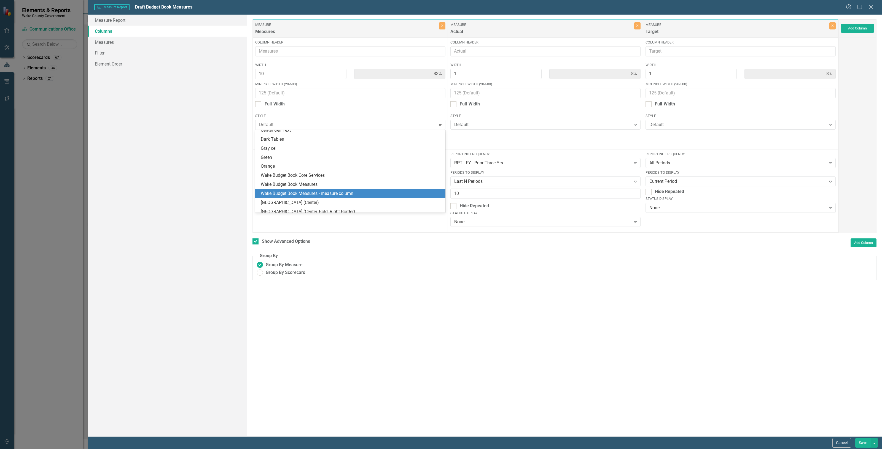
scroll to position [34, 0]
click at [313, 181] on div "Wake Budget Book Measures - measure column" at bounding box center [351, 182] width 181 height 6
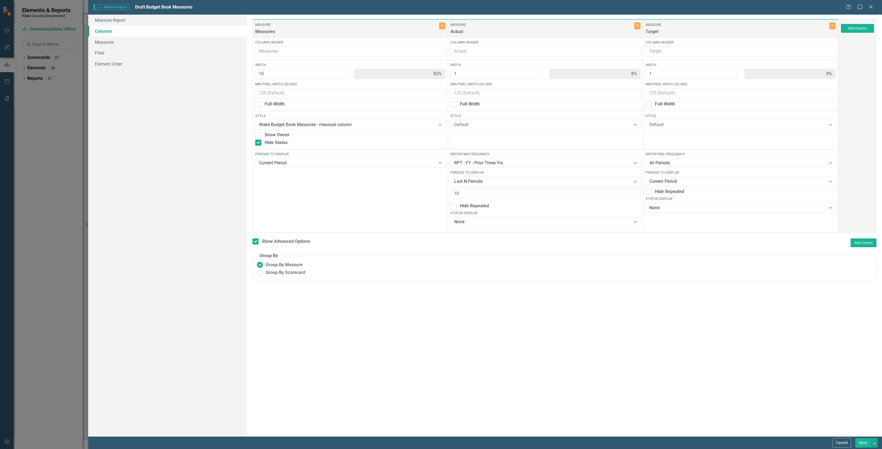
click at [441, 229] on button "Save" at bounding box center [862, 443] width 15 height 10
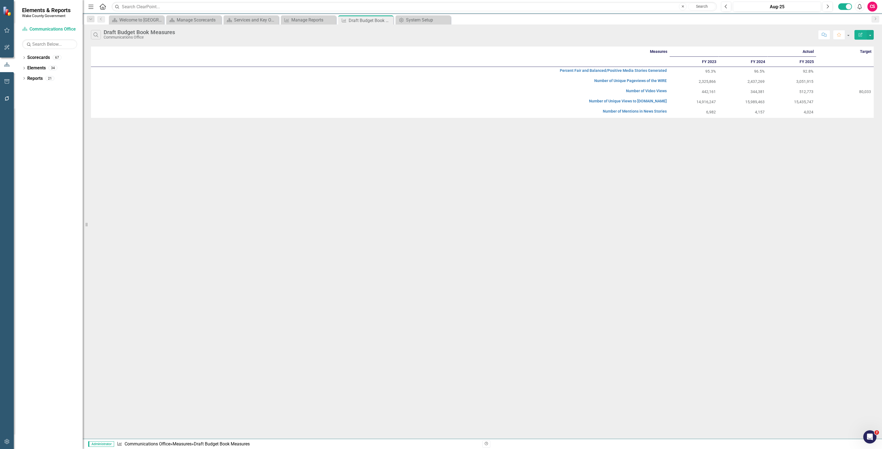
click at [441, 36] on icon "button" at bounding box center [860, 35] width 4 height 4
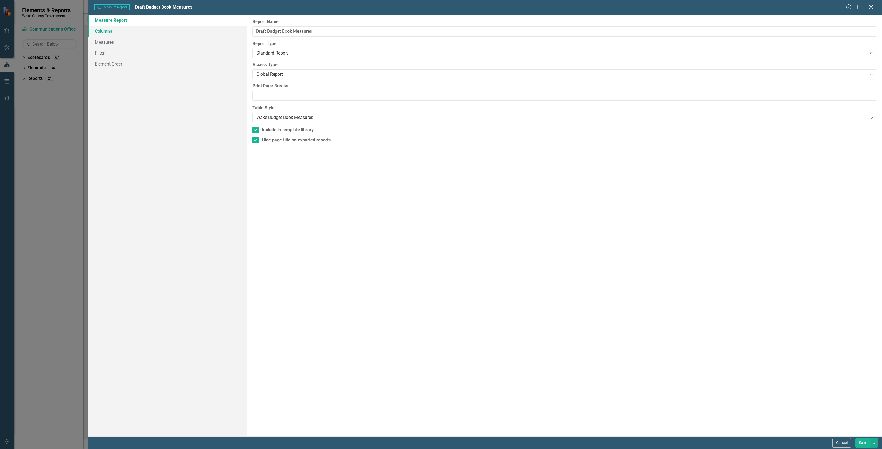
click at [148, 34] on link "Columns" at bounding box center [167, 31] width 159 height 11
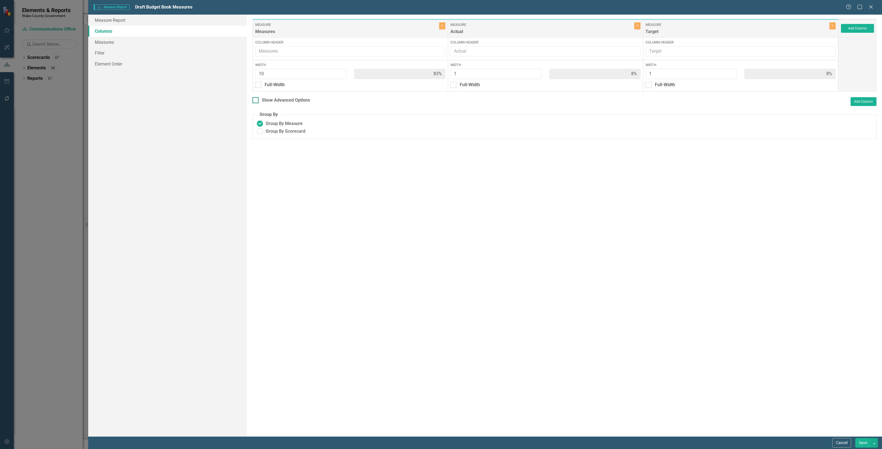
click at [285, 101] on div "Show Advanced Options" at bounding box center [286, 100] width 48 height 6
click at [256, 101] on input "Show Advanced Options" at bounding box center [254, 99] width 4 height 4
checkbox input "true"
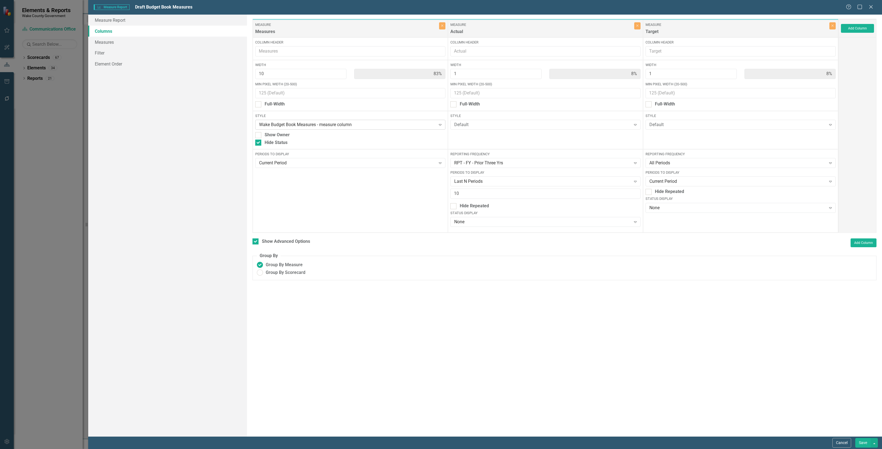
click at [328, 123] on div "Wake Budget Book Measures - measure column" at bounding box center [347, 125] width 177 height 6
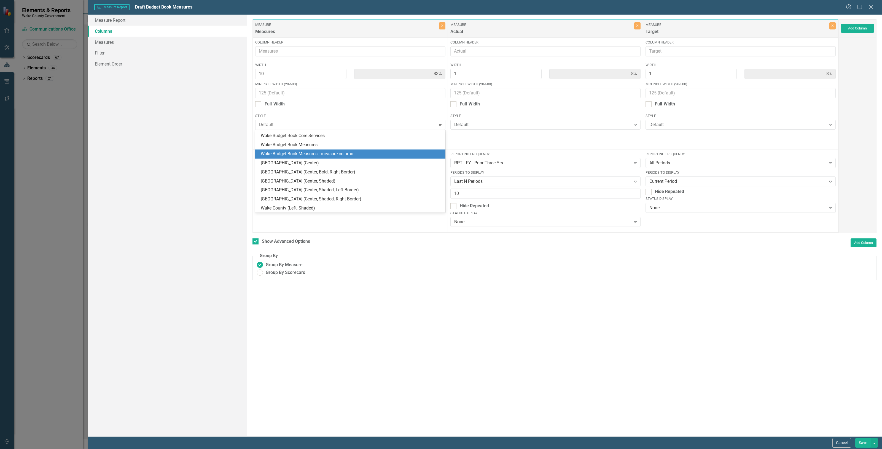
click at [320, 154] on div "Wake Budget Book Measures - measure column" at bounding box center [351, 154] width 181 height 6
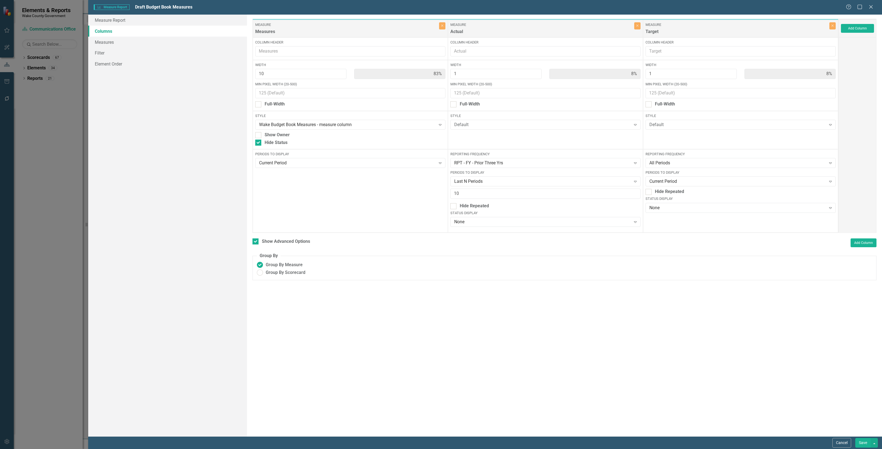
click at [441, 229] on button "Save" at bounding box center [862, 443] width 15 height 10
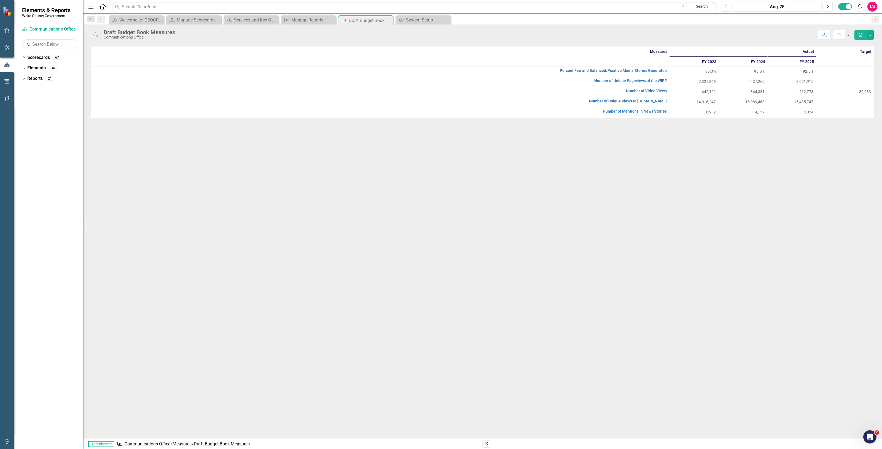
click at [857, 33] on button "Edit Report" at bounding box center [860, 35] width 12 height 10
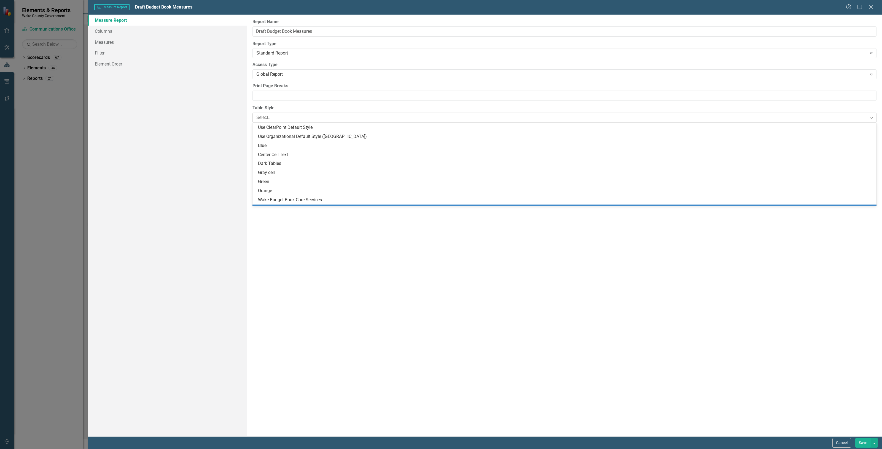
click at [287, 120] on div at bounding box center [559, 117] width 607 height 7
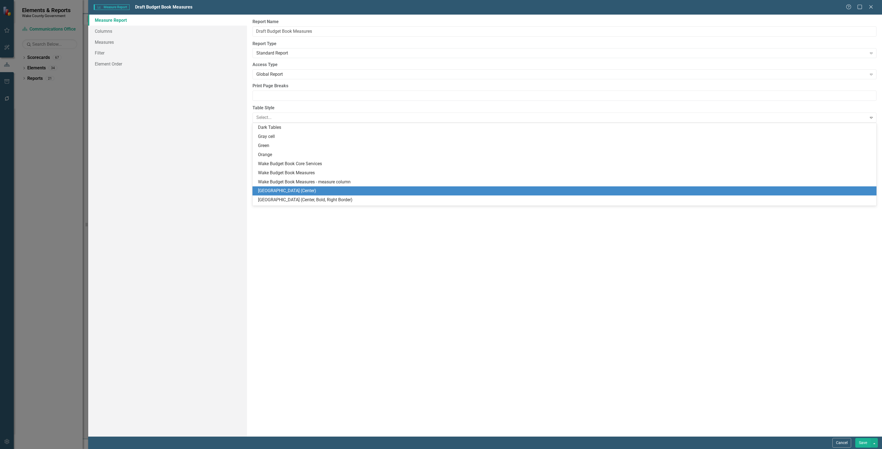
scroll to position [45, 0]
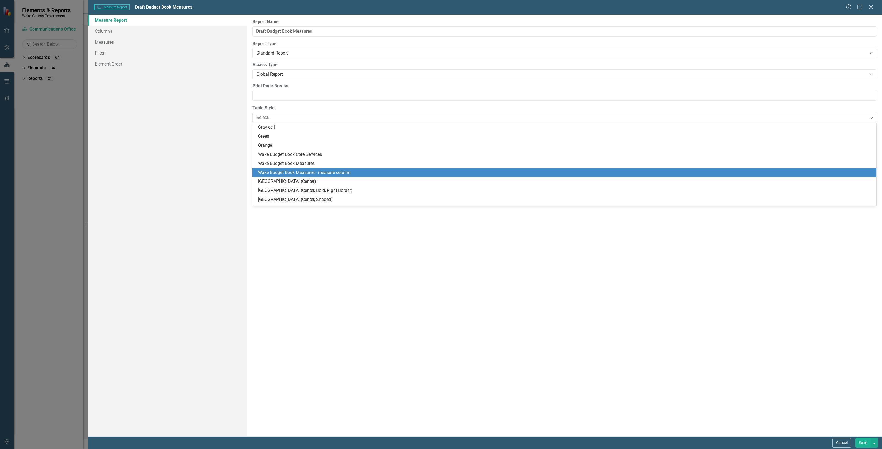
click at [300, 176] on div "Wake Budget Book Measures - measure column" at bounding box center [565, 173] width 615 height 6
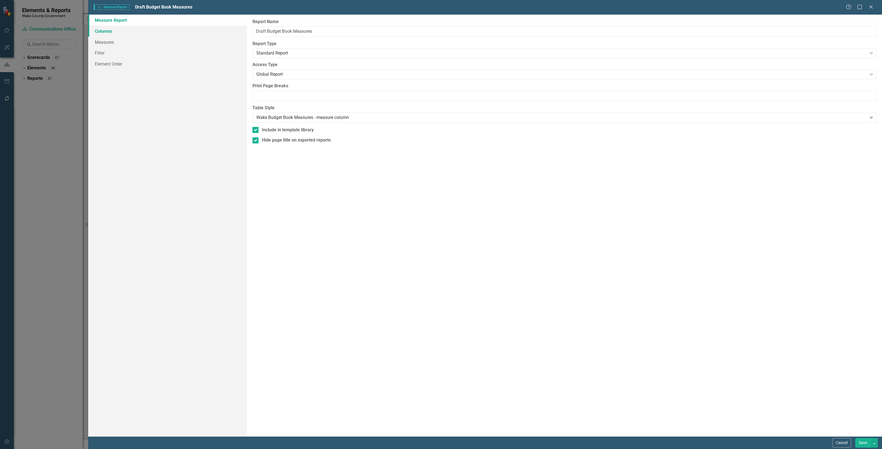
click at [147, 31] on link "Columns" at bounding box center [167, 31] width 159 height 11
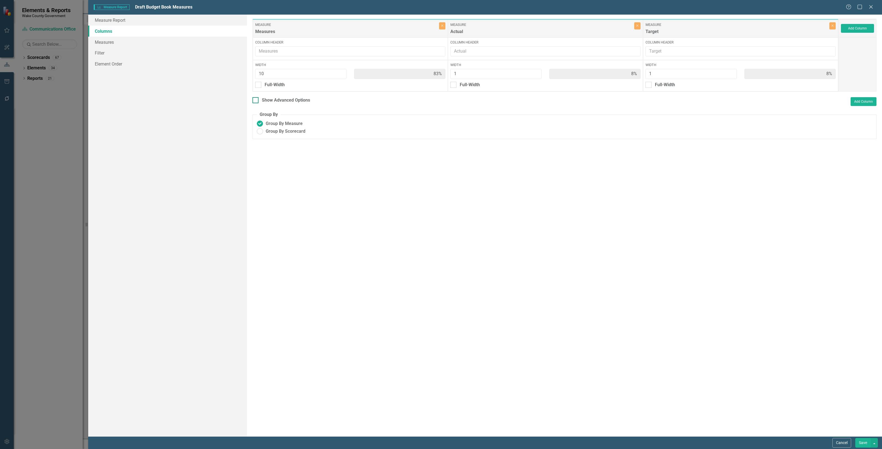
click at [279, 100] on div "Show Advanced Options" at bounding box center [286, 100] width 48 height 6
click at [256, 100] on input "Show Advanced Options" at bounding box center [254, 99] width 4 height 4
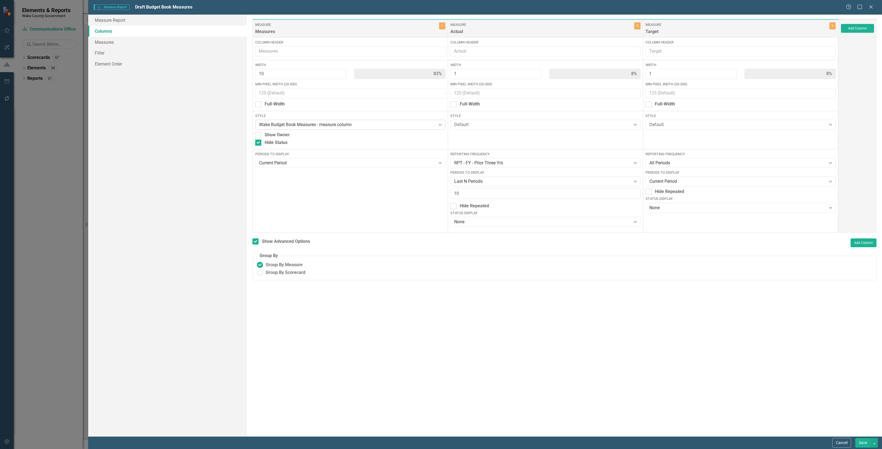
click at [297, 126] on div "Wake Budget Book Measures - measure column" at bounding box center [347, 125] width 177 height 6
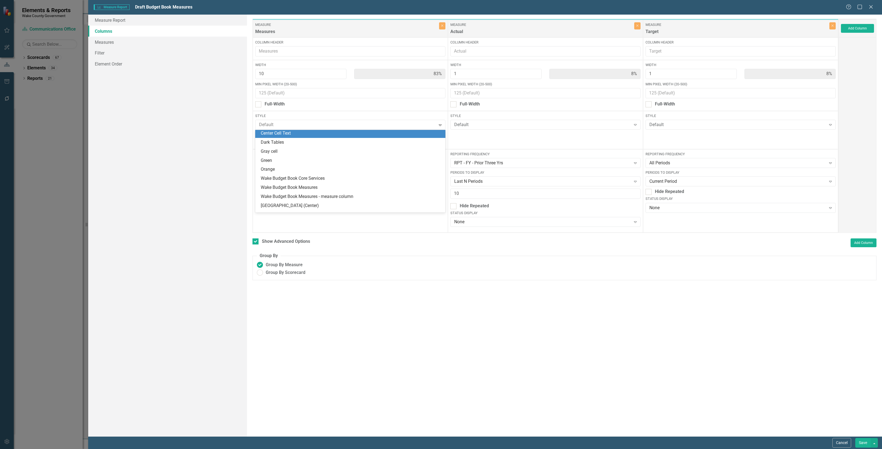
scroll to position [0, 0]
click at [301, 135] on div "Default" at bounding box center [351, 134] width 181 height 6
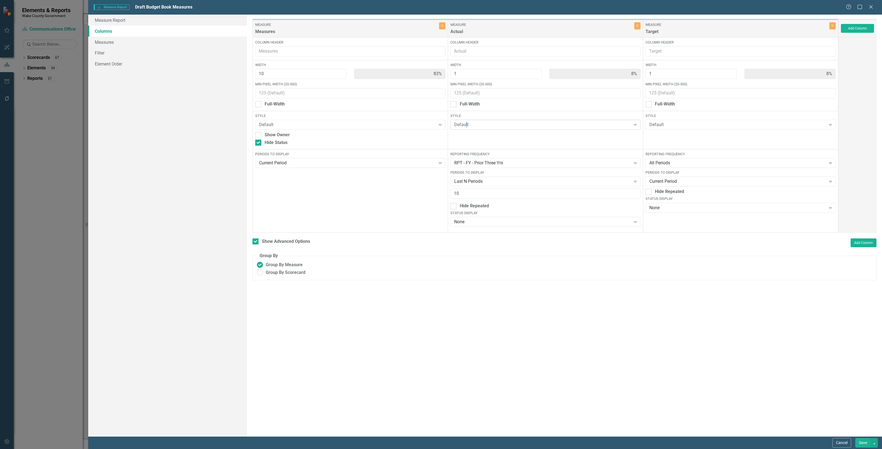
click at [467, 129] on div "Default Expand" at bounding box center [545, 125] width 190 height 10
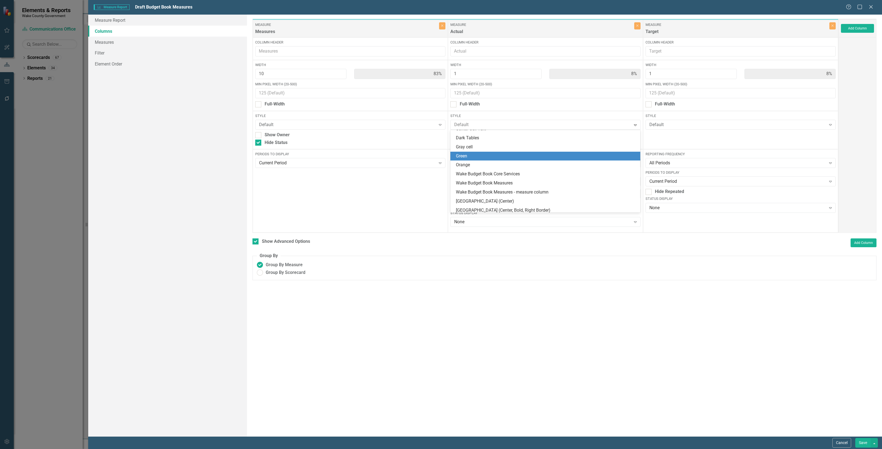
scroll to position [62, 0]
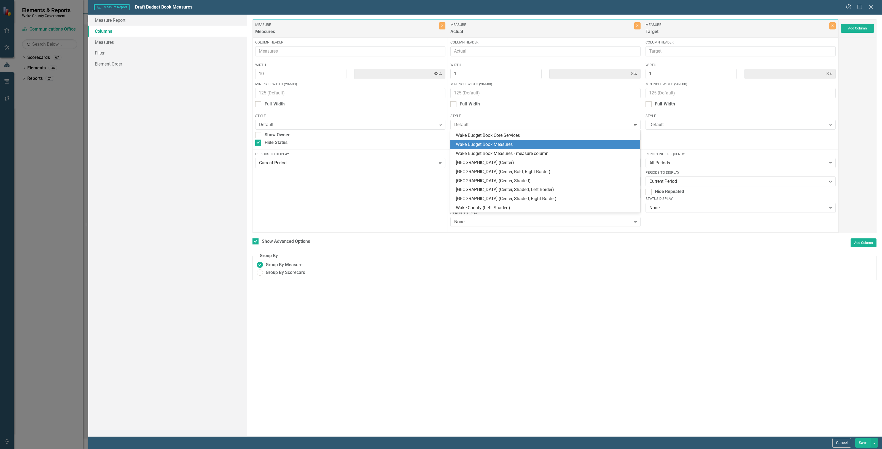
click at [495, 145] on div "Wake Budget Book Measures" at bounding box center [546, 145] width 181 height 6
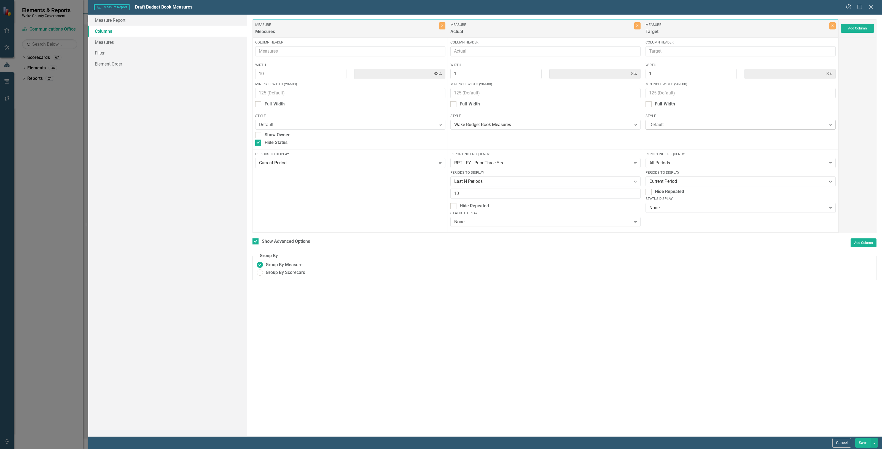
click at [667, 120] on div "Default Expand" at bounding box center [740, 125] width 190 height 10
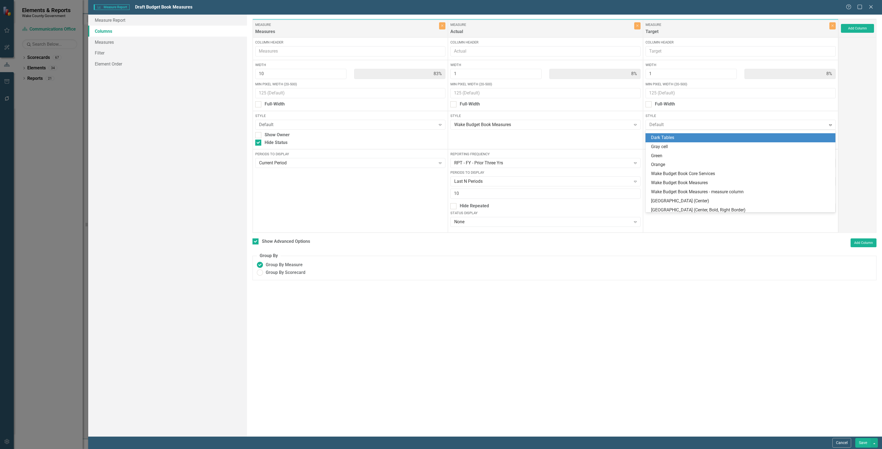
scroll to position [34, 0]
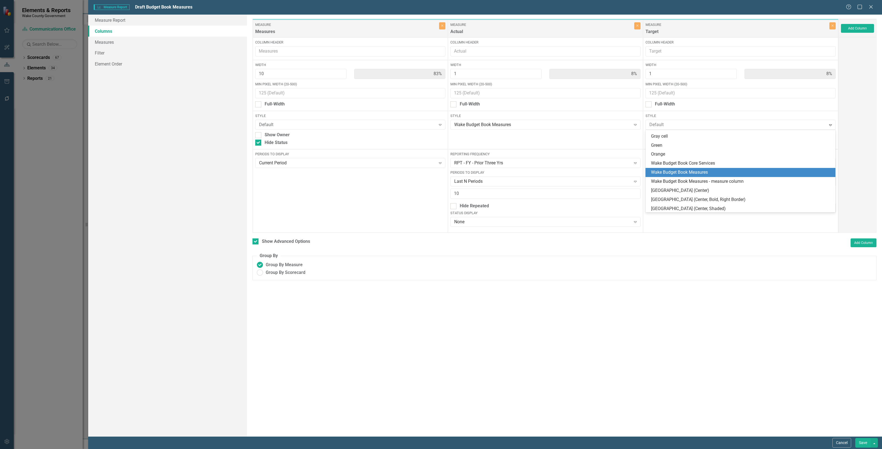
click at [677, 170] on div "Wake Budget Book Measures" at bounding box center [741, 172] width 181 height 6
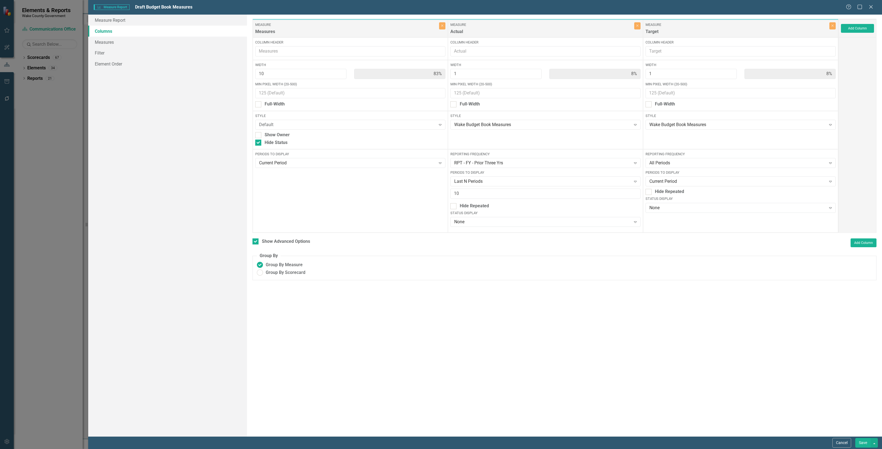
click at [863, 440] on button "Save" at bounding box center [862, 443] width 15 height 10
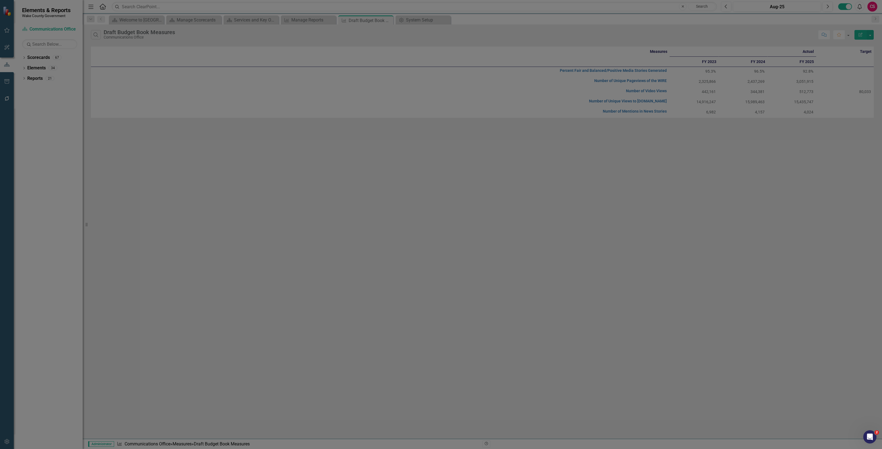
checkbox input "false"
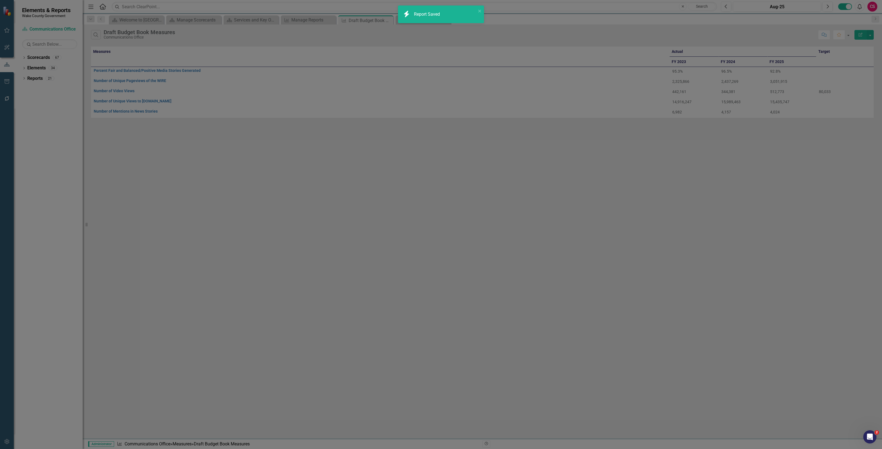
radio input "true"
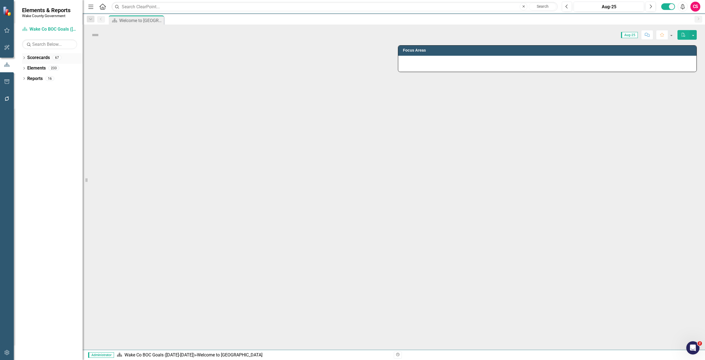
click at [35, 58] on link "Scorecards" at bounding box center [38, 58] width 23 height 6
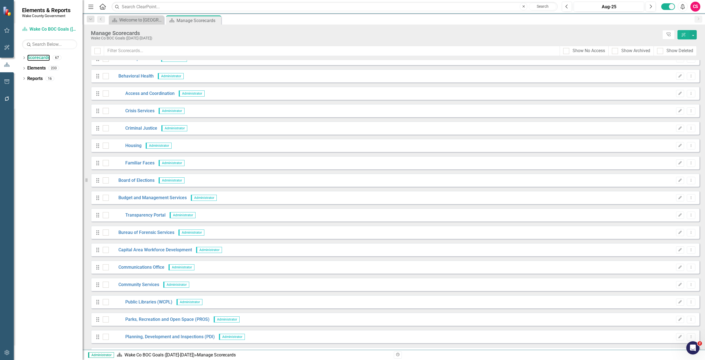
scroll to position [55, 0]
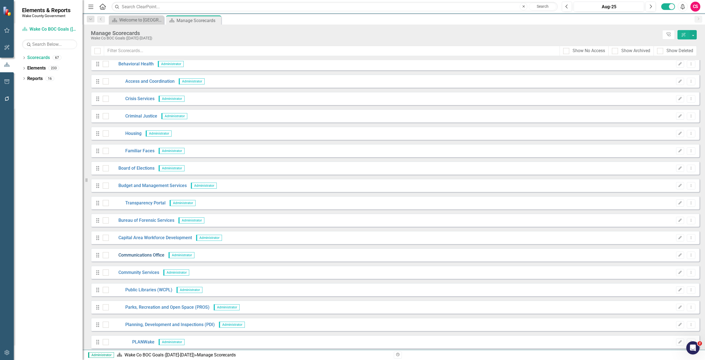
click at [144, 255] on link "Communications Office" at bounding box center [137, 255] width 56 height 6
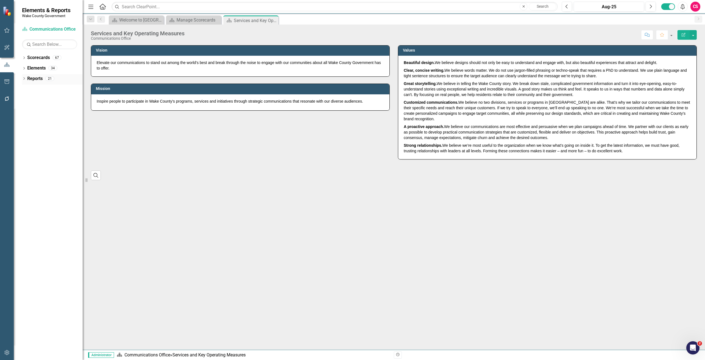
click at [39, 79] on link "Reports" at bounding box center [34, 79] width 15 height 6
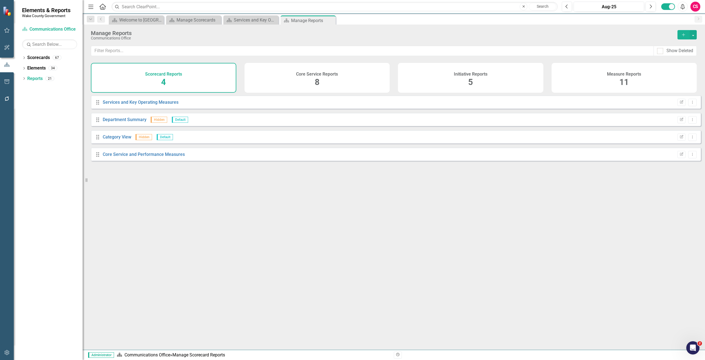
click at [488, 72] on div "Initiative Reports 5" at bounding box center [471, 78] width 146 height 30
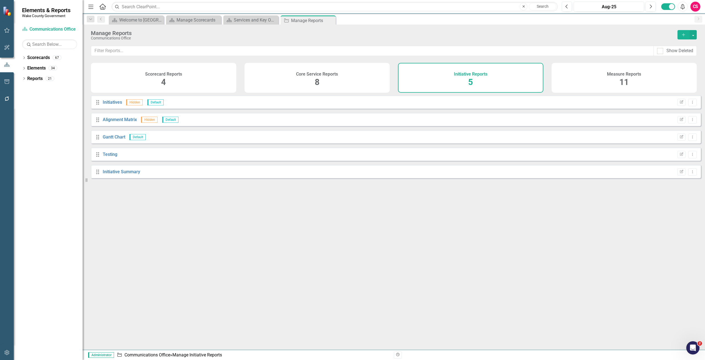
click at [601, 79] on div "Measure Reports 11" at bounding box center [625, 78] width 146 height 30
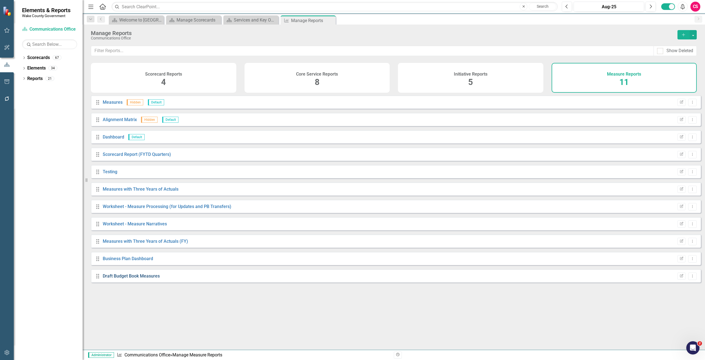
click at [139, 278] on link "Draft Budget Book Measures" at bounding box center [131, 275] width 57 height 5
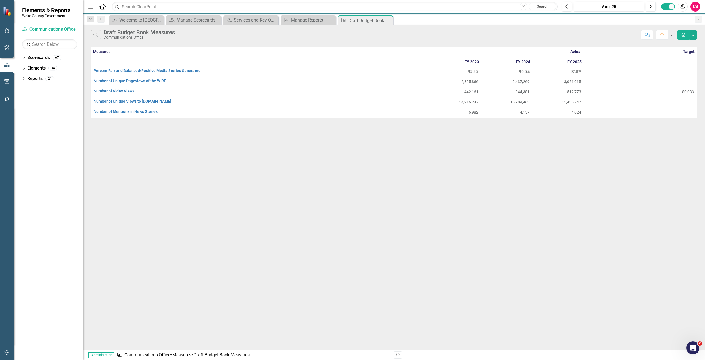
click at [683, 35] on icon "Edit Report" at bounding box center [684, 35] width 5 height 4
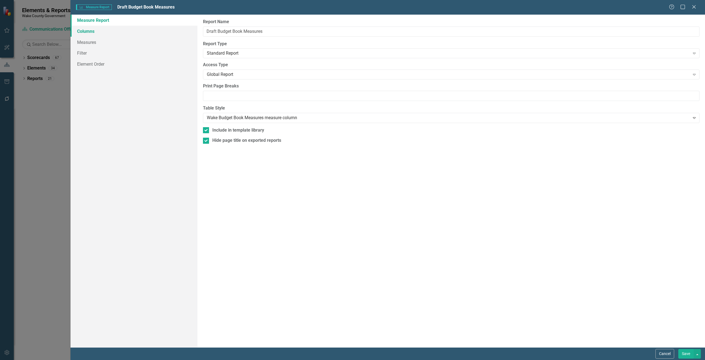
click at [146, 30] on link "Columns" at bounding box center [134, 31] width 127 height 11
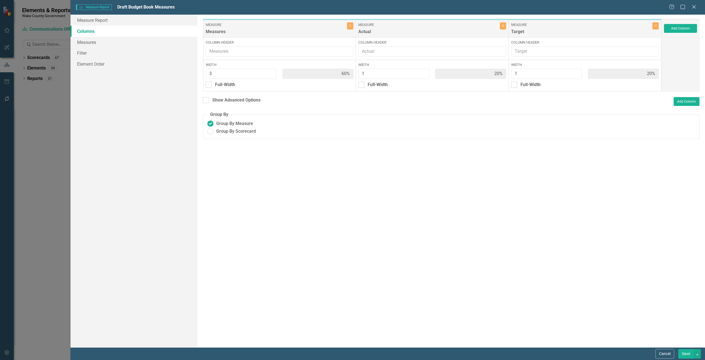
click at [246, 105] on div "Show Advanced Options Add Column" at bounding box center [451, 101] width 497 height 9
click at [241, 99] on div "Show Advanced Options" at bounding box center [236, 100] width 48 height 6
click at [207, 99] on input "Show Advanced Options" at bounding box center [205, 99] width 4 height 4
checkbox input "true"
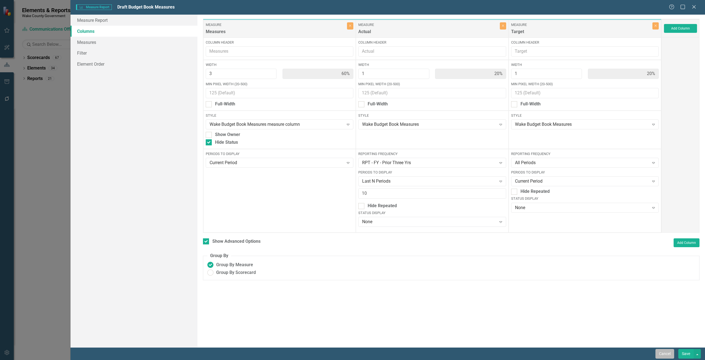
click at [671, 352] on button "Cancel" at bounding box center [665, 354] width 19 height 10
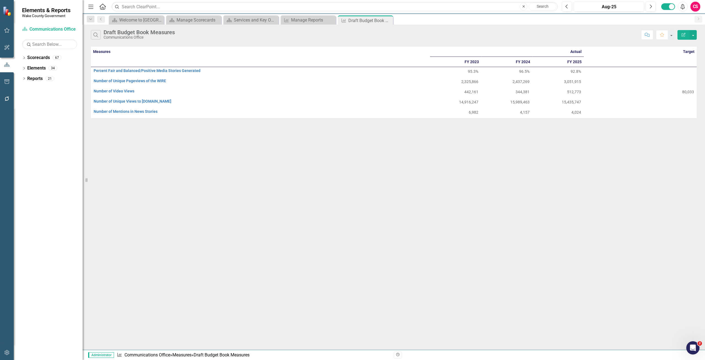
click at [4, 350] on button "button" at bounding box center [7, 353] width 12 height 12
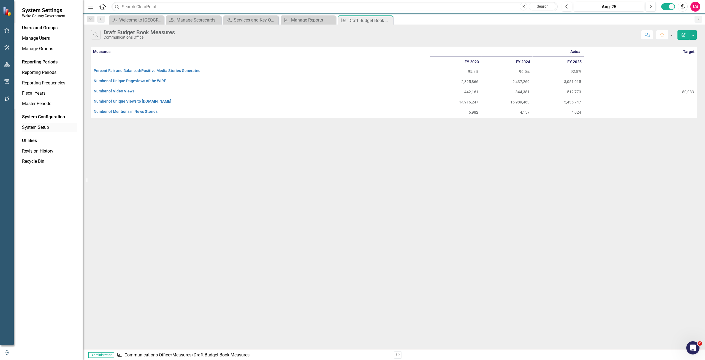
click at [46, 127] on link "System Setup" at bounding box center [49, 127] width 55 height 6
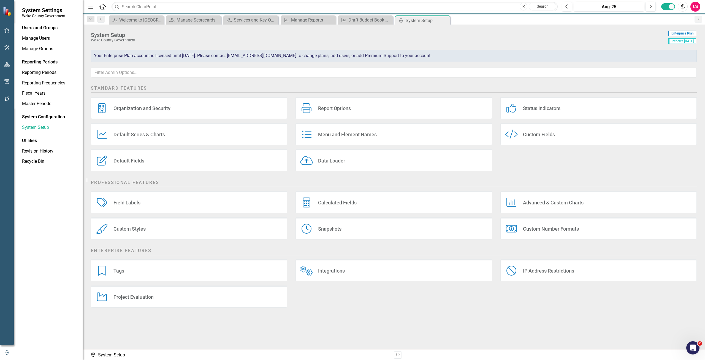
click at [147, 225] on div "Custom Styles Custom Styles" at bounding box center [189, 228] width 196 height 22
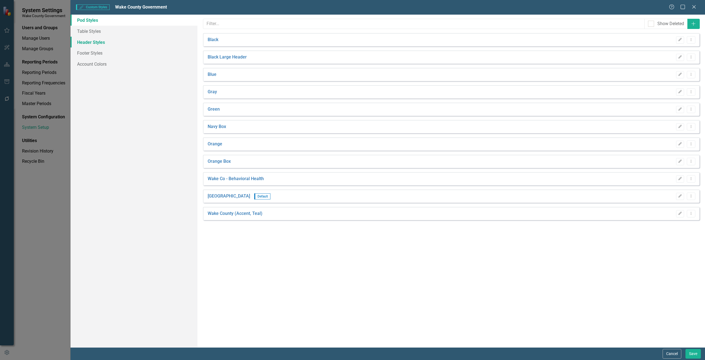
click at [140, 38] on link "Header Styles" at bounding box center [134, 42] width 127 height 11
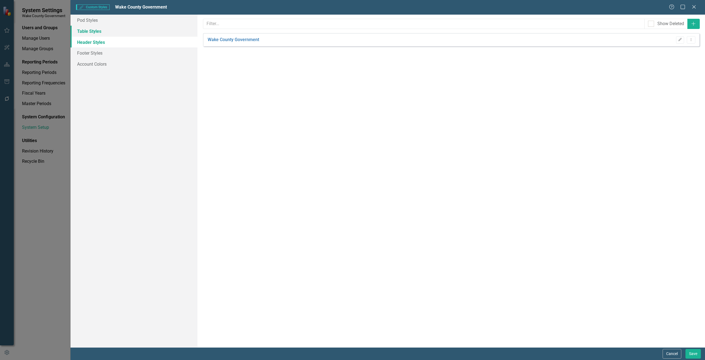
click at [136, 28] on link "Table Styles" at bounding box center [134, 31] width 127 height 11
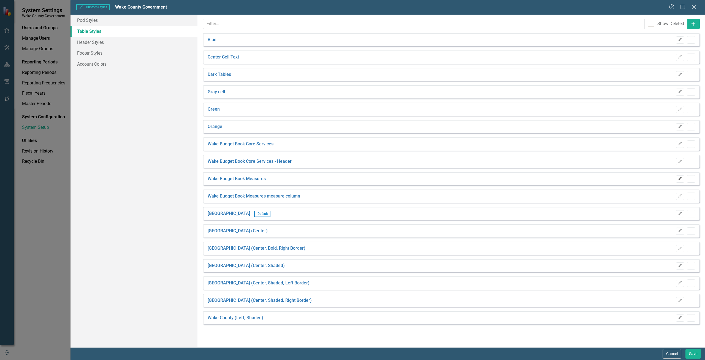
click at [678, 179] on icon "Edit" at bounding box center [680, 178] width 4 height 3
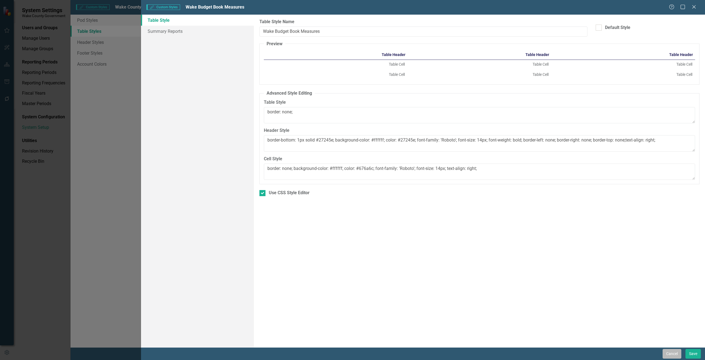
click at [668, 352] on button "Cancel" at bounding box center [672, 354] width 19 height 10
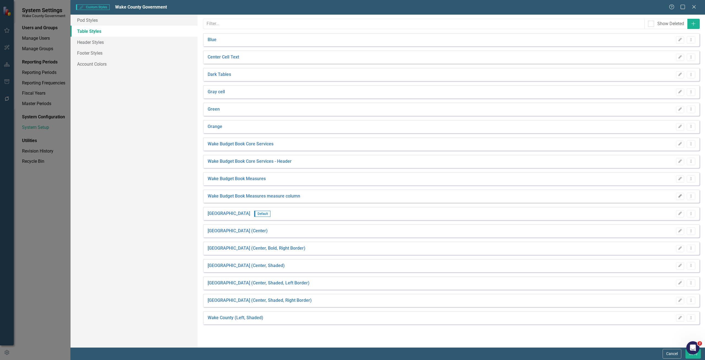
click at [682, 197] on icon "Edit" at bounding box center [680, 195] width 4 height 3
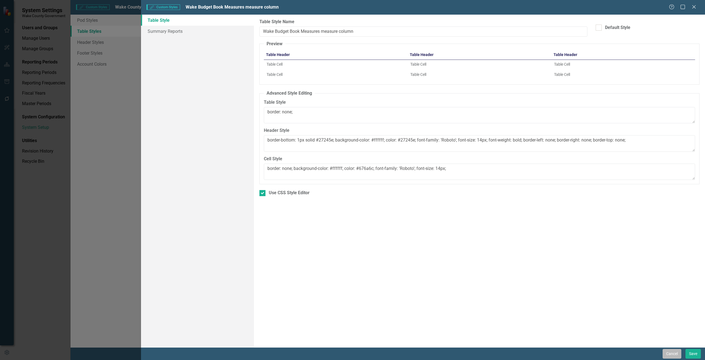
click at [667, 350] on button "Cancel" at bounding box center [672, 354] width 19 height 10
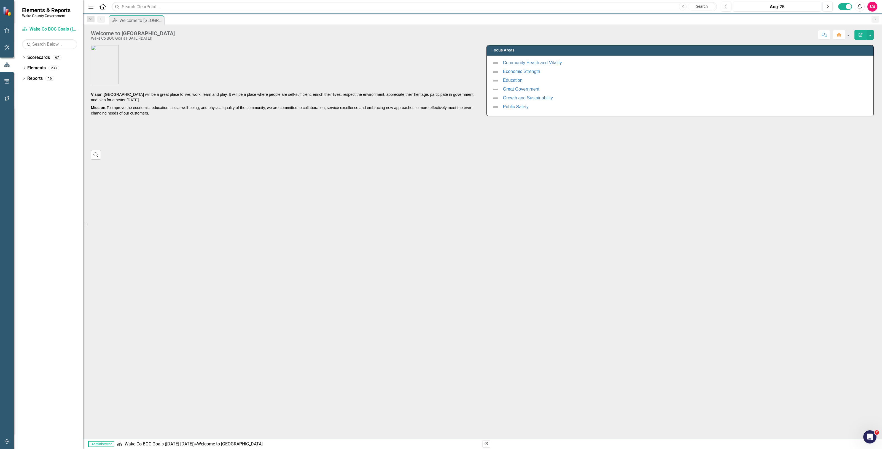
click at [10, 440] on button "button" at bounding box center [7, 443] width 12 height 12
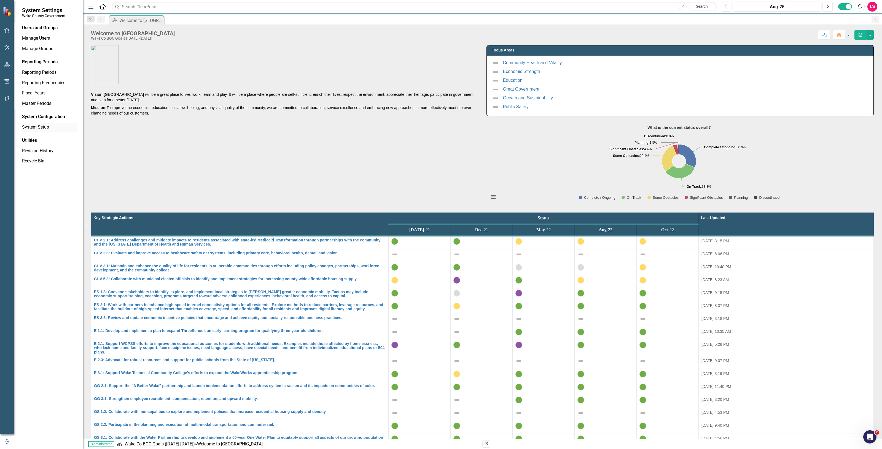
click at [40, 128] on link "System Setup" at bounding box center [49, 127] width 55 height 6
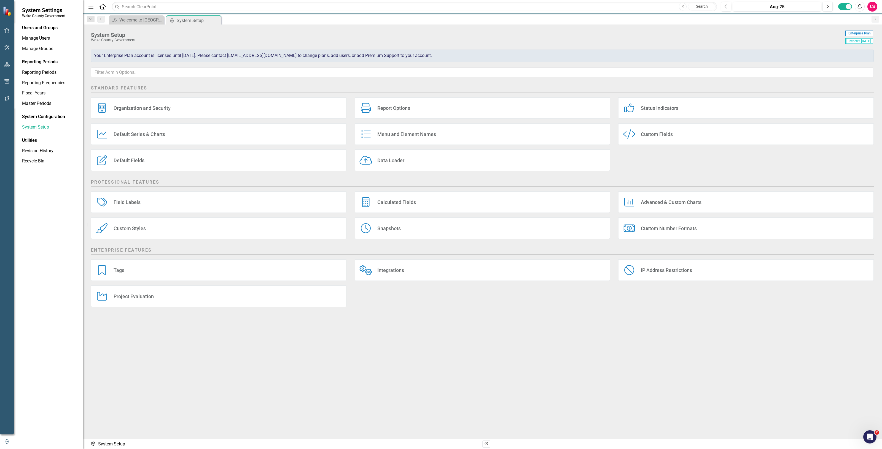
click at [139, 222] on div "Custom Styles Custom Styles" at bounding box center [218, 228] width 255 height 22
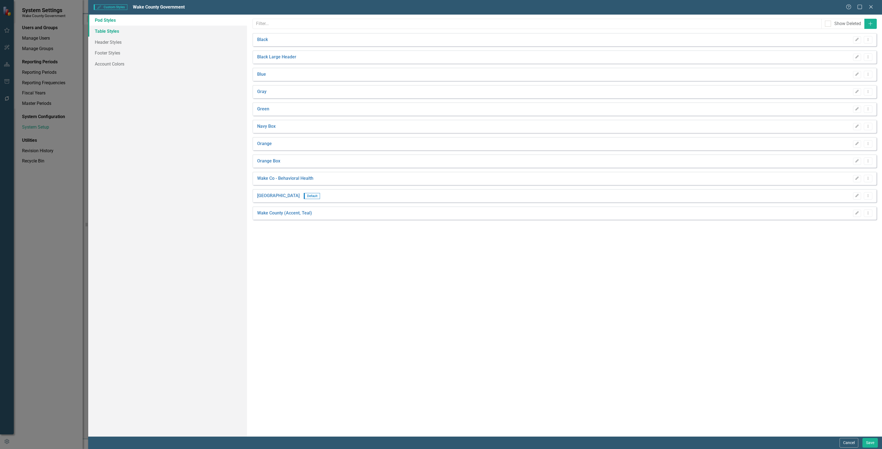
drag, startPoint x: 128, startPoint y: 34, endPoint x: 126, endPoint y: 27, distance: 7.3
click at [128, 33] on link "Table Styles" at bounding box center [167, 31] width 159 height 11
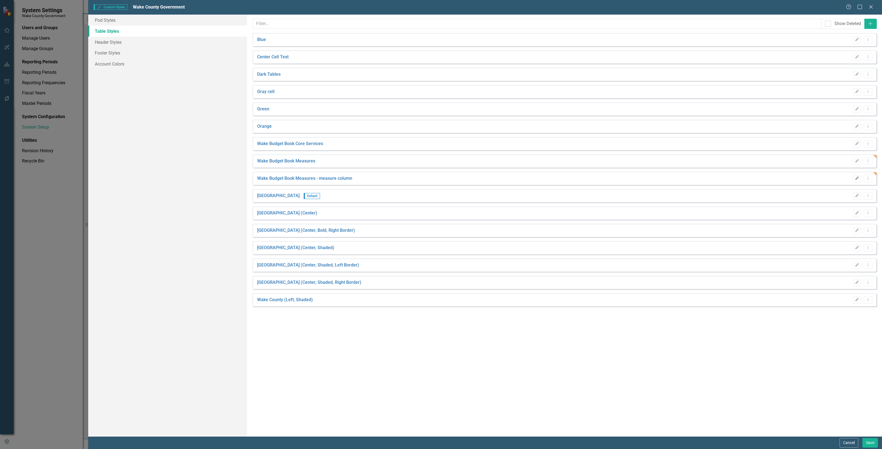
click at [857, 175] on button "Edit" at bounding box center [857, 178] width 8 height 7
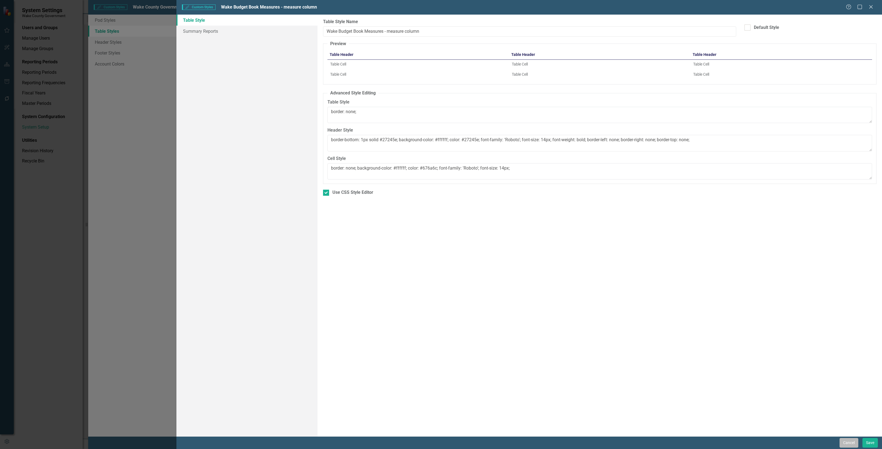
click at [845, 443] on button "Cancel" at bounding box center [848, 443] width 19 height 10
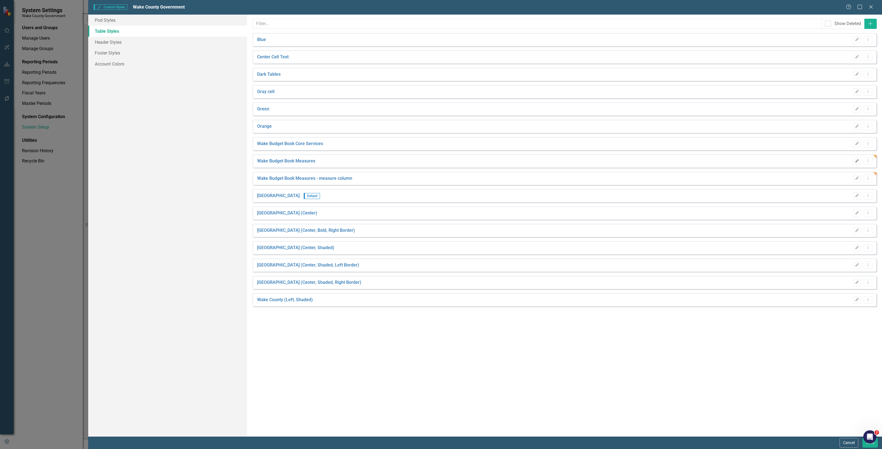
click at [856, 161] on icon "Edit" at bounding box center [857, 161] width 4 height 3
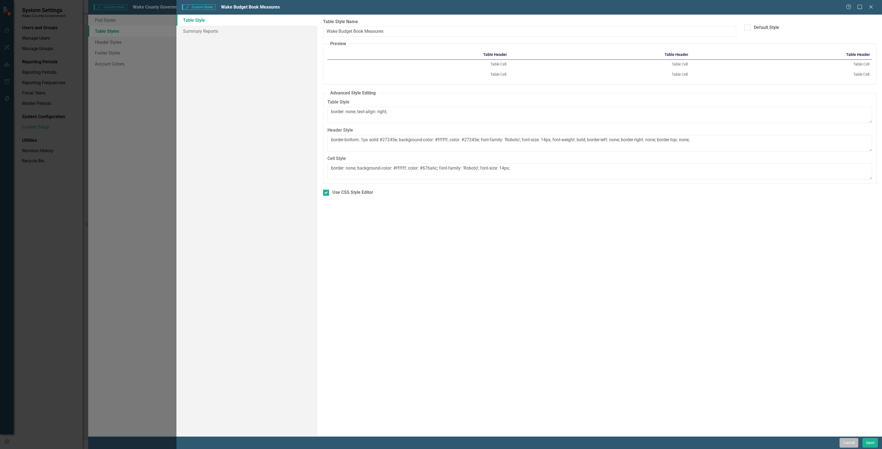
click at [842, 443] on button "Cancel" at bounding box center [848, 443] width 19 height 10
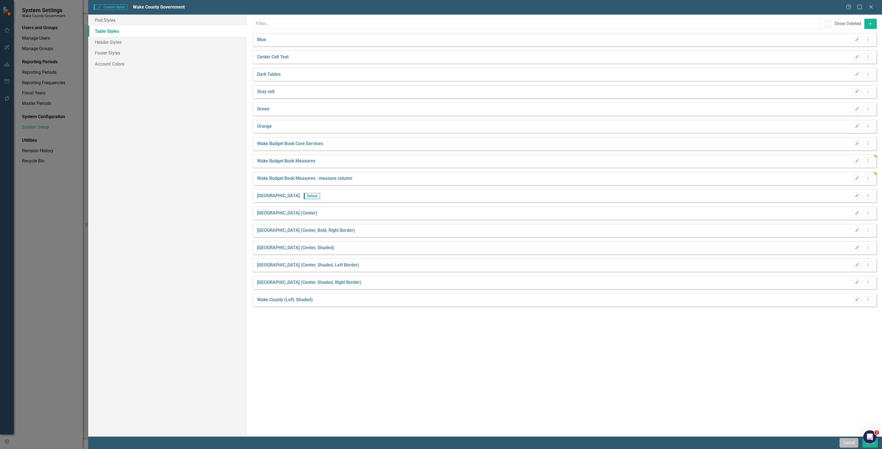
click at [848, 445] on button "Cancel" at bounding box center [848, 443] width 19 height 10
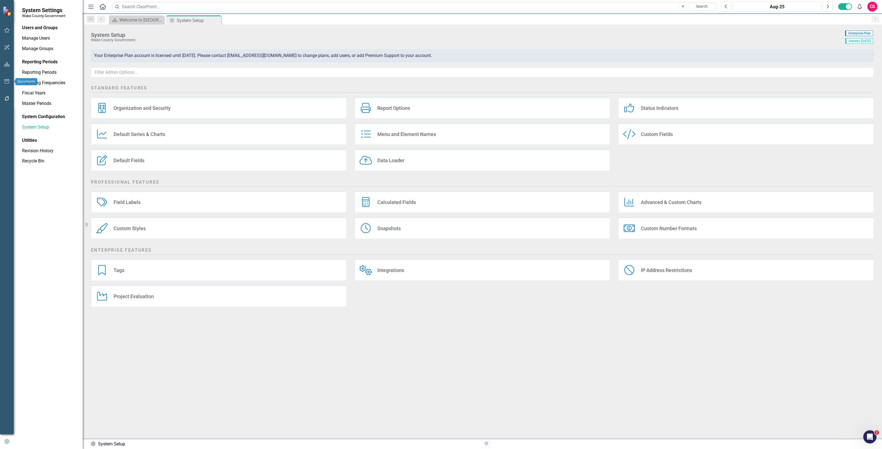
click at [1, 65] on button "button" at bounding box center [7, 65] width 12 height 12
click at [41, 57] on link "Scorecards" at bounding box center [38, 58] width 23 height 6
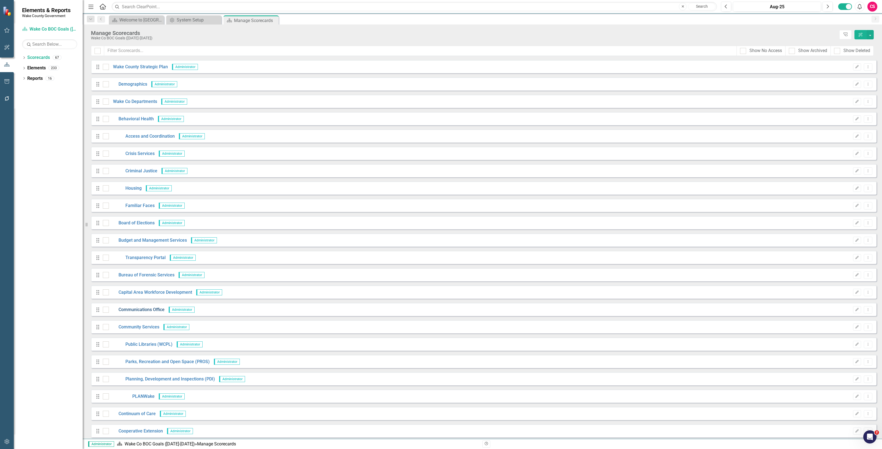
click at [137, 309] on link "Communications Office" at bounding box center [137, 310] width 56 height 6
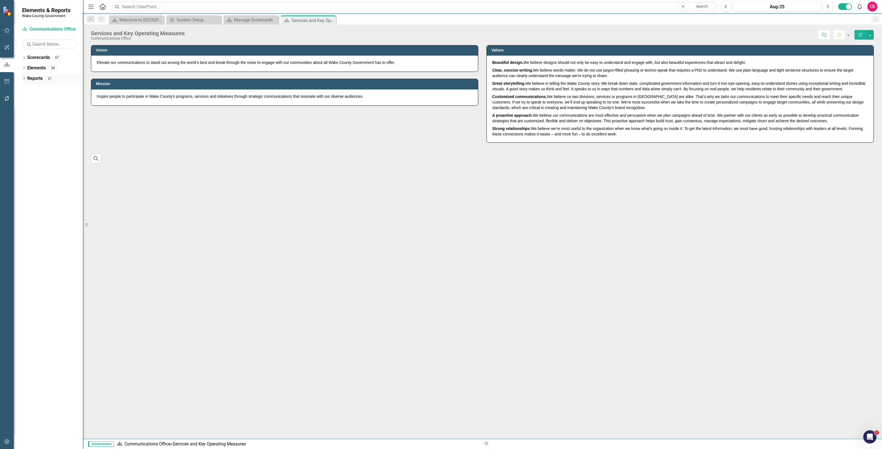
click at [37, 80] on link "Reports" at bounding box center [34, 79] width 15 height 6
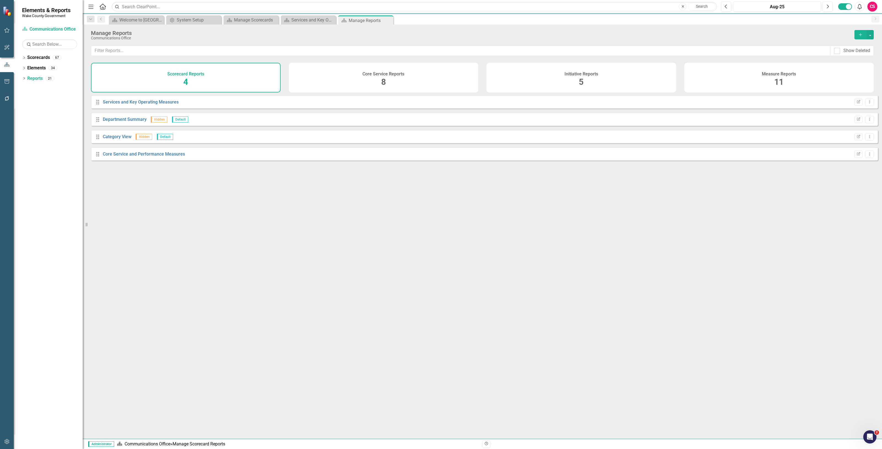
drag, startPoint x: 785, startPoint y: 76, endPoint x: 768, endPoint y: 80, distance: 17.5
click at [785, 76] on h4 "Measure Reports" at bounding box center [779, 74] width 34 height 5
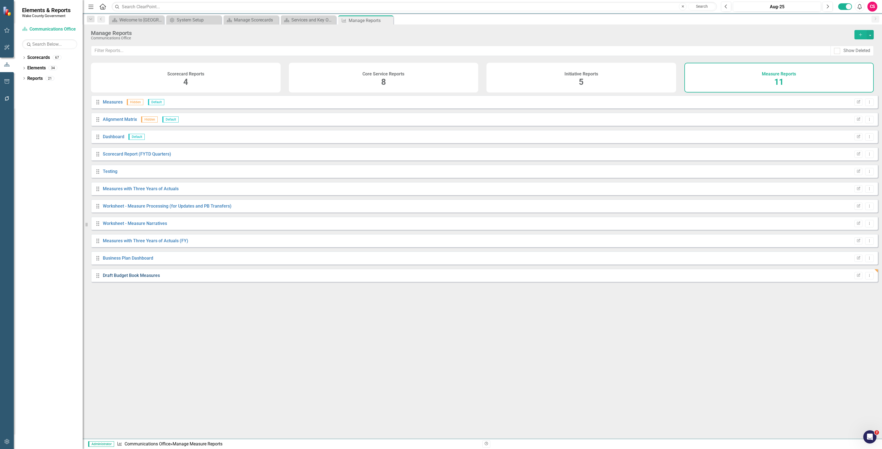
click at [137, 278] on link "Draft Budget Book Measures" at bounding box center [131, 275] width 57 height 5
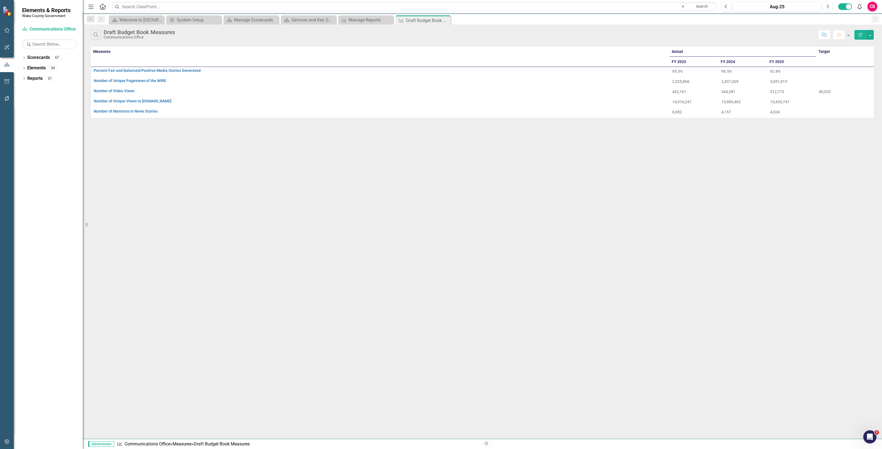
click at [859, 37] on button "Edit Report" at bounding box center [860, 35] width 12 height 10
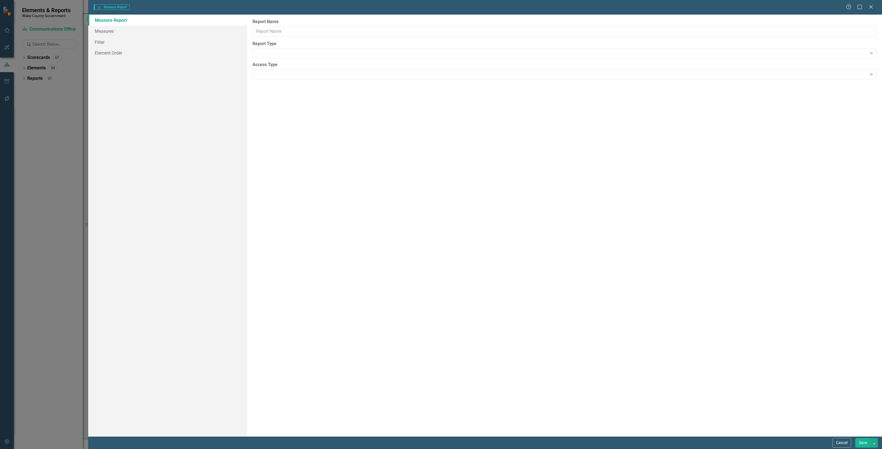
type input "Draft Budget Book Measures"
click at [180, 31] on link "Columns" at bounding box center [167, 31] width 159 height 11
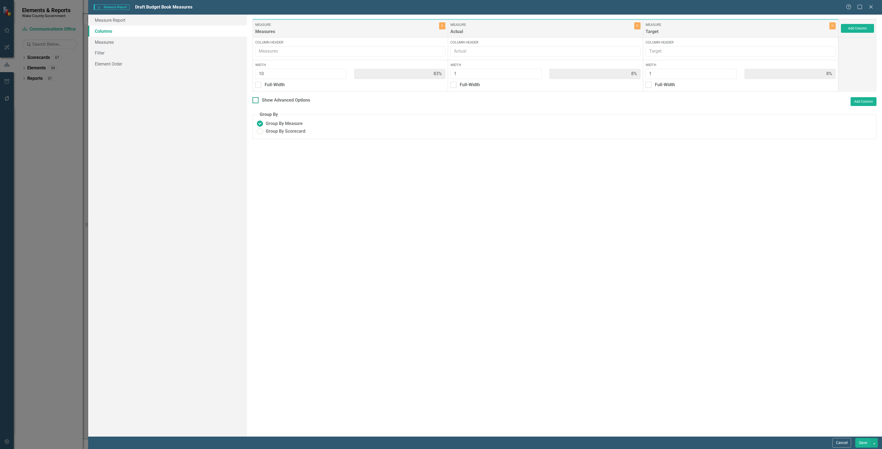
click at [287, 99] on div "Show Advanced Options" at bounding box center [286, 100] width 48 height 6
click at [256, 99] on input "Show Advanced Options" at bounding box center [254, 99] width 4 height 4
checkbox input "true"
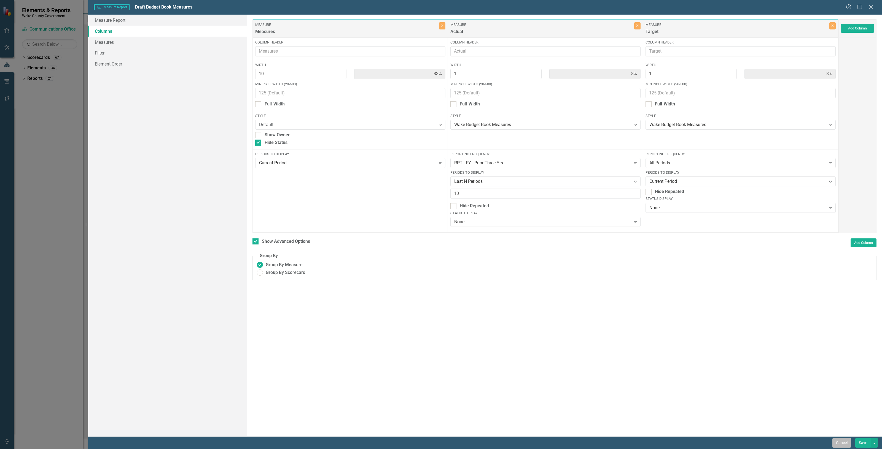
click at [839, 444] on button "Cancel" at bounding box center [841, 443] width 19 height 10
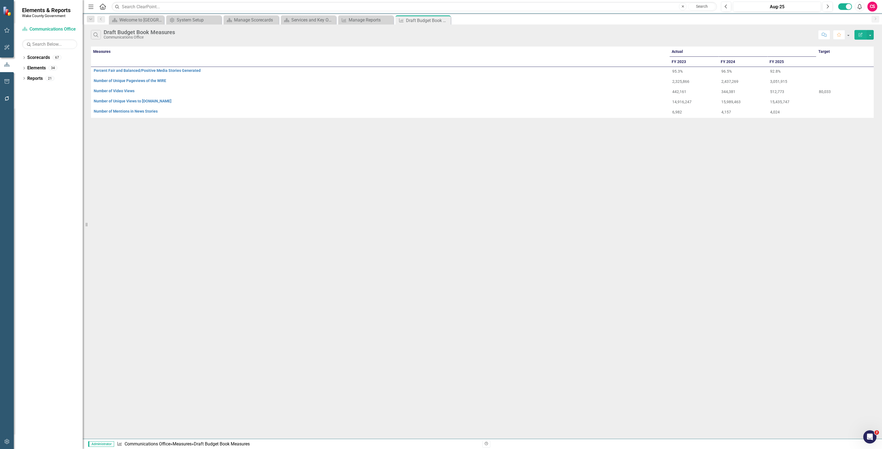
click at [10, 444] on button "button" at bounding box center [7, 443] width 12 height 12
click at [43, 127] on link "System Setup" at bounding box center [49, 127] width 55 height 6
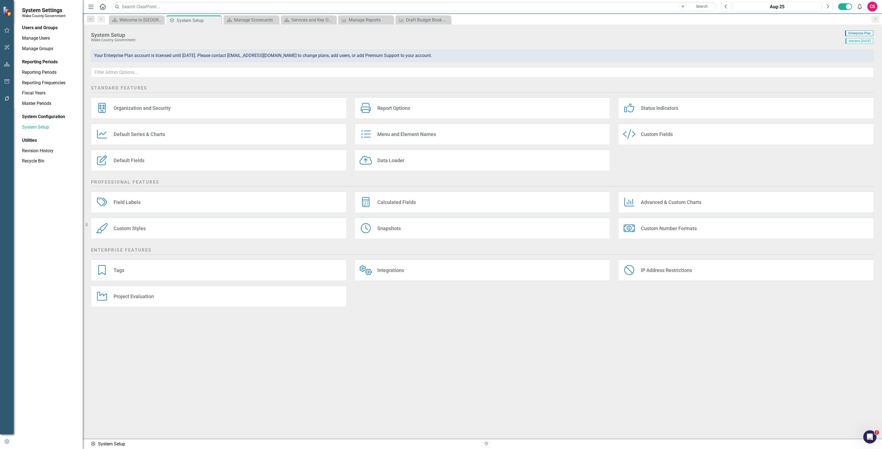
click at [141, 231] on div "Custom Styles" at bounding box center [130, 228] width 32 height 6
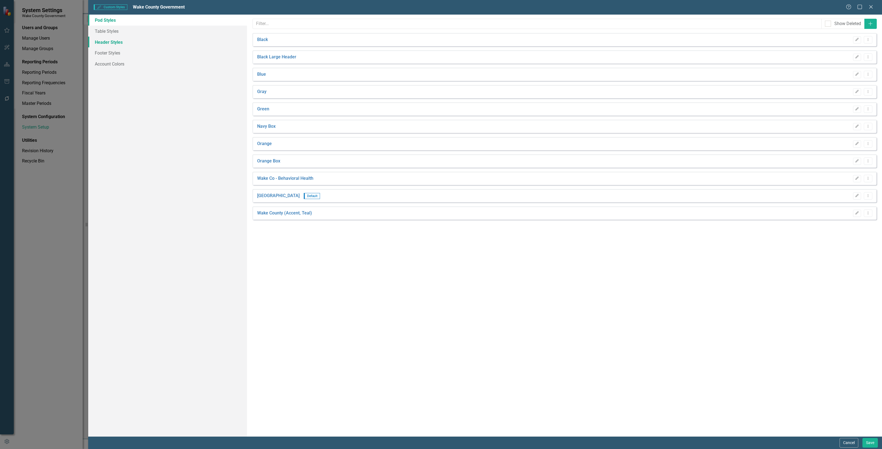
click at [150, 39] on link "Header Styles" at bounding box center [167, 42] width 159 height 11
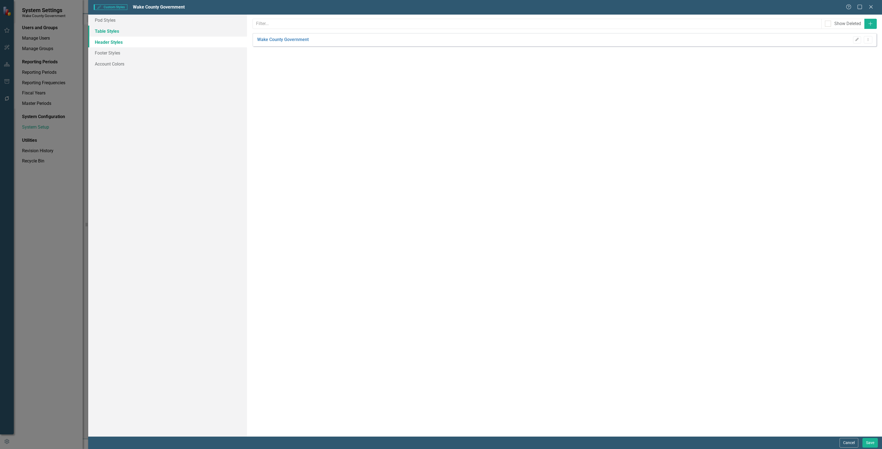
click at [143, 31] on link "Table Styles" at bounding box center [167, 31] width 159 height 11
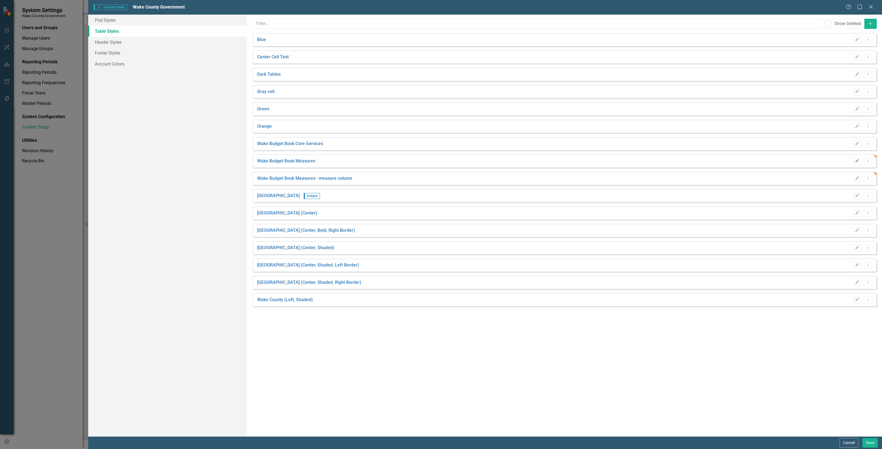
click at [858, 160] on icon "button" at bounding box center [856, 160] width 3 height 3
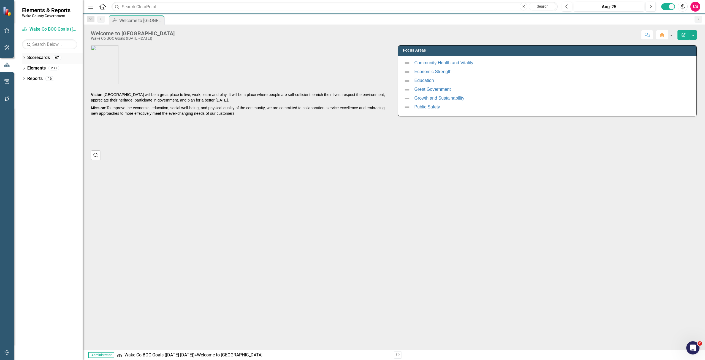
click at [37, 57] on link "Scorecards" at bounding box center [38, 58] width 23 height 6
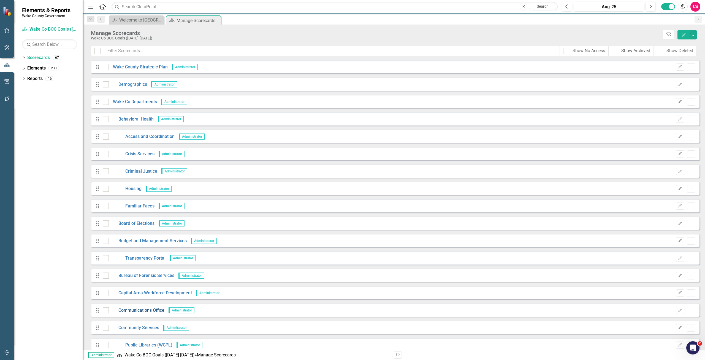
click at [141, 307] on link "Communications Office" at bounding box center [137, 310] width 56 height 6
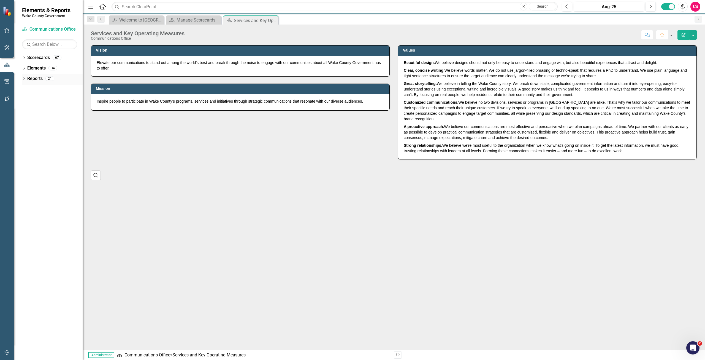
click at [37, 77] on link "Reports" at bounding box center [34, 79] width 15 height 6
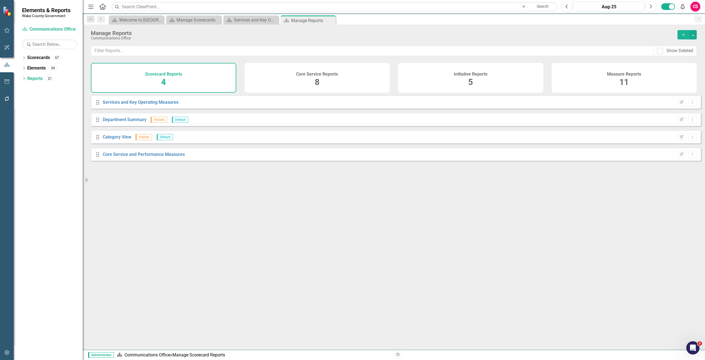
drag, startPoint x: 622, startPoint y: 79, endPoint x: 599, endPoint y: 82, distance: 22.5
click at [622, 79] on span "11" at bounding box center [624, 82] width 9 height 10
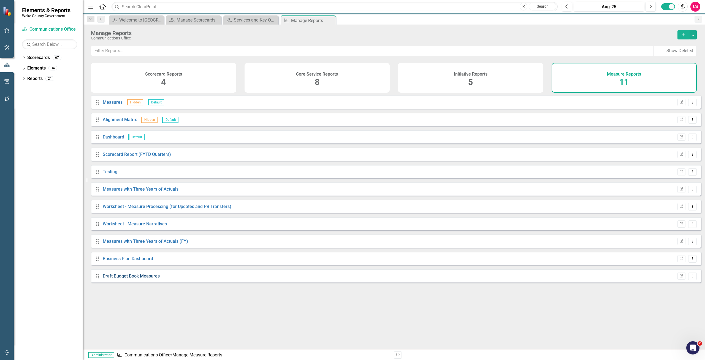
click at [127, 278] on link "Draft Budget Book Measures" at bounding box center [131, 275] width 57 height 5
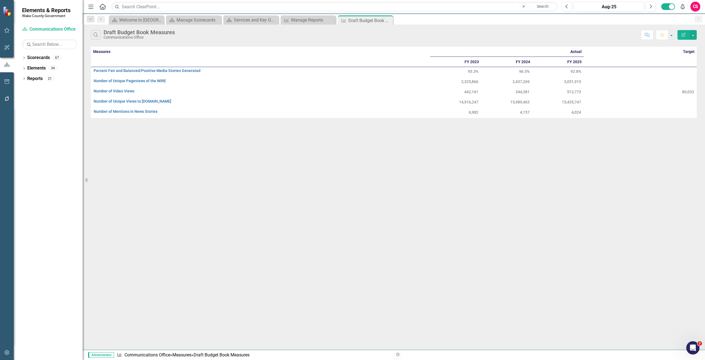
click at [682, 36] on icon "Edit Report" at bounding box center [684, 35] width 5 height 4
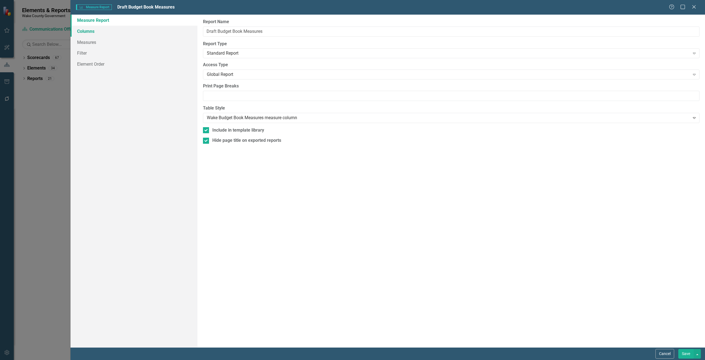
click at [118, 33] on link "Columns" at bounding box center [134, 31] width 127 height 11
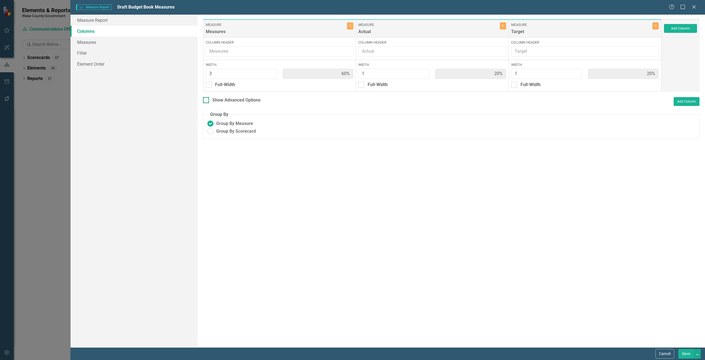
click at [223, 103] on div "Show Advanced Options" at bounding box center [236, 100] width 48 height 6
click at [207, 101] on input "Show Advanced Options" at bounding box center [205, 99] width 4 height 4
checkbox input "true"
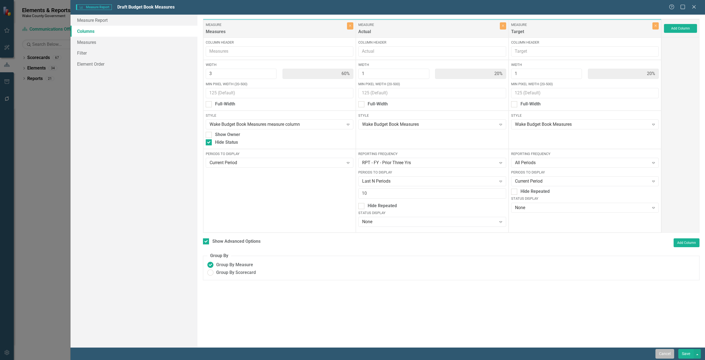
click at [665, 354] on button "Cancel" at bounding box center [665, 354] width 19 height 10
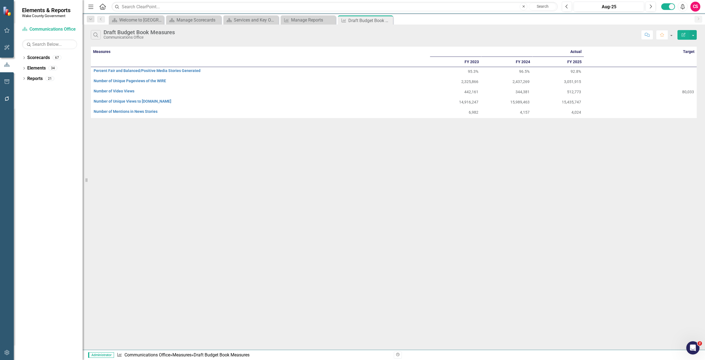
click at [7, 351] on icon "button" at bounding box center [6, 352] width 5 height 5
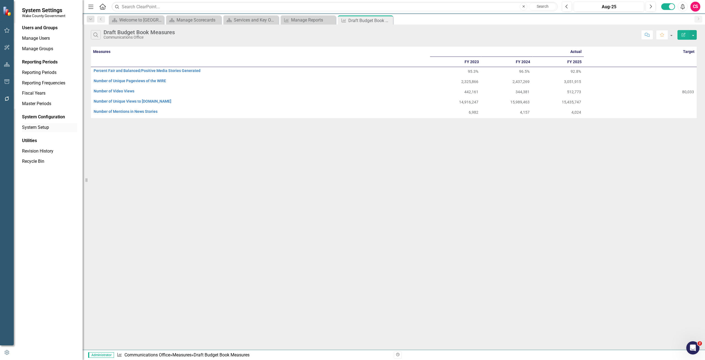
click at [46, 128] on link "System Setup" at bounding box center [49, 127] width 55 height 6
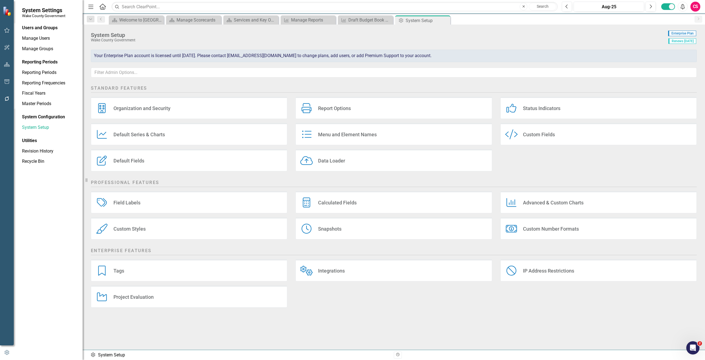
click at [152, 238] on div "Custom Styles Custom Styles" at bounding box center [189, 228] width 196 height 22
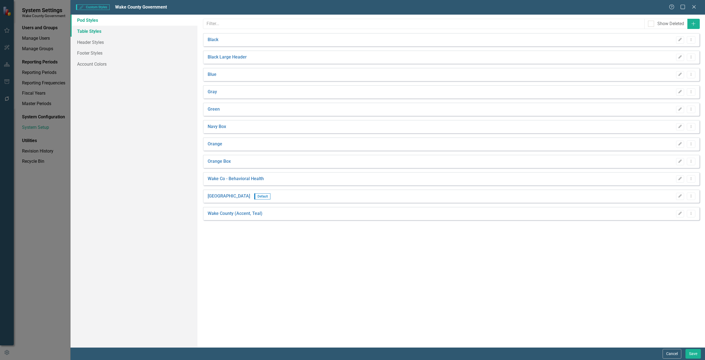
click at [110, 27] on link "Table Styles" at bounding box center [134, 31] width 127 height 11
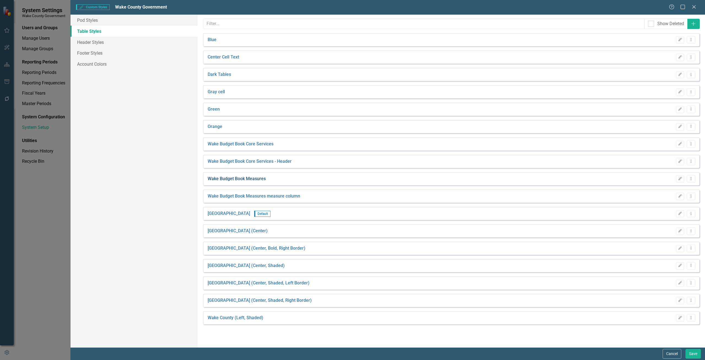
click at [237, 176] on link "Wake Budget Book Measures" at bounding box center [237, 179] width 58 height 6
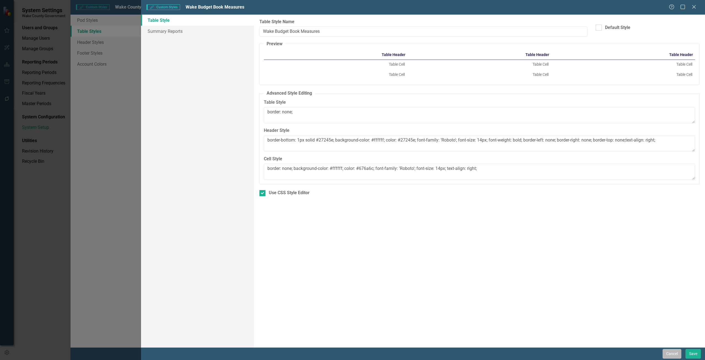
click at [670, 352] on button "Cancel" at bounding box center [672, 354] width 19 height 10
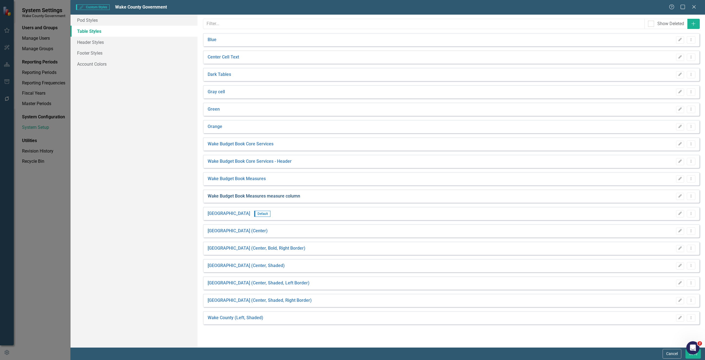
click at [289, 197] on link "Wake Budget Book Measures measure column" at bounding box center [254, 196] width 93 height 6
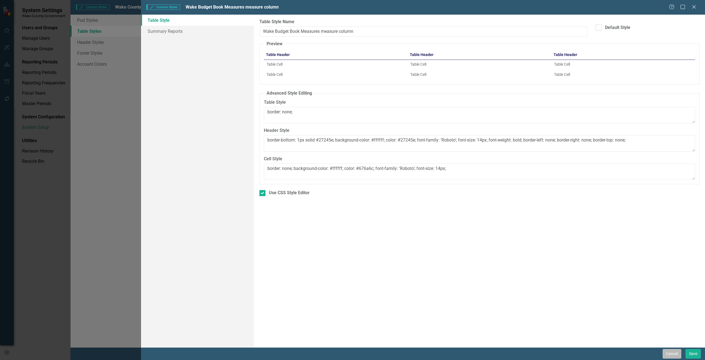
click at [675, 354] on button "Cancel" at bounding box center [672, 354] width 19 height 10
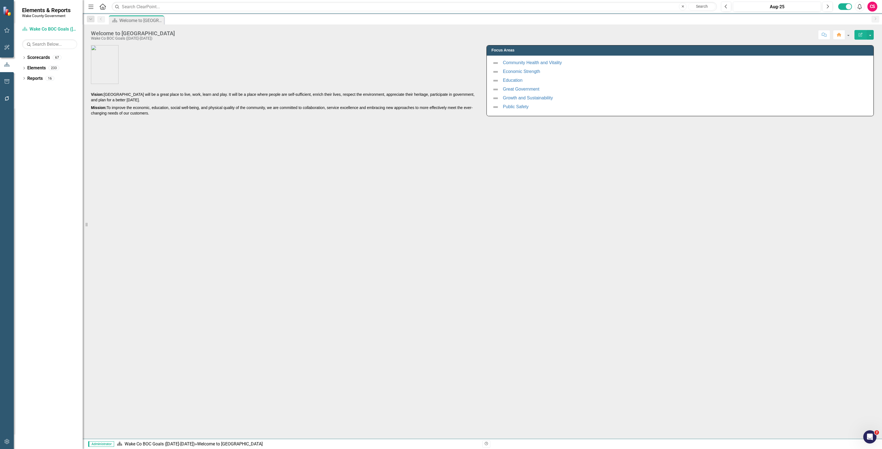
click at [8, 441] on icon "button" at bounding box center [7, 442] width 6 height 4
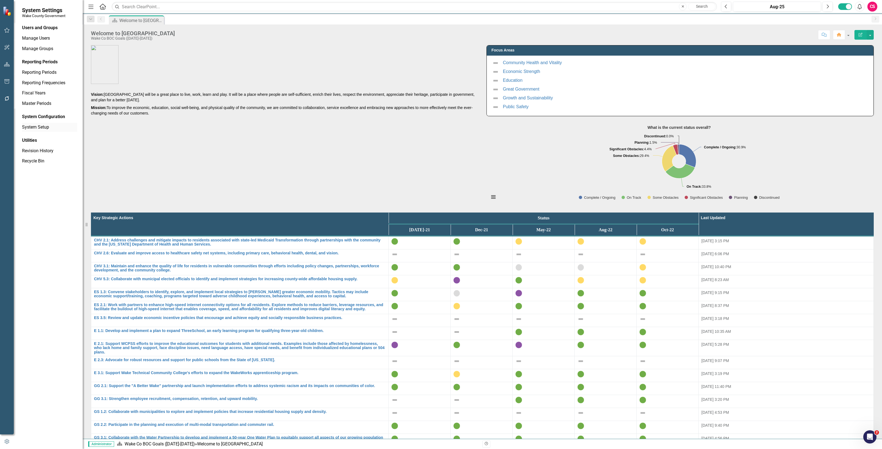
click at [37, 130] on link "System Setup" at bounding box center [49, 127] width 55 height 6
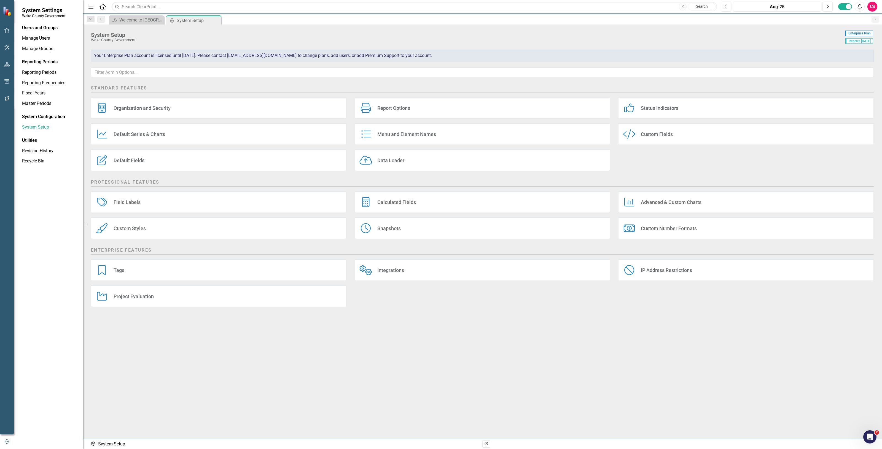
click at [150, 232] on div "Custom Styles Custom Styles" at bounding box center [218, 228] width 255 height 22
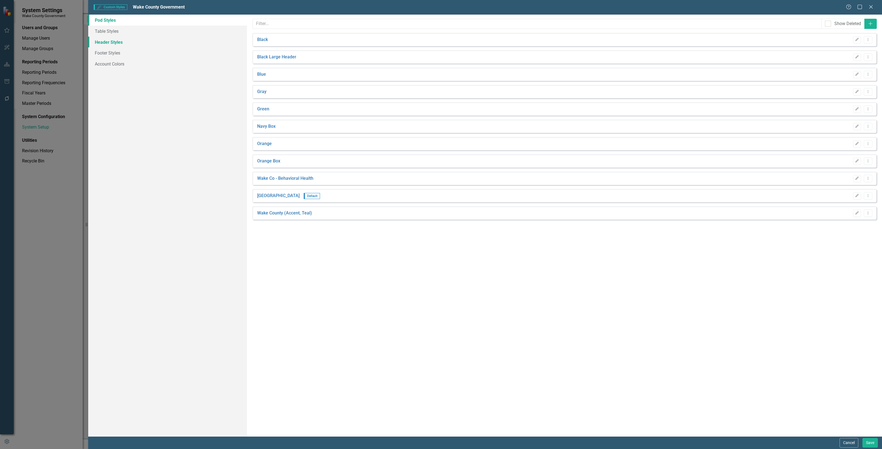
click at [153, 42] on link "Header Styles" at bounding box center [167, 42] width 159 height 11
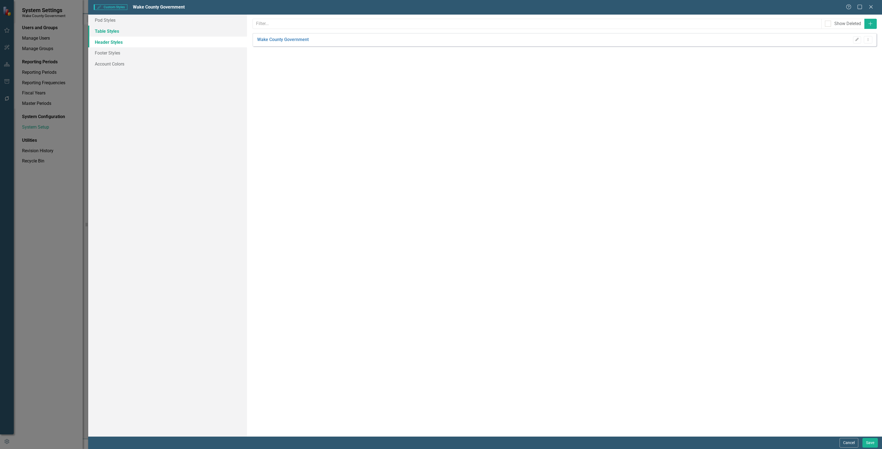
click at [146, 26] on link "Table Styles" at bounding box center [167, 31] width 159 height 11
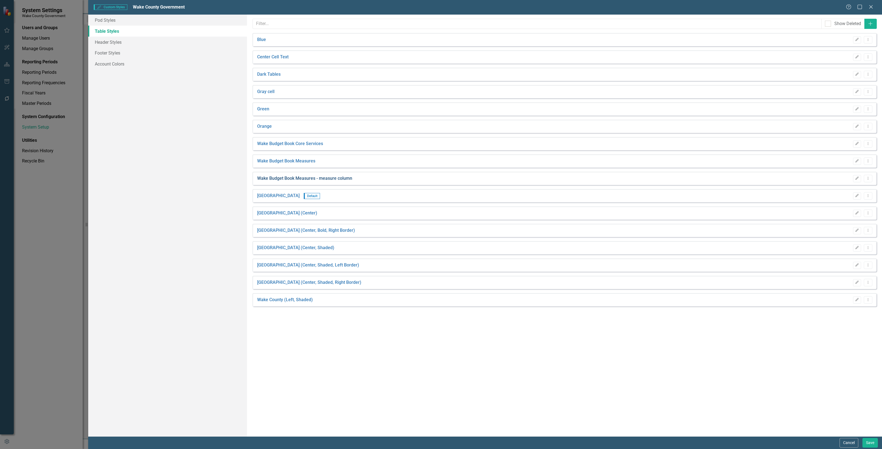
click at [339, 180] on link "Wake Budget Book Measures - measure column" at bounding box center [304, 179] width 95 height 6
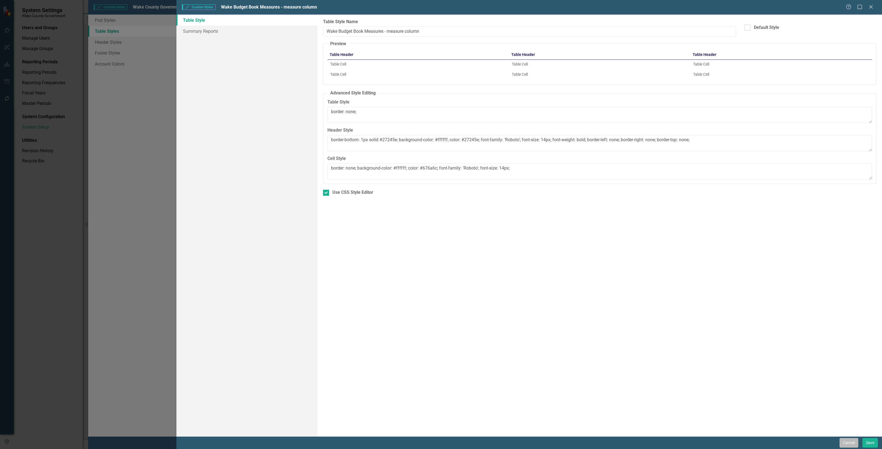
click at [847, 443] on button "Cancel" at bounding box center [848, 443] width 19 height 10
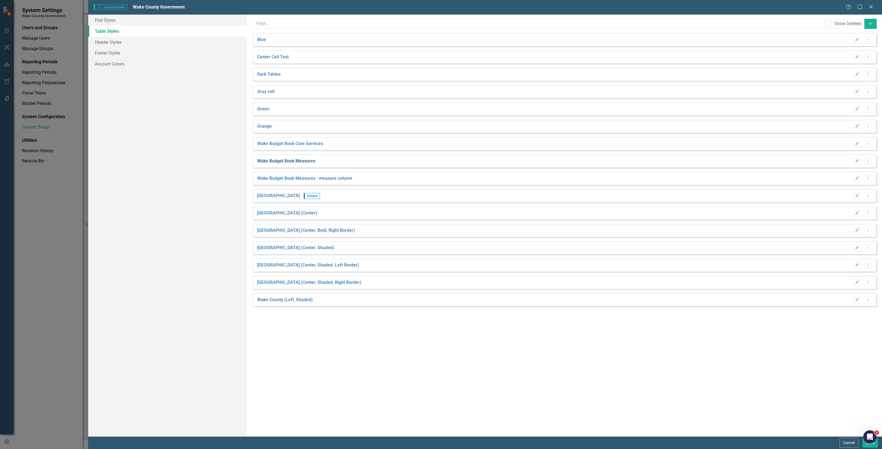
click at [303, 161] on link "Wake Budget Book Measures" at bounding box center [286, 161] width 58 height 6
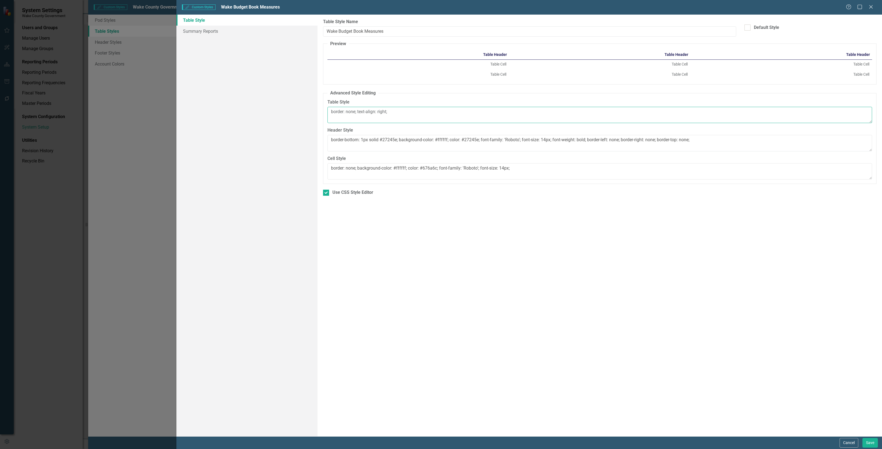
drag, startPoint x: 391, startPoint y: 113, endPoint x: 358, endPoint y: 113, distance: 32.5
click at [358, 113] on textarea "border: none; text-align: right;" at bounding box center [599, 115] width 545 height 17
type textarea "border: none;"
click at [720, 138] on textarea "border-bottom: 1px solid #27245e; background-color: #ffffff; color: #27245e; fo…" at bounding box center [599, 143] width 545 height 17
type textarea "border-bottom: 1px solid #27245e; background-color: #ffffff; color: #27245e; fo…"
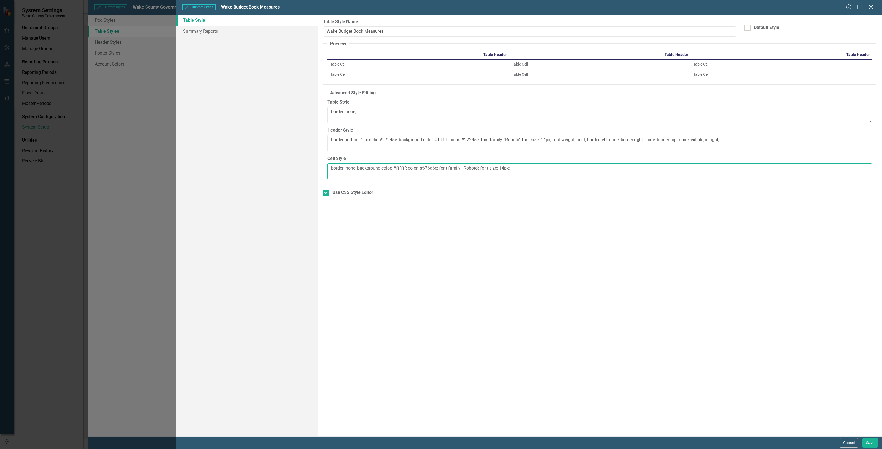
click at [658, 174] on textarea "border: none; background-color: #ffffff; color: #676a6c; font-family: 'Roboto';…" at bounding box center [599, 171] width 545 height 17
type textarea "border: none; background-color: #ffffff; color: #676a6c; font-family: 'Roboto';…"
click at [870, 446] on button "Save" at bounding box center [869, 443] width 15 height 10
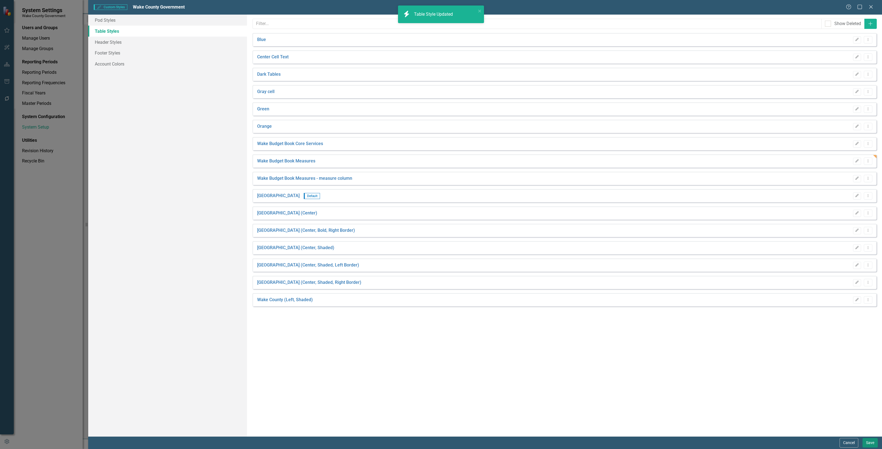
click at [870, 446] on button "Save" at bounding box center [869, 443] width 15 height 10
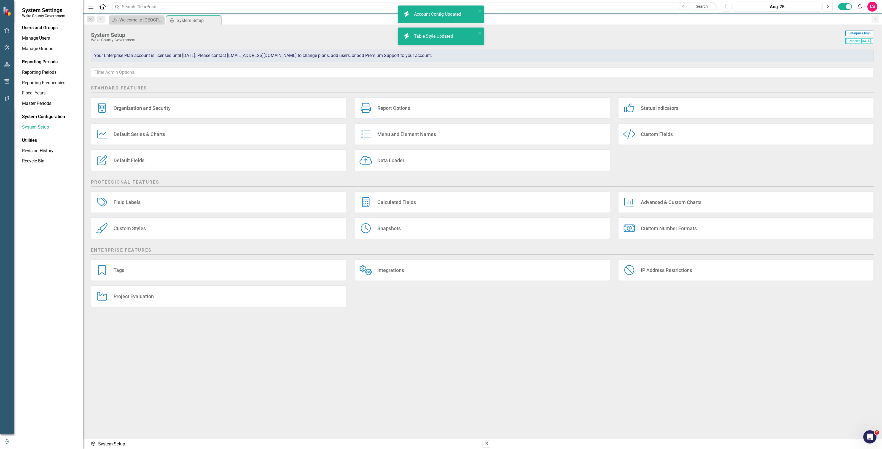
click at [5, 66] on icon "button" at bounding box center [7, 64] width 6 height 4
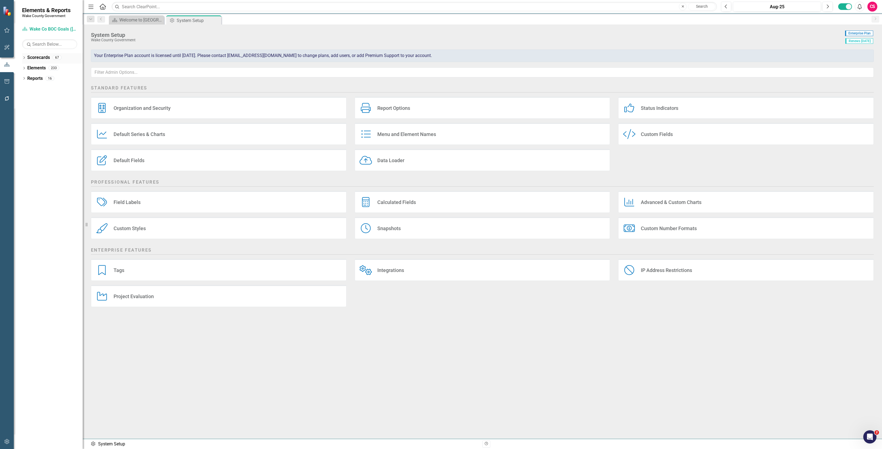
click at [45, 58] on link "Scorecards" at bounding box center [38, 58] width 23 height 6
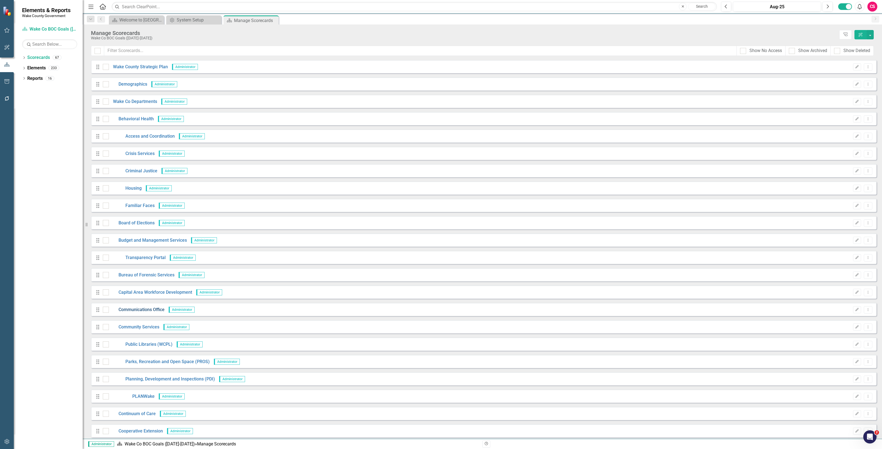
click at [149, 310] on link "Communications Office" at bounding box center [137, 310] width 56 height 6
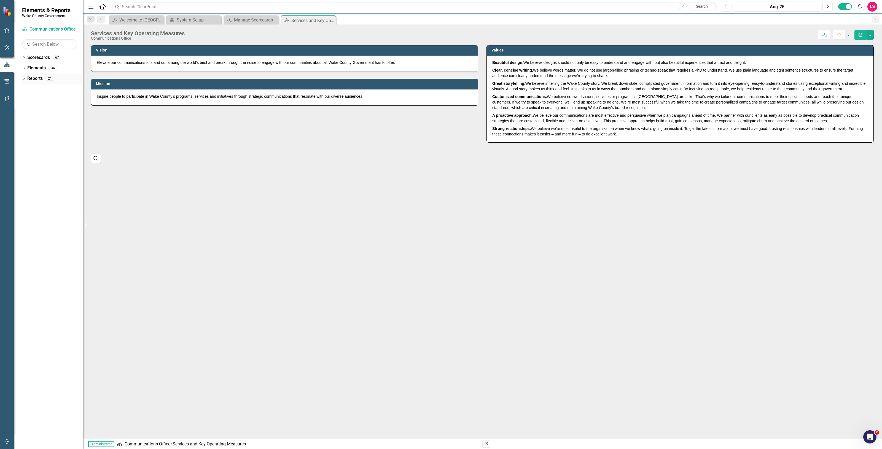
click at [36, 79] on link "Reports" at bounding box center [34, 79] width 15 height 6
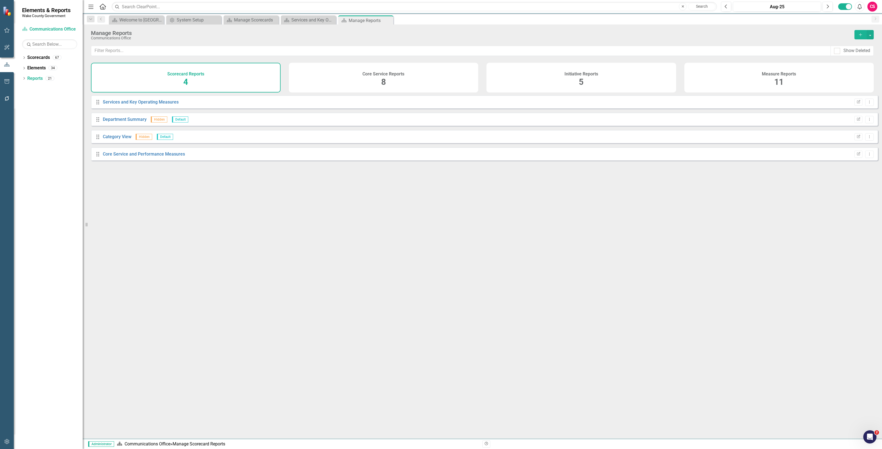
click at [709, 80] on div "Measure Reports 11" at bounding box center [779, 78] width 190 height 30
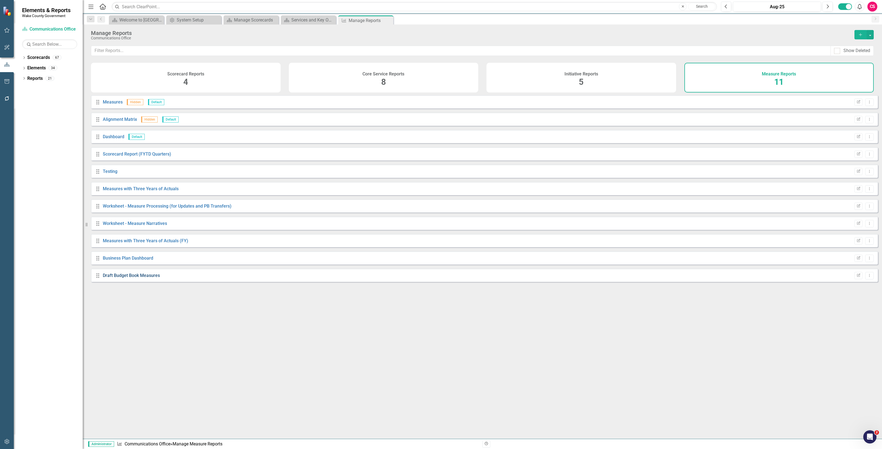
click at [134, 278] on link "Draft Budget Book Measures" at bounding box center [131, 275] width 57 height 5
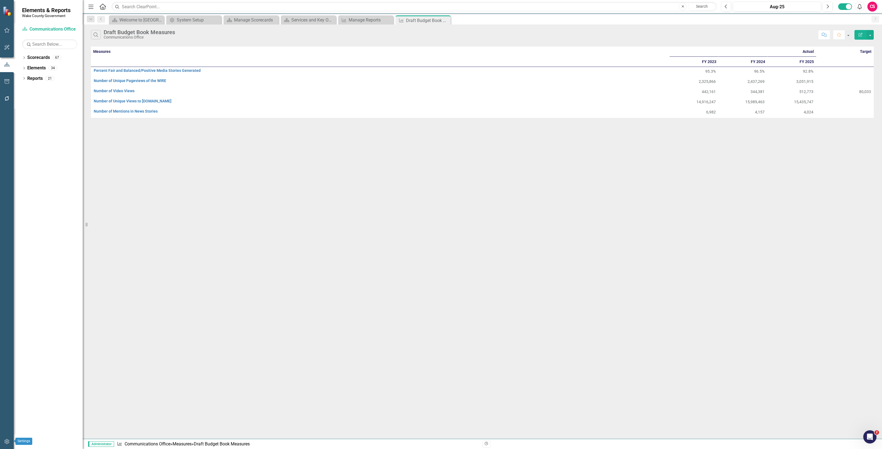
click at [10, 440] on button "button" at bounding box center [7, 443] width 12 height 12
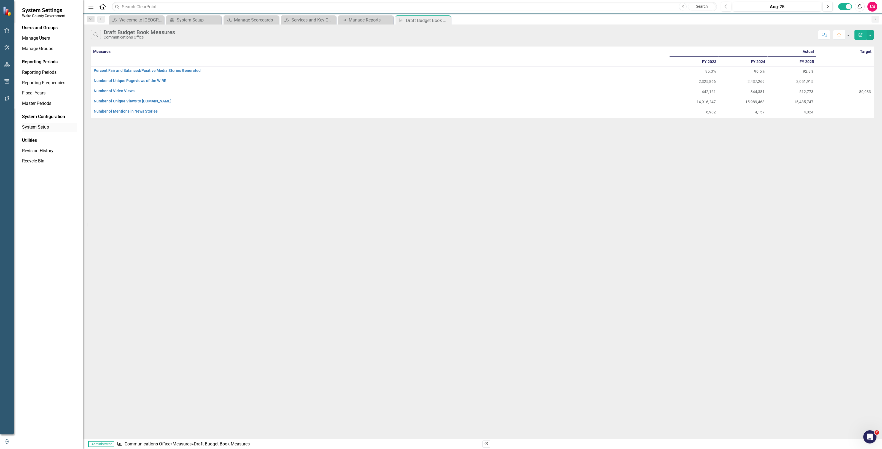
click at [54, 127] on link "System Setup" at bounding box center [49, 127] width 55 height 6
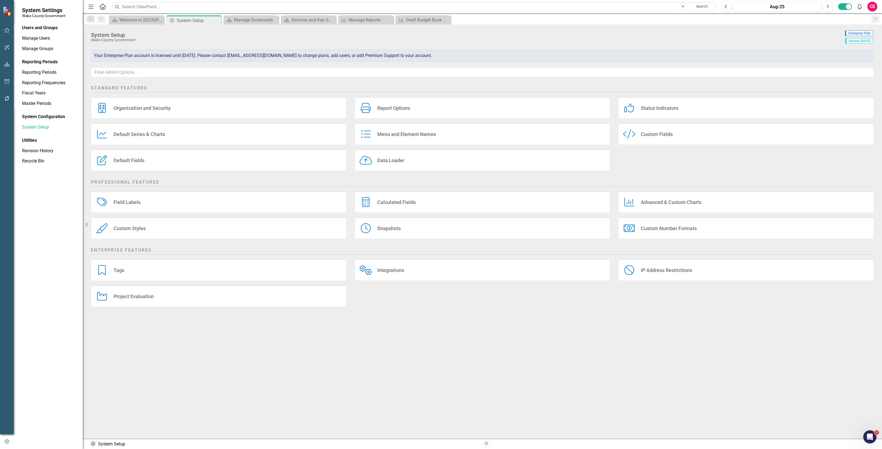
click at [222, 233] on div "Custom Styles Custom Styles" at bounding box center [218, 228] width 255 height 22
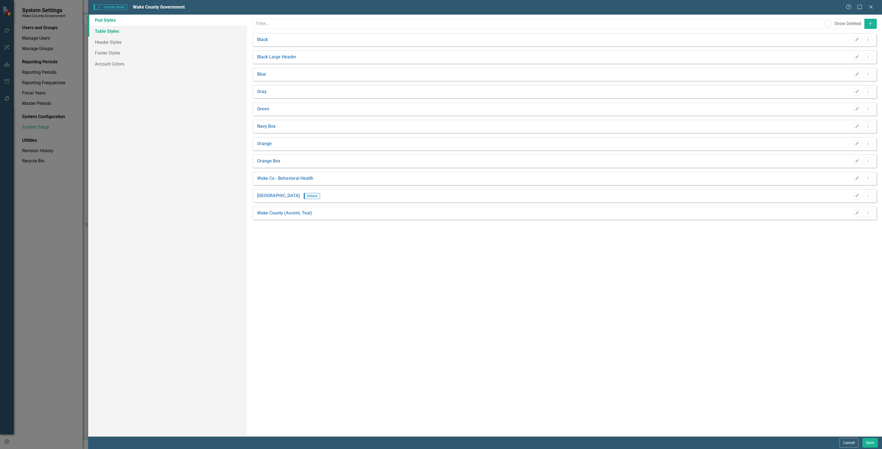
click at [153, 31] on link "Table Styles" at bounding box center [167, 31] width 159 height 11
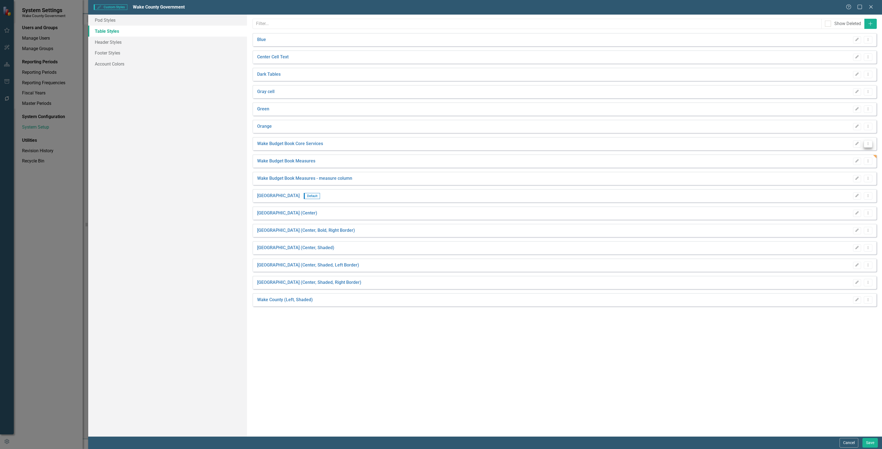
click at [870, 143] on button "Dropdown Menu" at bounding box center [868, 143] width 9 height 7
click at [849, 163] on link "Copy Duplicate Table Style" at bounding box center [845, 163] width 54 height 10
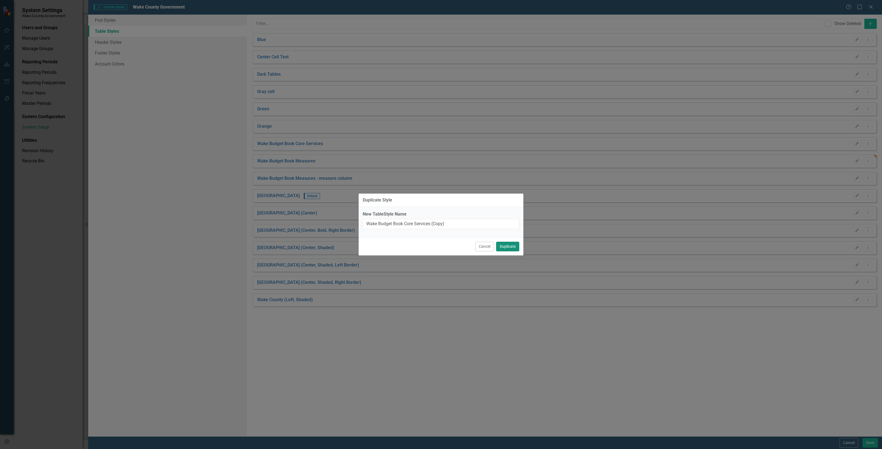
click at [509, 246] on button "Duplicate" at bounding box center [507, 247] width 23 height 10
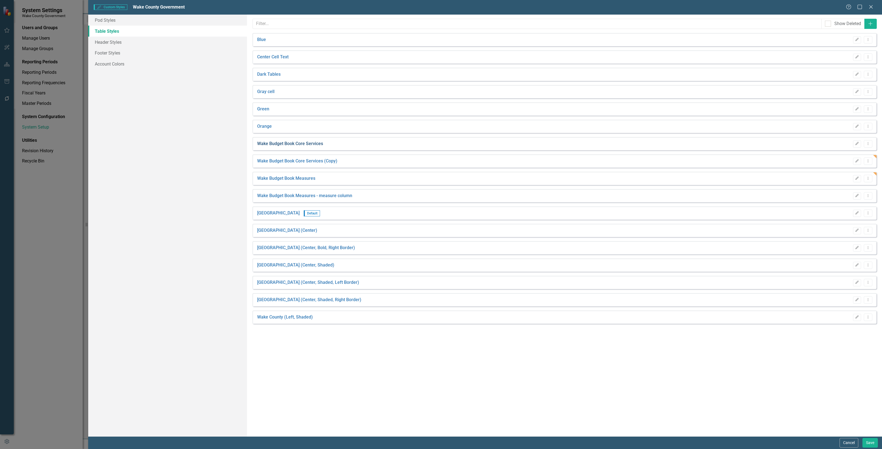
click at [298, 142] on link "Wake Budget Book Core Services" at bounding box center [290, 144] width 66 height 6
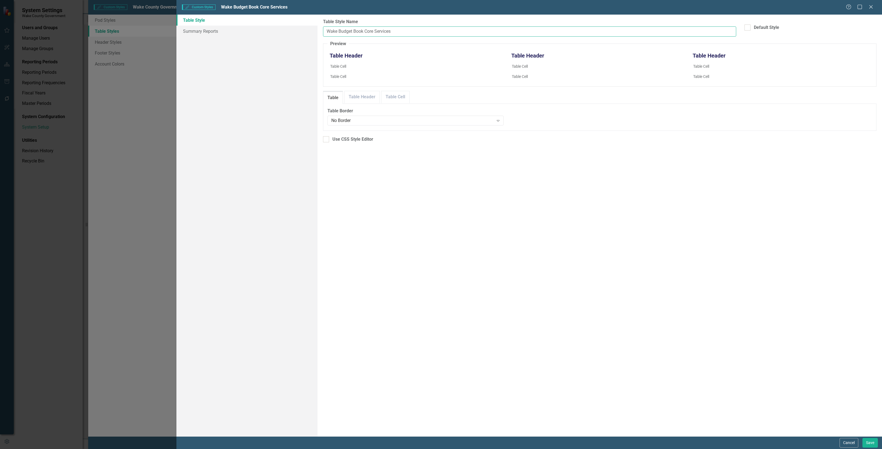
click at [403, 34] on input "Wake Budget Book Core Services" at bounding box center [529, 31] width 413 height 10
type input "Wake Budget Book Core Services header"
click at [366, 93] on link "Table Header" at bounding box center [361, 97] width 35 height 12
click at [401, 97] on link "Table Cell" at bounding box center [395, 97] width 28 height 12
click at [510, 146] on div "14px Expand" at bounding box center [531, 143] width 130 height 10
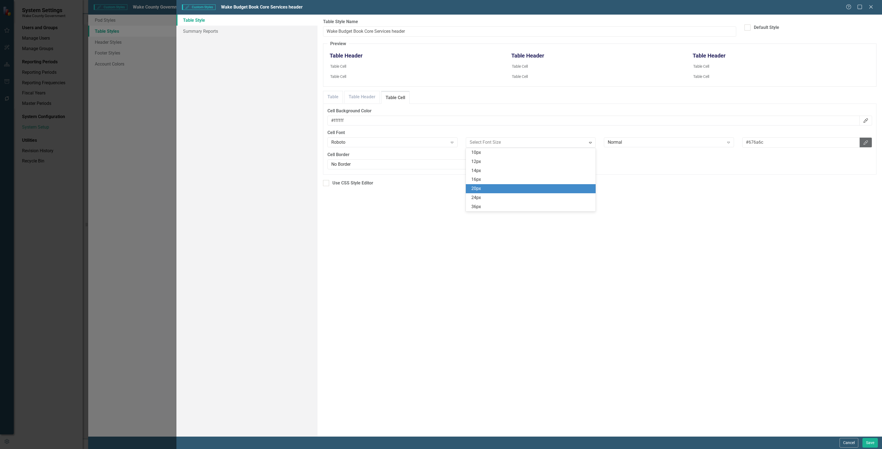
click at [491, 190] on div "20px" at bounding box center [531, 189] width 121 height 6
click at [639, 145] on div "Normal" at bounding box center [666, 144] width 116 height 6
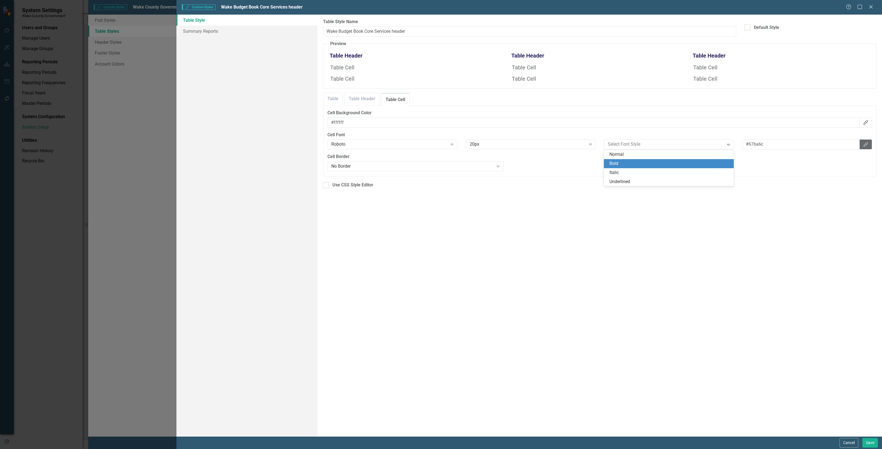
click at [625, 163] on div "Bold" at bounding box center [669, 164] width 121 height 6
click at [357, 99] on link "Table Header" at bounding box center [361, 99] width 35 height 12
drag, startPoint x: 786, startPoint y: 144, endPoint x: 721, endPoint y: 147, distance: 65.1
click at [721, 147] on div "Roboto Expand 20px Expand Bold Expand #27245e Color Picker" at bounding box center [599, 145] width 553 height 12
click at [397, 97] on link "Table Cell" at bounding box center [395, 99] width 28 height 12
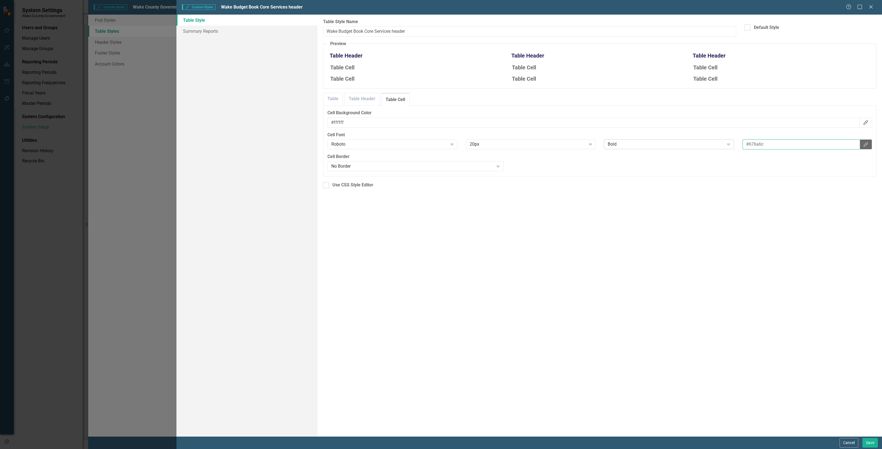
drag, startPoint x: 784, startPoint y: 147, endPoint x: 717, endPoint y: 140, distance: 67.4
click at [717, 141] on div "Roboto Expand 20px Expand Bold Expand #676a6c Color Picker" at bounding box center [599, 145] width 553 height 12
paste input "#27245e"
type input "#27245e"
click at [870, 446] on button "Save" at bounding box center [869, 443] width 15 height 10
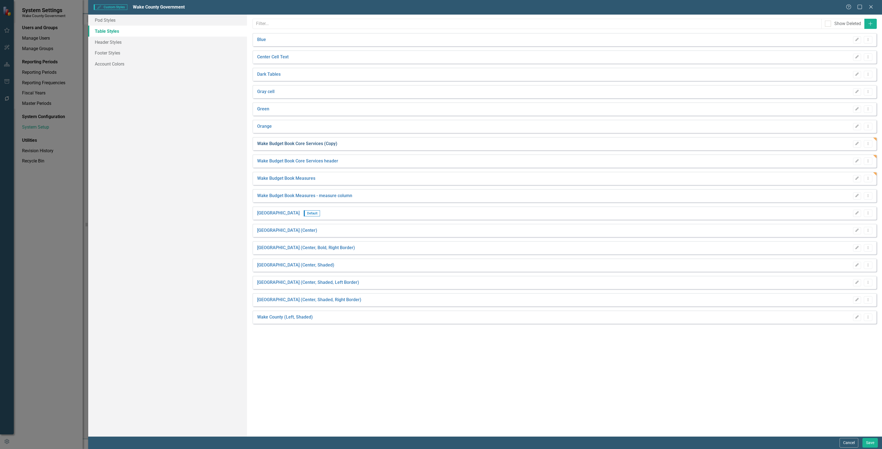
click at [315, 143] on link "Wake Budget Book Core Services (Copy)" at bounding box center [297, 144] width 80 height 6
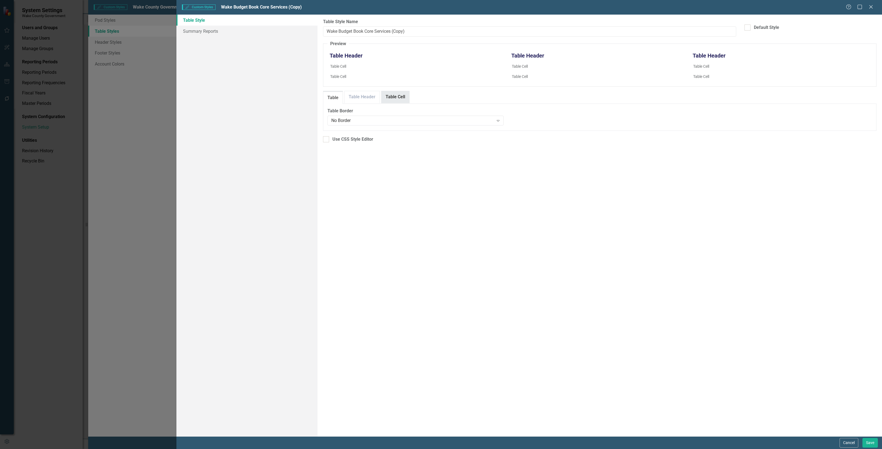
click at [394, 101] on link "Table Cell" at bounding box center [395, 97] width 28 height 12
click at [850, 439] on button "Cancel" at bounding box center [848, 443] width 19 height 10
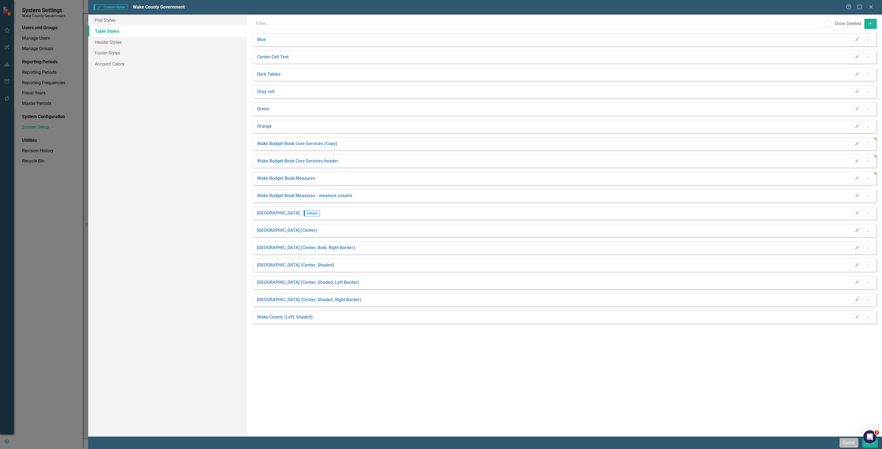
click at [852, 439] on button "Cancel" at bounding box center [848, 443] width 19 height 10
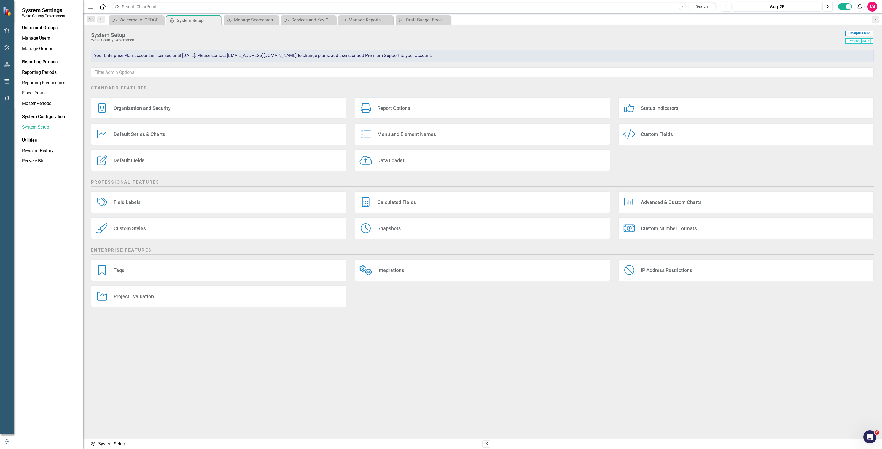
click at [6, 67] on button "button" at bounding box center [7, 65] width 12 height 12
click at [35, 80] on link "Reports" at bounding box center [34, 79] width 15 height 6
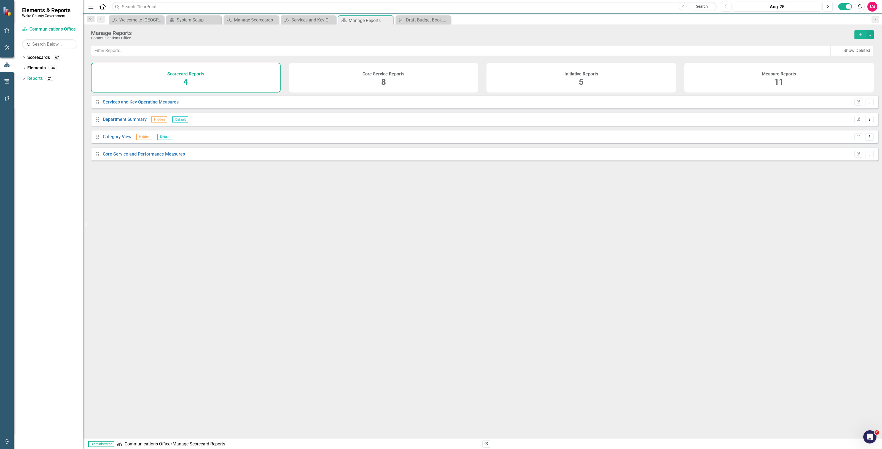
click at [402, 83] on div "Core Service Reports 8" at bounding box center [384, 78] width 190 height 30
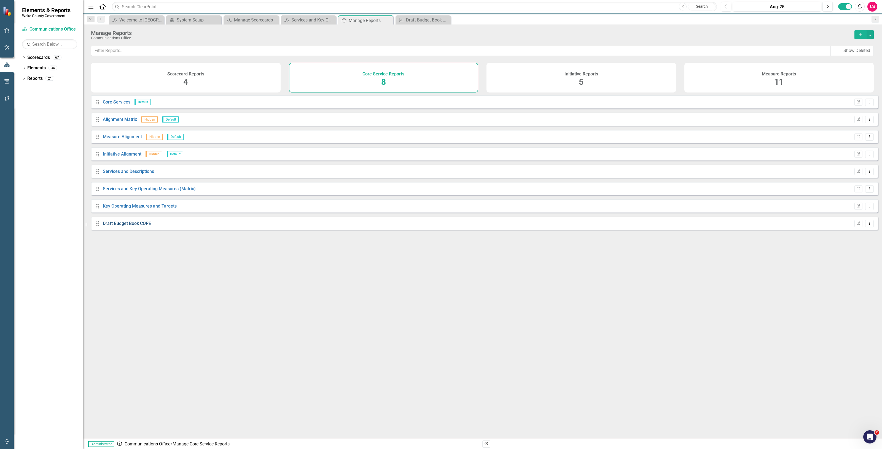
click at [135, 226] on link "Draft Budget Book CORE" at bounding box center [127, 223] width 48 height 5
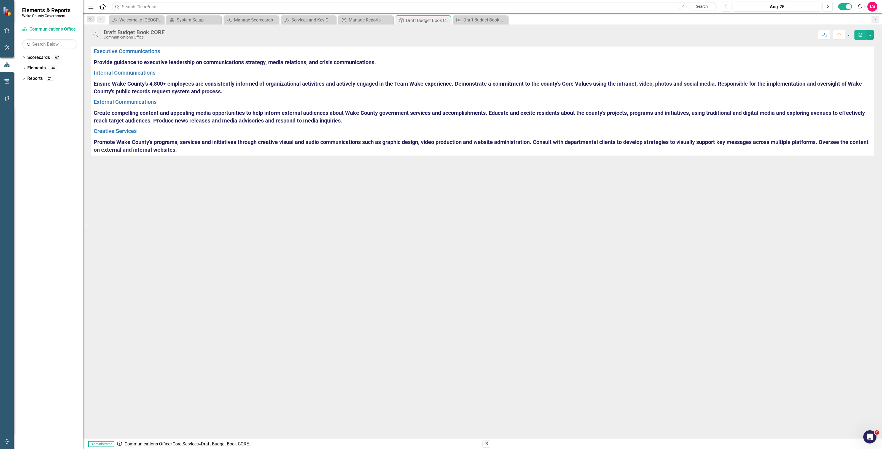
click at [858, 33] on icon "Edit Report" at bounding box center [860, 35] width 5 height 4
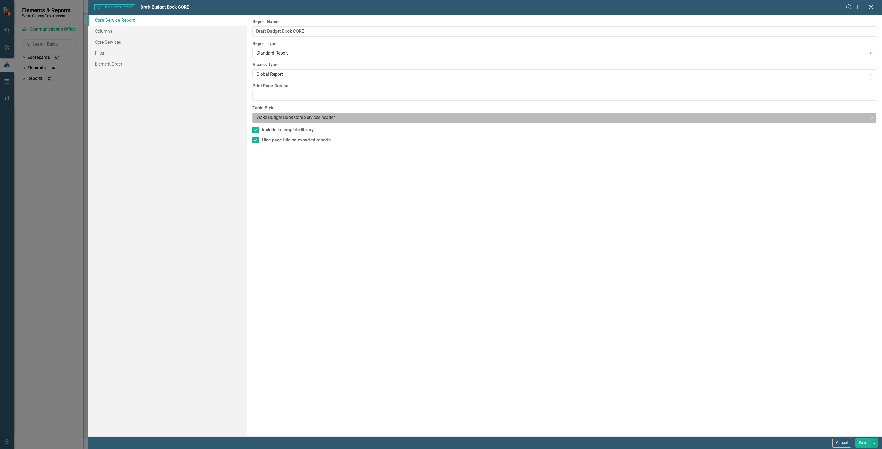
click at [296, 119] on div at bounding box center [559, 117] width 607 height 7
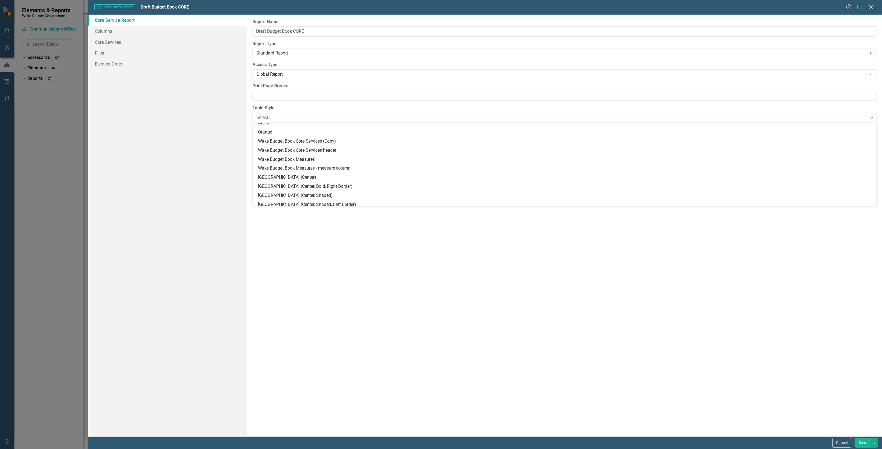
scroll to position [80, 0]
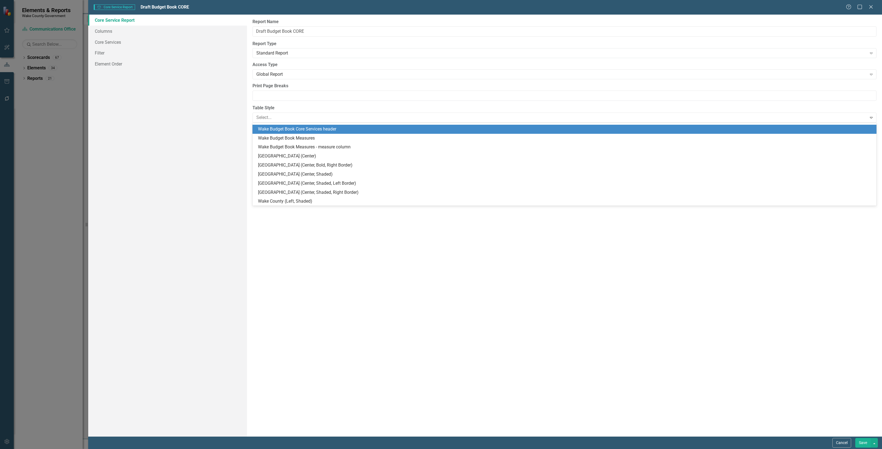
click at [196, 87] on div "Core Service Report Columns Core Services Filter Element Order" at bounding box center [167, 226] width 159 height 422
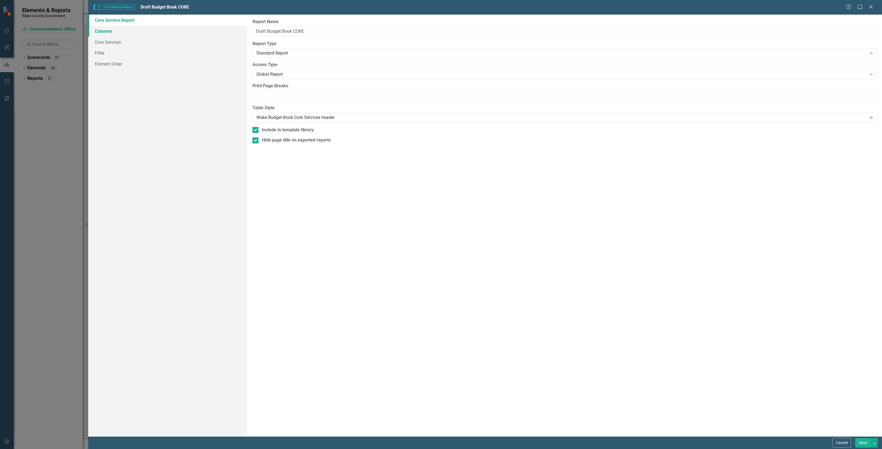
click at [140, 29] on link "Columns" at bounding box center [167, 31] width 159 height 11
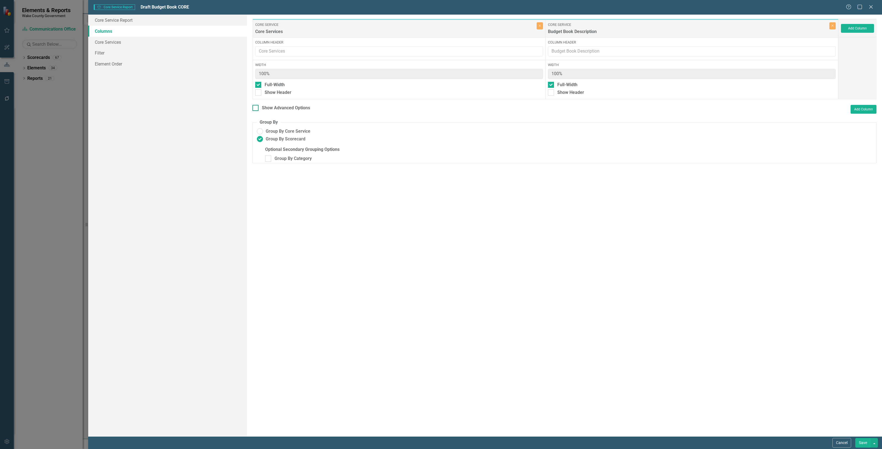
click at [289, 106] on div "Show Advanced Options" at bounding box center [286, 108] width 48 height 6
click at [256, 106] on input "Show Advanced Options" at bounding box center [254, 107] width 4 height 4
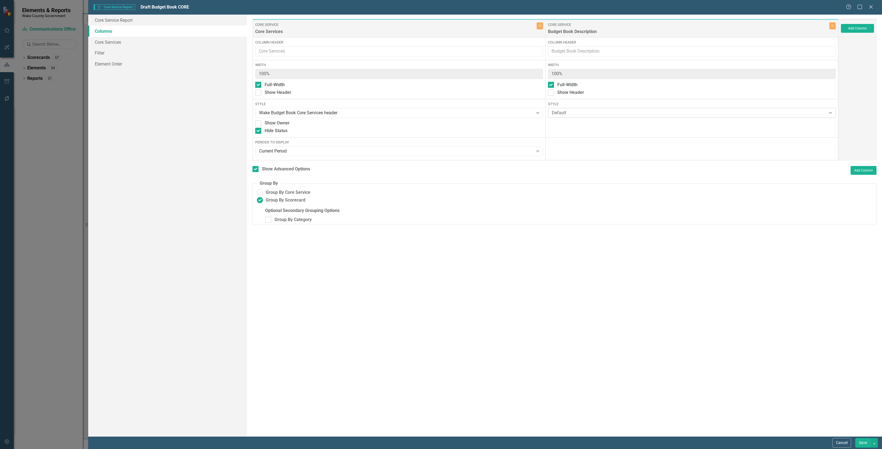
click at [625, 114] on div "Default" at bounding box center [689, 113] width 274 height 6
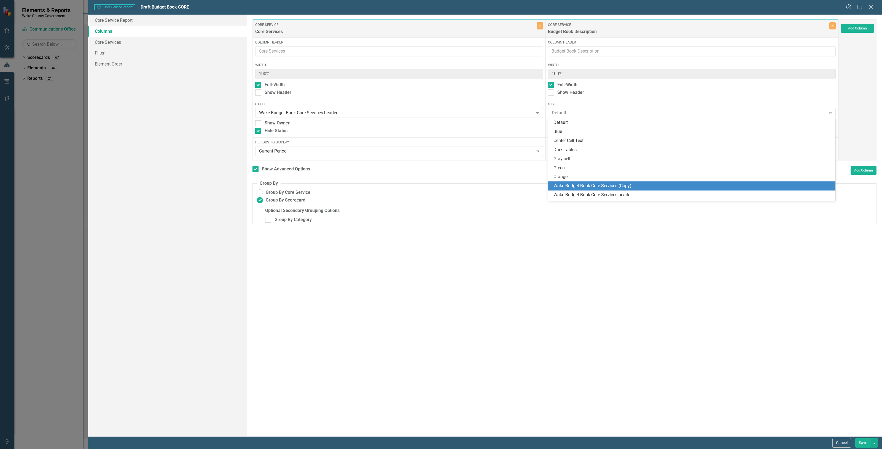
click at [611, 185] on div "Wake Budget Book Core Services (Copy)" at bounding box center [692, 186] width 279 height 6
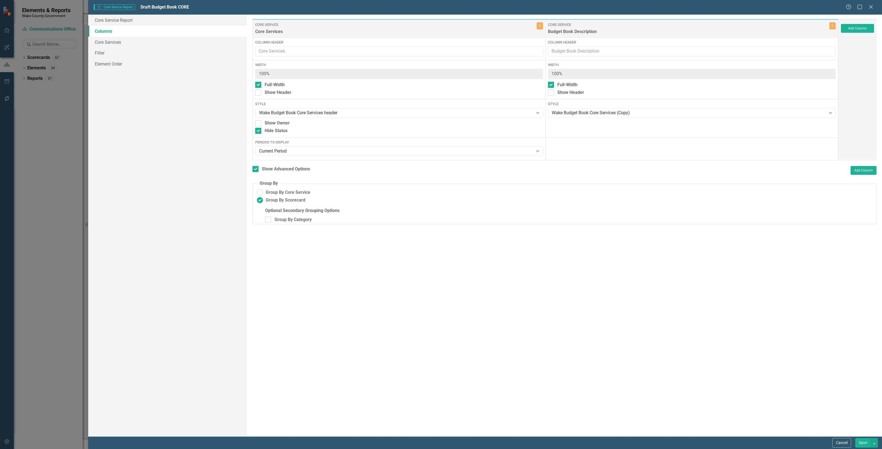
click at [861, 441] on button "Save" at bounding box center [862, 443] width 15 height 10
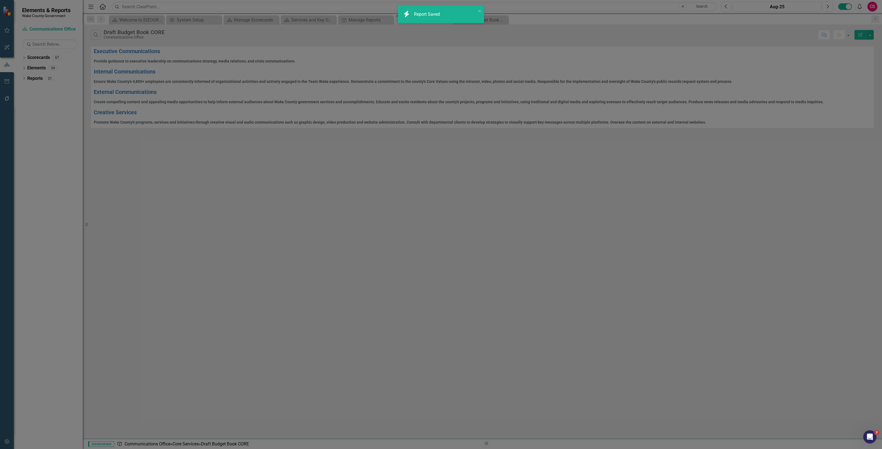
checkbox input "false"
radio input "false"
radio input "true"
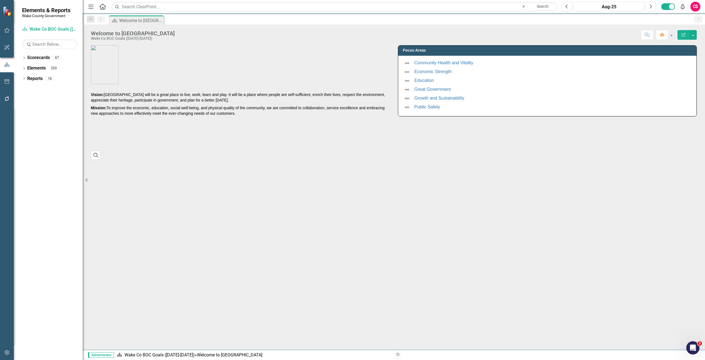
click at [7, 352] on icon "button" at bounding box center [6, 352] width 5 height 5
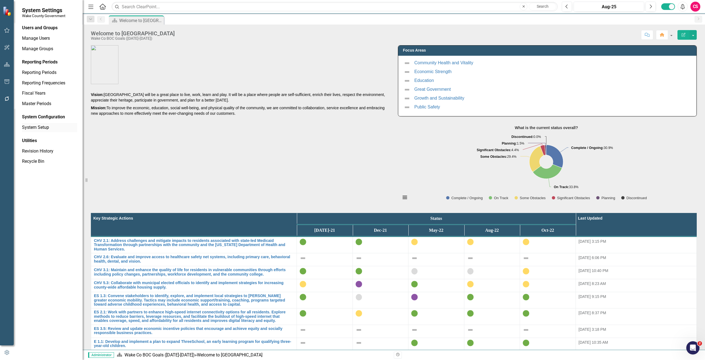
click at [41, 126] on link "System Setup" at bounding box center [49, 127] width 55 height 6
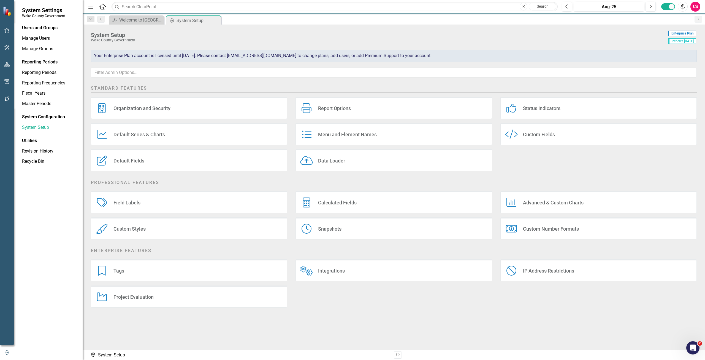
click at [126, 230] on div "Custom Styles" at bounding box center [130, 228] width 32 height 6
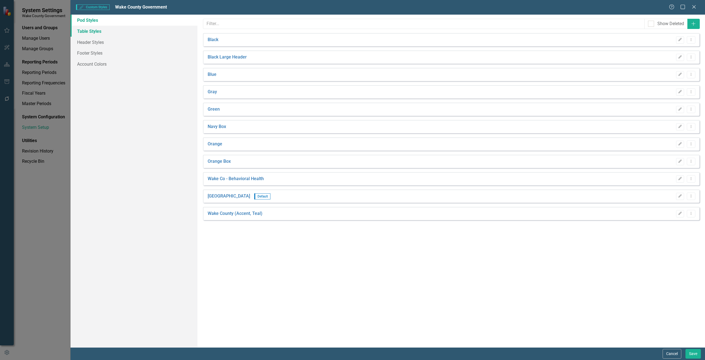
click at [106, 29] on link "Table Styles" at bounding box center [134, 31] width 127 height 11
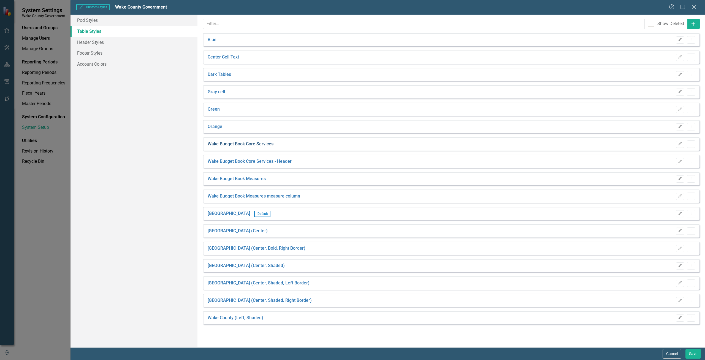
click at [243, 144] on link "Wake Budget Book Core Services" at bounding box center [241, 144] width 66 height 6
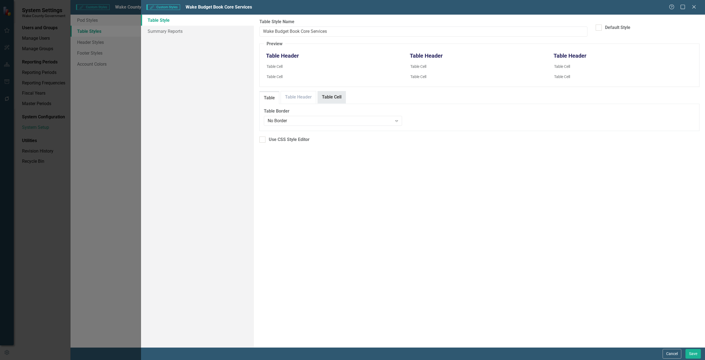
click at [333, 97] on link "Table Cell" at bounding box center [332, 97] width 28 height 12
click at [307, 94] on link "Table Header" at bounding box center [298, 97] width 35 height 12
click at [331, 99] on link "Table Cell" at bounding box center [332, 97] width 28 height 12
drag, startPoint x: 647, startPoint y: 142, endPoint x: 548, endPoint y: 152, distance: 100.0
click at [551, 152] on div "Cell Background Color #ffffff Color Picker Cell Font Roboto Expand 14px Expand …" at bounding box center [480, 139] width 432 height 62
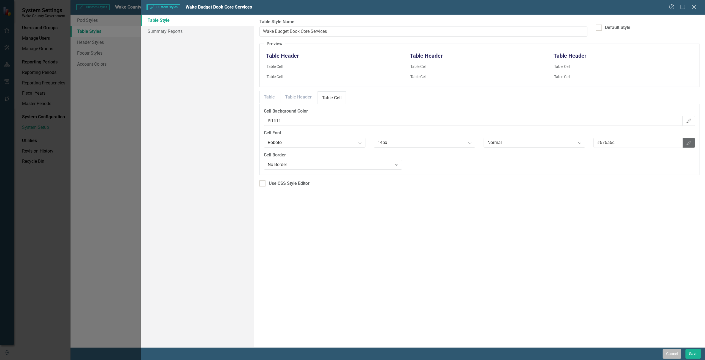
click at [677, 357] on button "Cancel" at bounding box center [672, 354] width 19 height 10
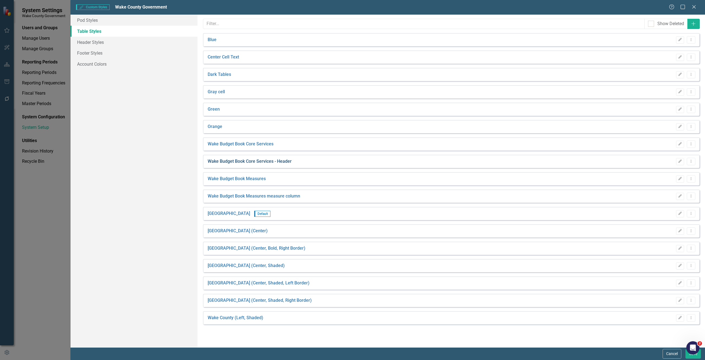
click at [272, 164] on link "Wake Budget Book Core Services - Header" at bounding box center [250, 161] width 84 height 6
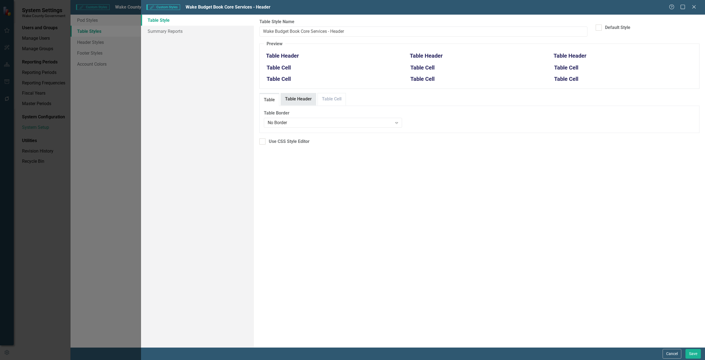
click at [297, 100] on link "Table Header" at bounding box center [298, 99] width 35 height 12
click at [328, 99] on link "Table Cell" at bounding box center [332, 99] width 28 height 12
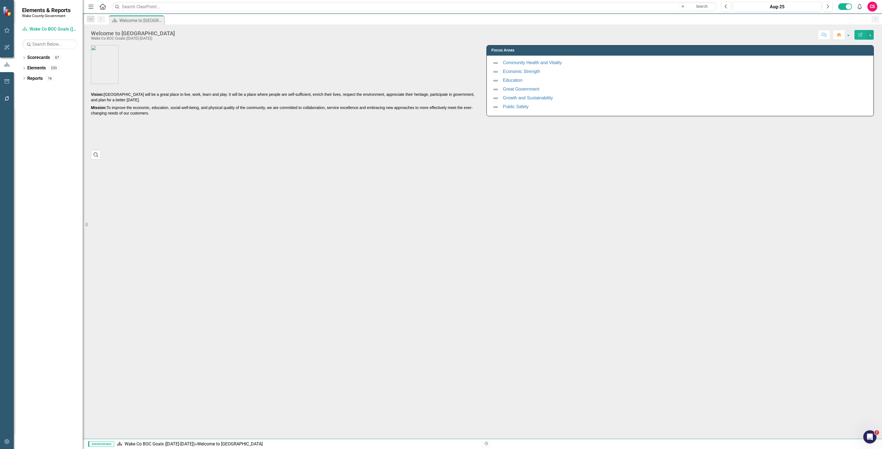
click at [6, 443] on icon "button" at bounding box center [7, 442] width 6 height 4
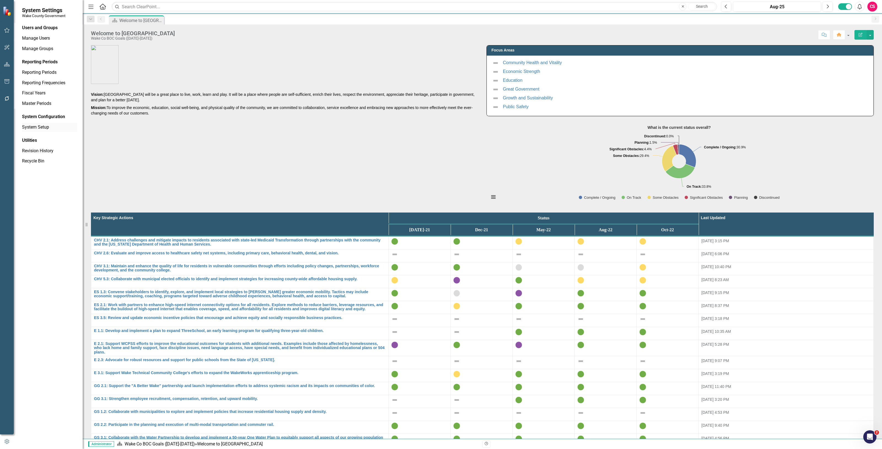
click at [41, 126] on link "System Setup" at bounding box center [49, 127] width 55 height 6
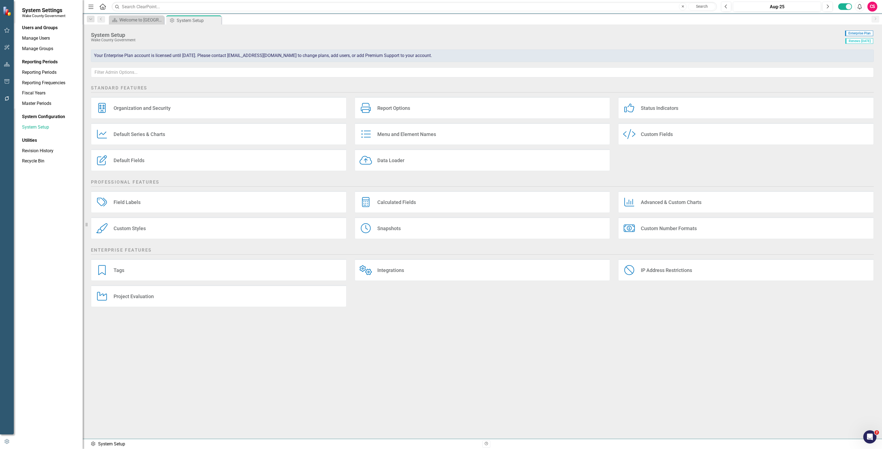
click at [152, 230] on div "Custom Styles Custom Styles" at bounding box center [218, 228] width 255 height 22
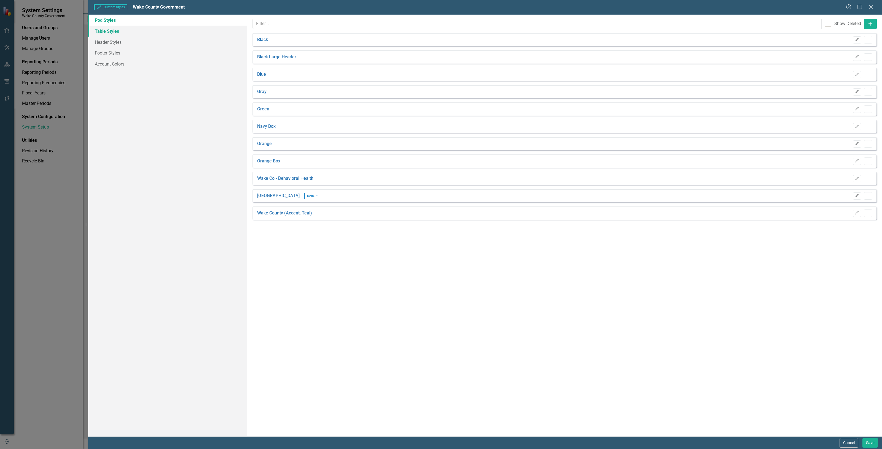
click at [129, 30] on link "Table Styles" at bounding box center [167, 31] width 159 height 11
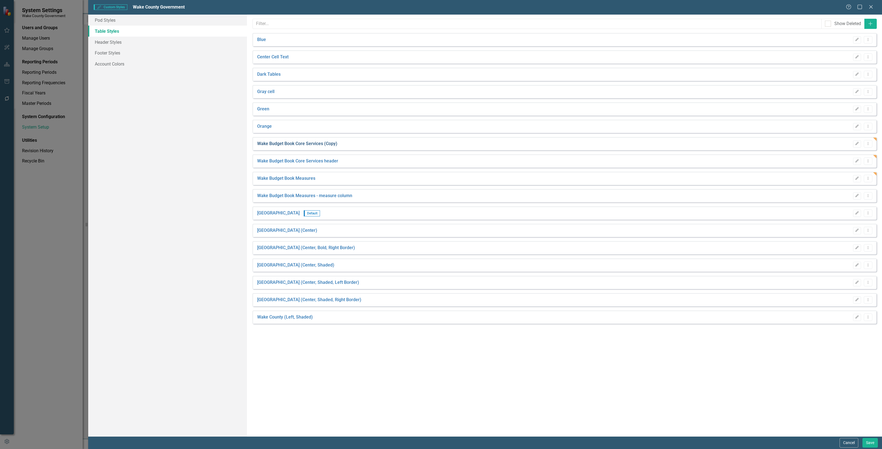
click at [311, 145] on link "Wake Budget Book Core Services (Copy)" at bounding box center [297, 144] width 80 height 6
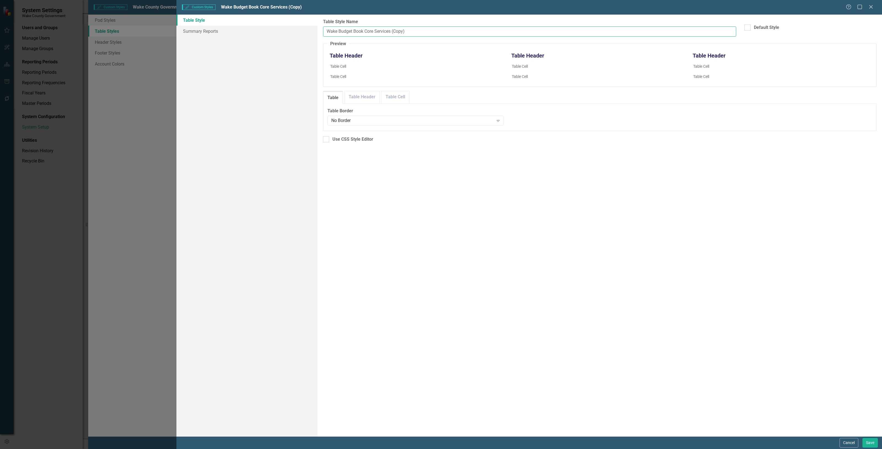
drag, startPoint x: 402, startPoint y: 32, endPoint x: 392, endPoint y: 32, distance: 10.5
click at [392, 32] on input "Wake Budget Book Core Services (Copy)" at bounding box center [529, 31] width 413 height 10
type input "Wake Budget Book Core Services"
click at [405, 94] on link "Table Cell" at bounding box center [395, 97] width 28 height 12
drag, startPoint x: 791, startPoint y: 141, endPoint x: 726, endPoint y: 118, distance: 68.9
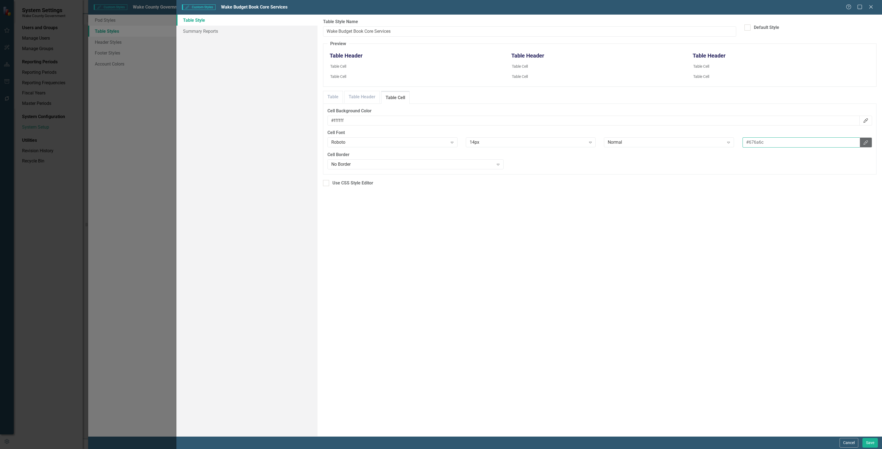
click at [726, 118] on div "Cell Background Color #ffffff Color Picker Cell Font Roboto Expand 14px Expand …" at bounding box center [599, 139] width 545 height 62
paste input "#676a6c"
type input "#676a6c"
click at [866, 445] on button "Save" at bounding box center [869, 443] width 15 height 10
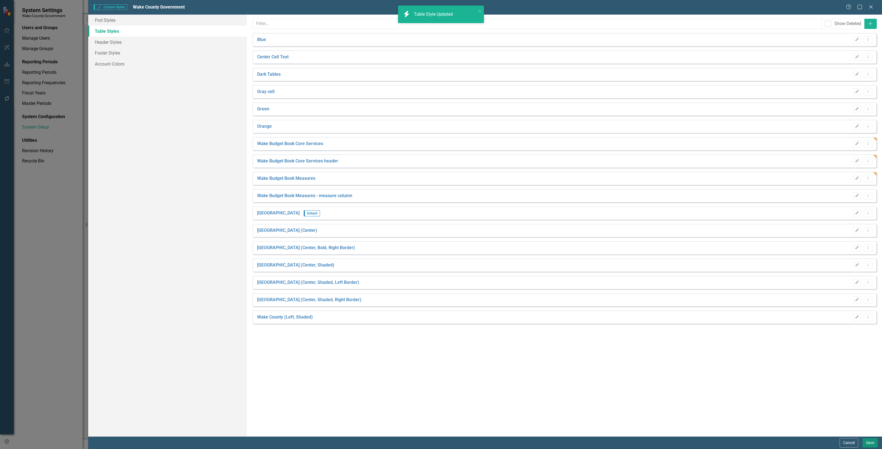
click at [866, 445] on button "Save" at bounding box center [869, 443] width 15 height 10
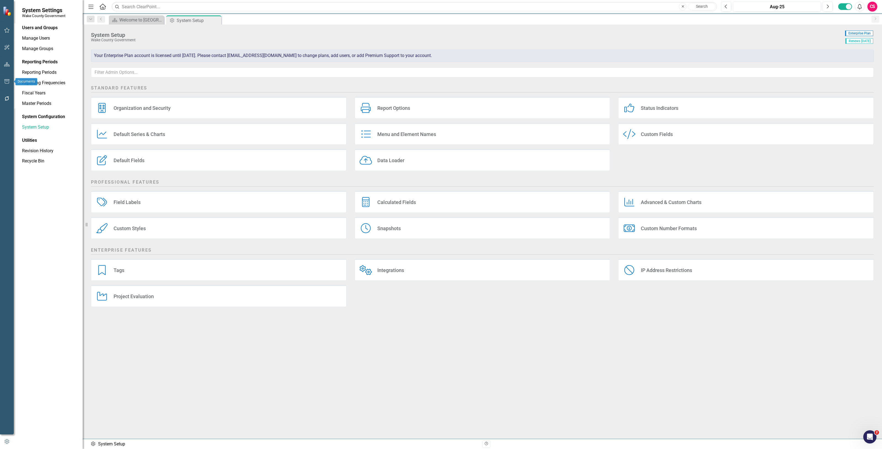
click at [3, 69] on button "button" at bounding box center [7, 65] width 12 height 12
drag, startPoint x: 32, startPoint y: 57, endPoint x: 36, endPoint y: 59, distance: 4.2
click at [32, 57] on link "Scorecards" at bounding box center [38, 58] width 23 height 6
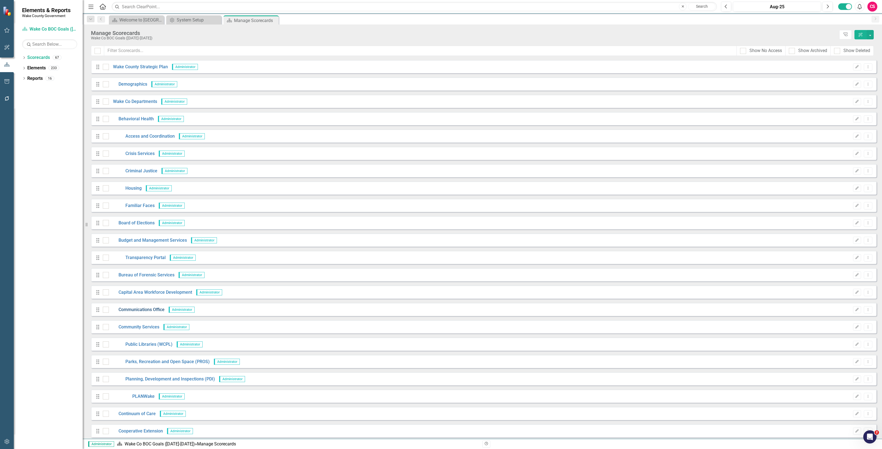
click at [138, 310] on link "Communications Office" at bounding box center [137, 310] width 56 height 6
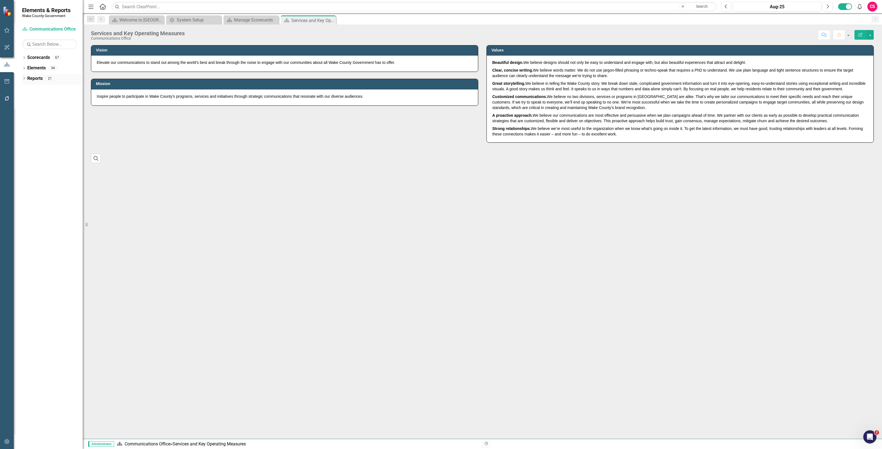
click at [36, 80] on link "Reports" at bounding box center [34, 79] width 15 height 6
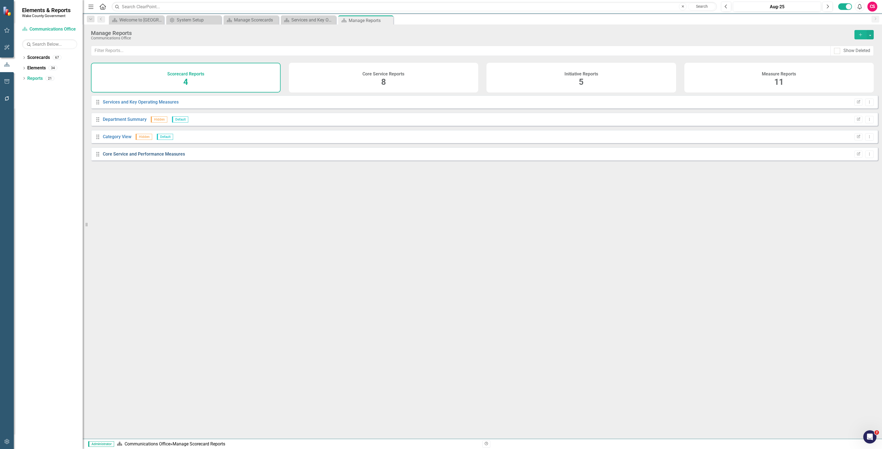
click at [121, 156] on link "Core Service and Performance Measures" at bounding box center [144, 154] width 82 height 5
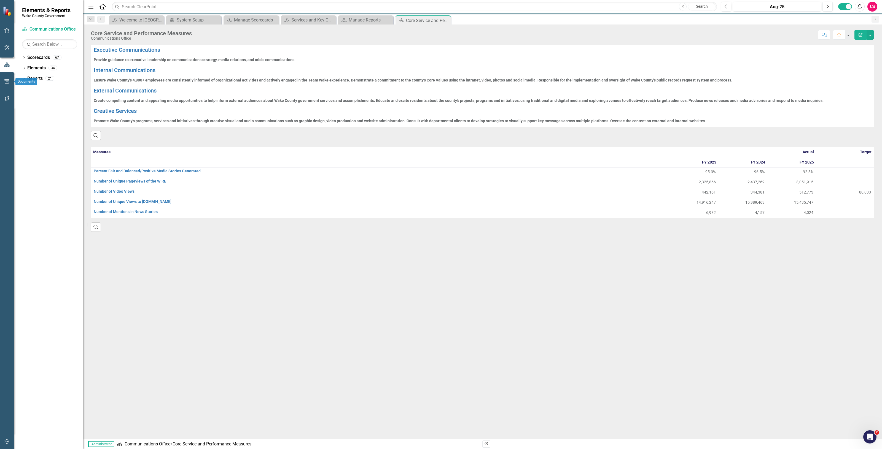
drag, startPoint x: 6, startPoint y: 80, endPoint x: 3, endPoint y: 81, distance: 3.0
click at [3, 81] on button "button" at bounding box center [7, 82] width 12 height 12
click at [41, 37] on link "Briefing Books" at bounding box center [49, 38] width 55 height 6
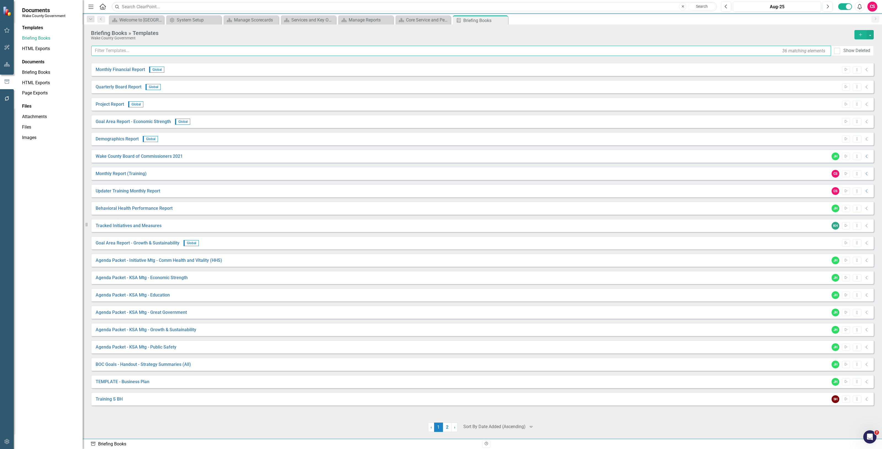
click at [106, 52] on input "text" at bounding box center [461, 51] width 740 height 10
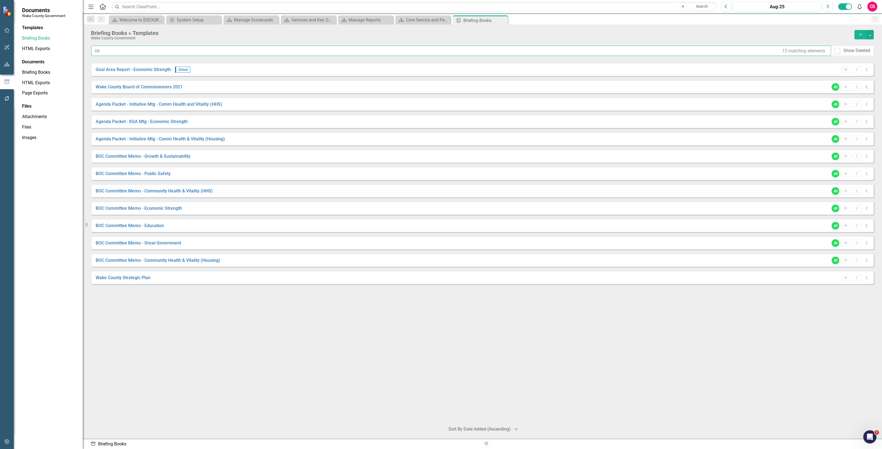
type input "c"
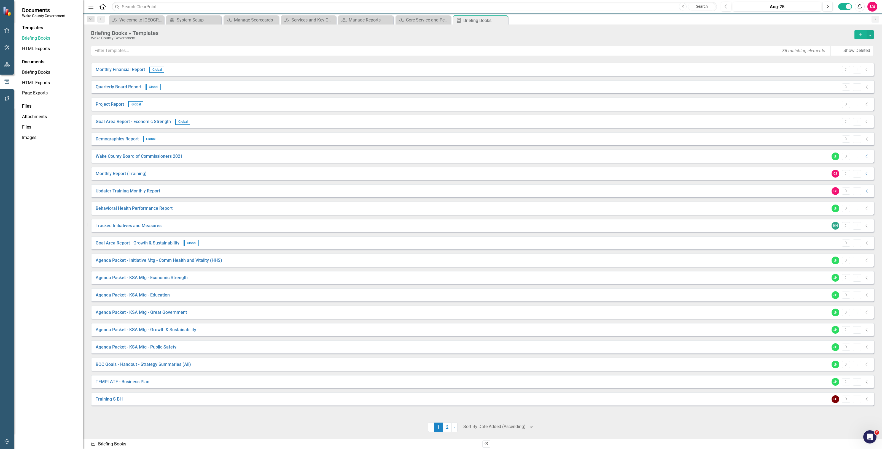
click at [856, 35] on button "Add" at bounding box center [860, 34] width 12 height 9
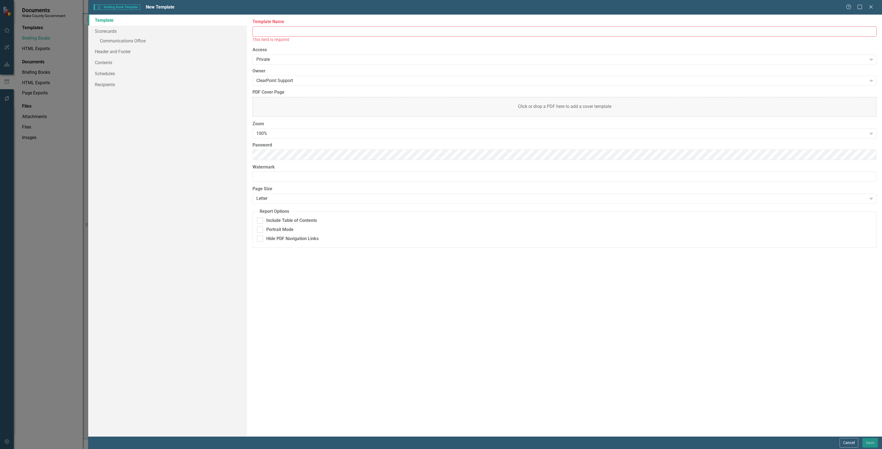
click at [304, 33] on input "Template Name" at bounding box center [564, 31] width 624 height 10
drag, startPoint x: 338, startPoint y: 32, endPoint x: 320, endPoint y: 36, distance: 19.0
click at [315, 34] on input "Core Service & Performance Management" at bounding box center [564, 31] width 624 height 10
type input "Core Service & Performance Measures"
click at [283, 50] on div "Private" at bounding box center [561, 53] width 610 height 6
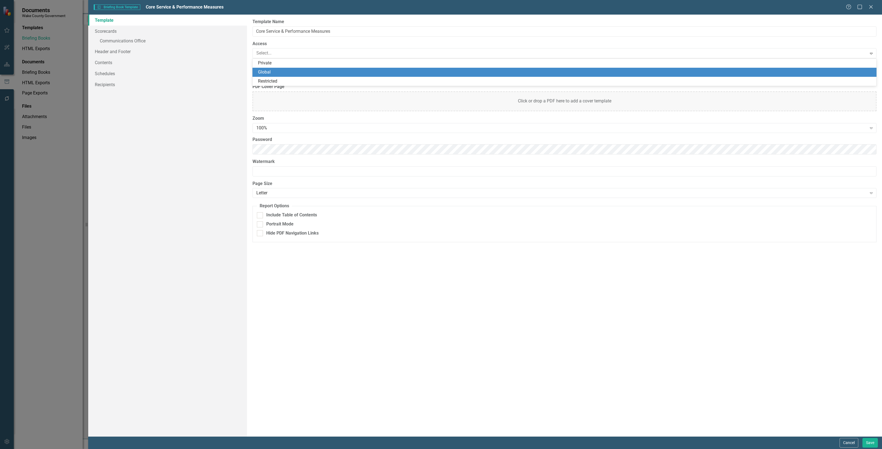
click at [271, 72] on div "Global" at bounding box center [565, 72] width 615 height 6
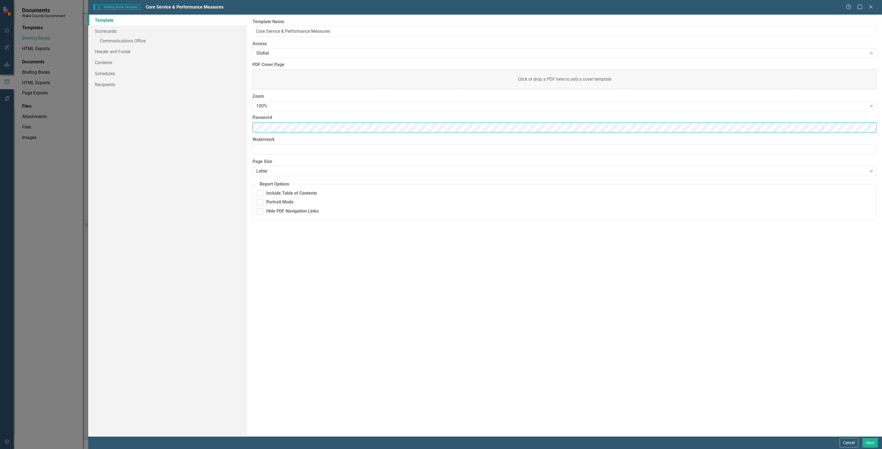
click at [220, 123] on div "Template Scorecards » Communications Office Header and Footer Contents Schedule…" at bounding box center [485, 226] width 794 height 422
click at [226, 130] on div "Template Scorecards » Communications Office Header and Footer Contents Schedule…" at bounding box center [167, 226] width 159 height 422
click at [139, 31] on link "Scorecards" at bounding box center [167, 31] width 159 height 11
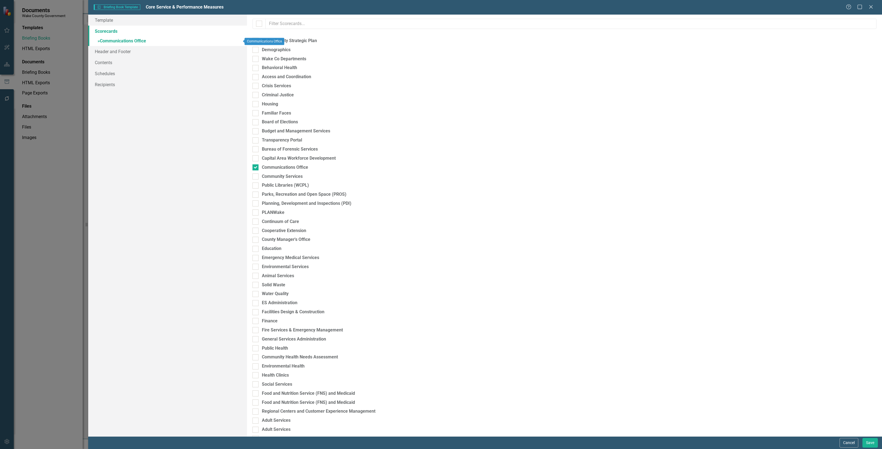
click at [143, 44] on link "» Communications Office" at bounding box center [167, 42] width 159 height 10
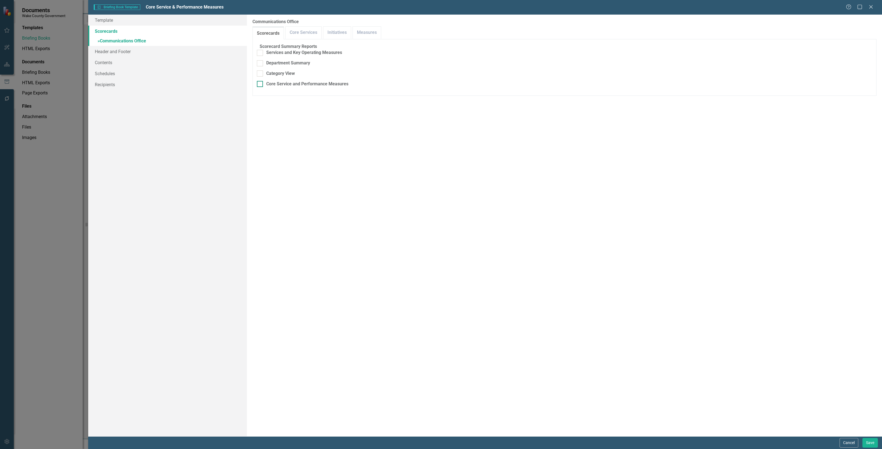
click at [283, 82] on div "Core Service and Performance Measures" at bounding box center [307, 84] width 82 height 6
click at [260, 82] on input "Core Service and Performance Measures" at bounding box center [259, 83] width 4 height 4
checkbox input "true"
click at [116, 54] on link "Header and Footer" at bounding box center [167, 51] width 159 height 11
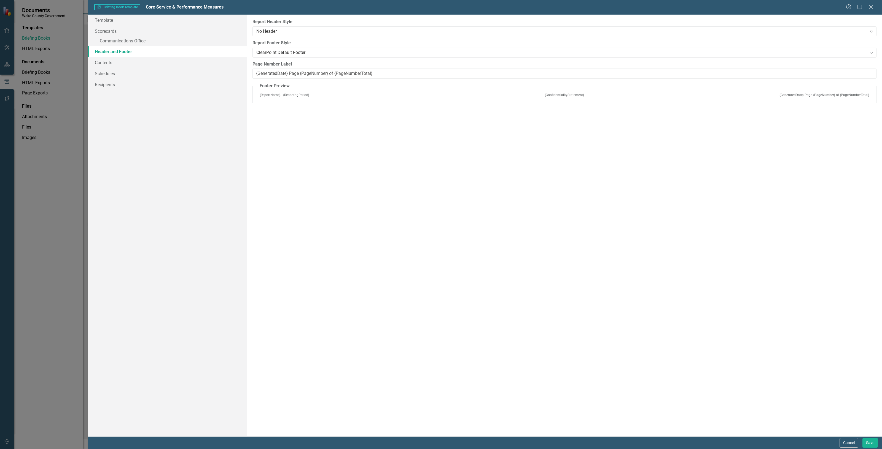
click at [268, 95] on p "{ReportName} - {ReportingPeriod}" at bounding box center [359, 95] width 198 height 5
click at [270, 29] on div "No Header" at bounding box center [561, 31] width 610 height 6
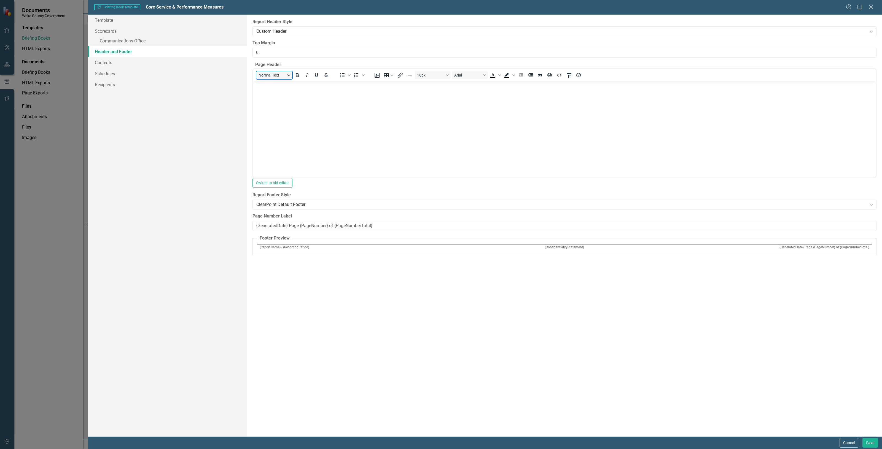
drag, startPoint x: 258, startPoint y: 108, endPoint x: 285, endPoint y: 79, distance: 40.0
click at [285, 79] on button "Normal Text" at bounding box center [274, 75] width 36 height 8
click at [566, 130] on body "Rich Text Area. Press ALT-0 for help." at bounding box center [564, 123] width 623 height 83
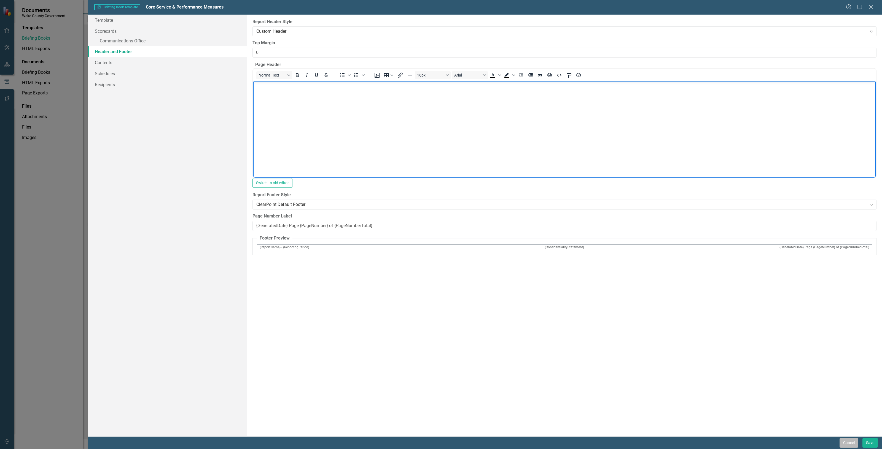
click at [841, 444] on button "Cancel" at bounding box center [848, 443] width 19 height 10
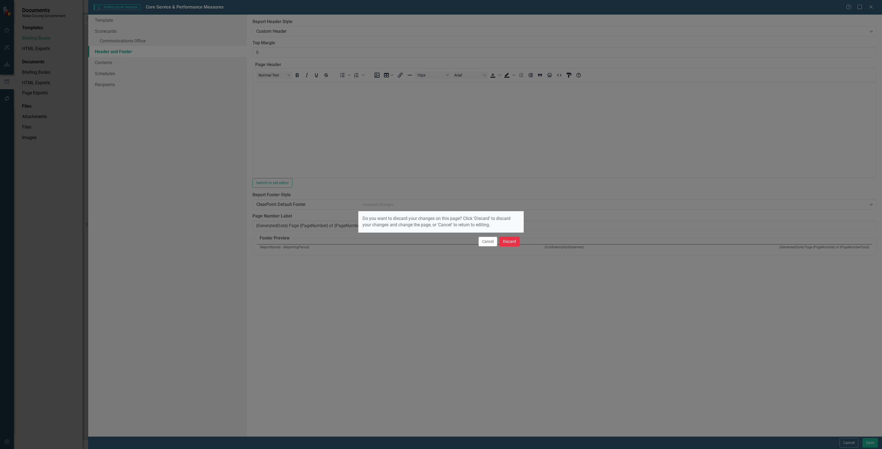
click at [511, 243] on button "Discard" at bounding box center [509, 242] width 20 height 10
